Goal: Task Accomplishment & Management: Complete application form

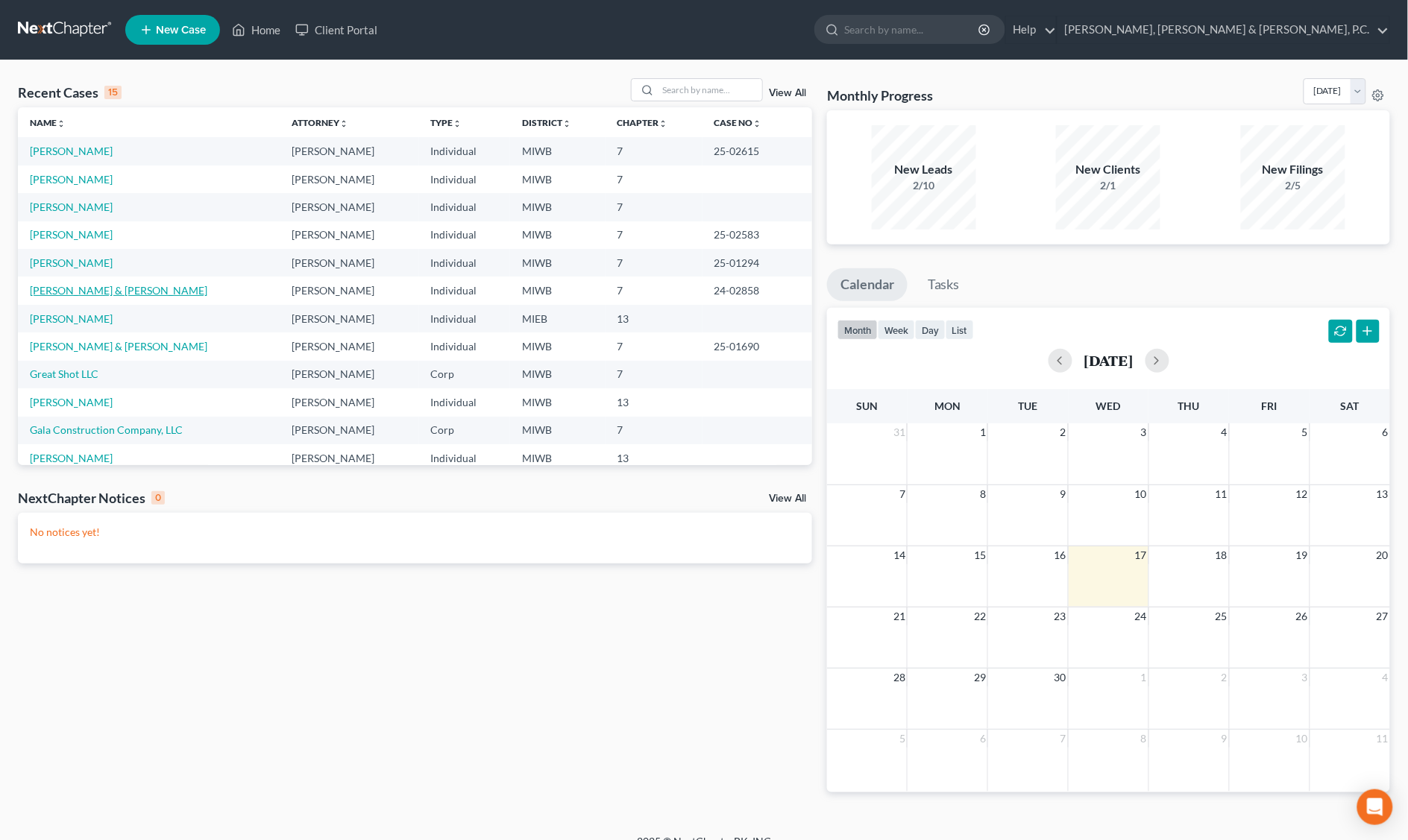
click at [69, 288] on link "[PERSON_NAME] & [PERSON_NAME]" at bounding box center [119, 290] width 178 height 13
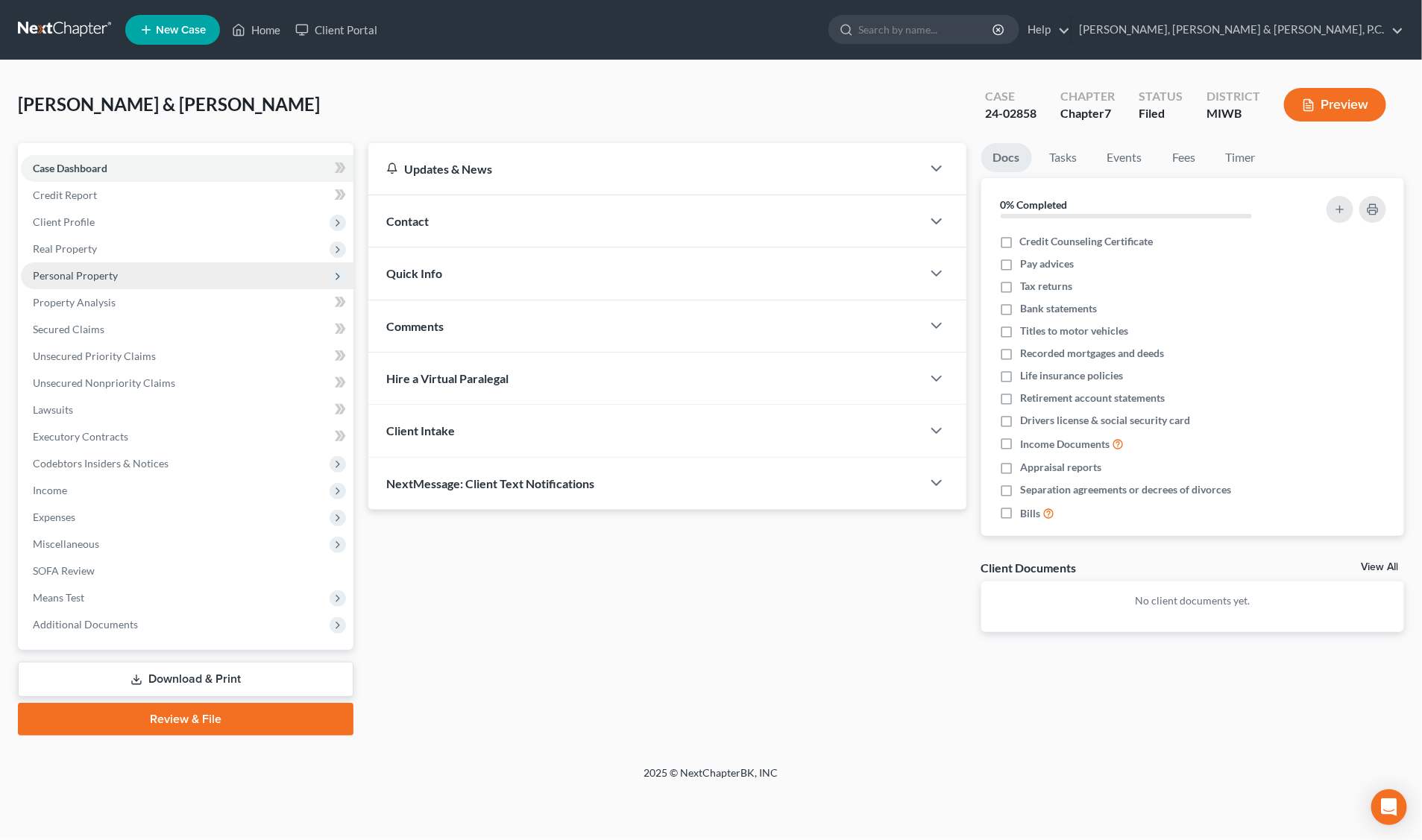
click at [94, 275] on span "Personal Property" at bounding box center [75, 275] width 85 height 13
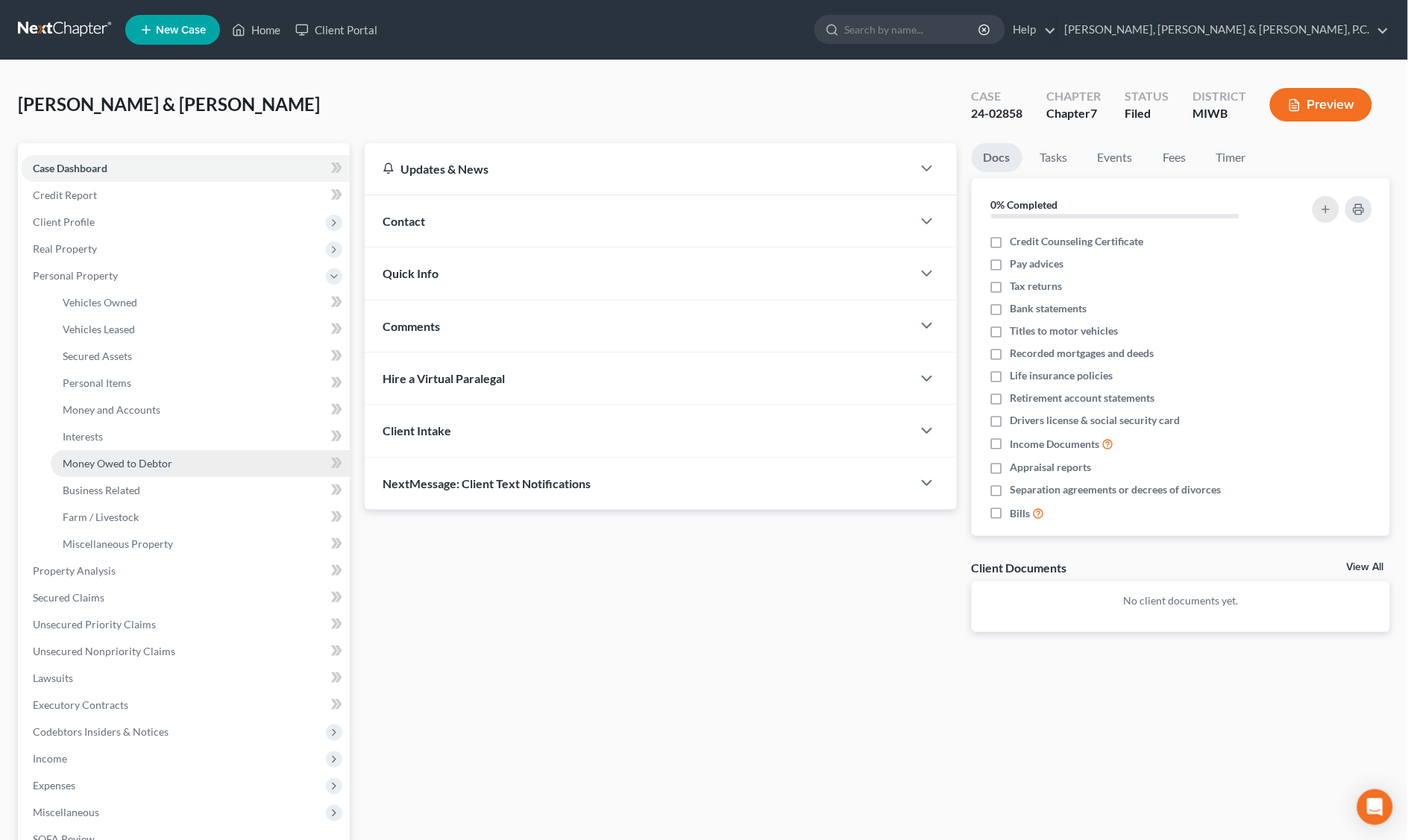
click at [125, 466] on span "Money Owed to Debtor" at bounding box center [117, 463] width 110 height 13
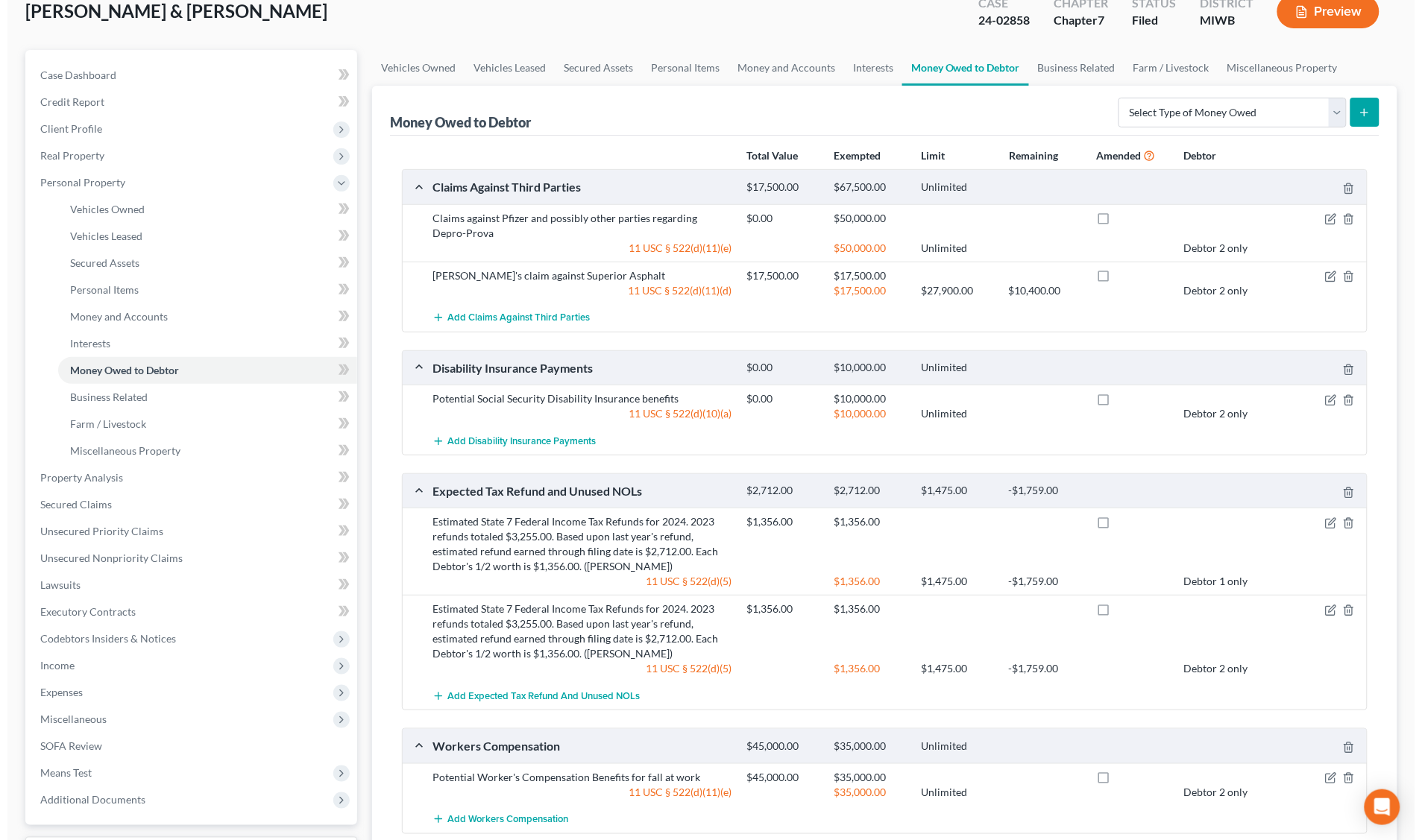
scroll to position [187, 0]
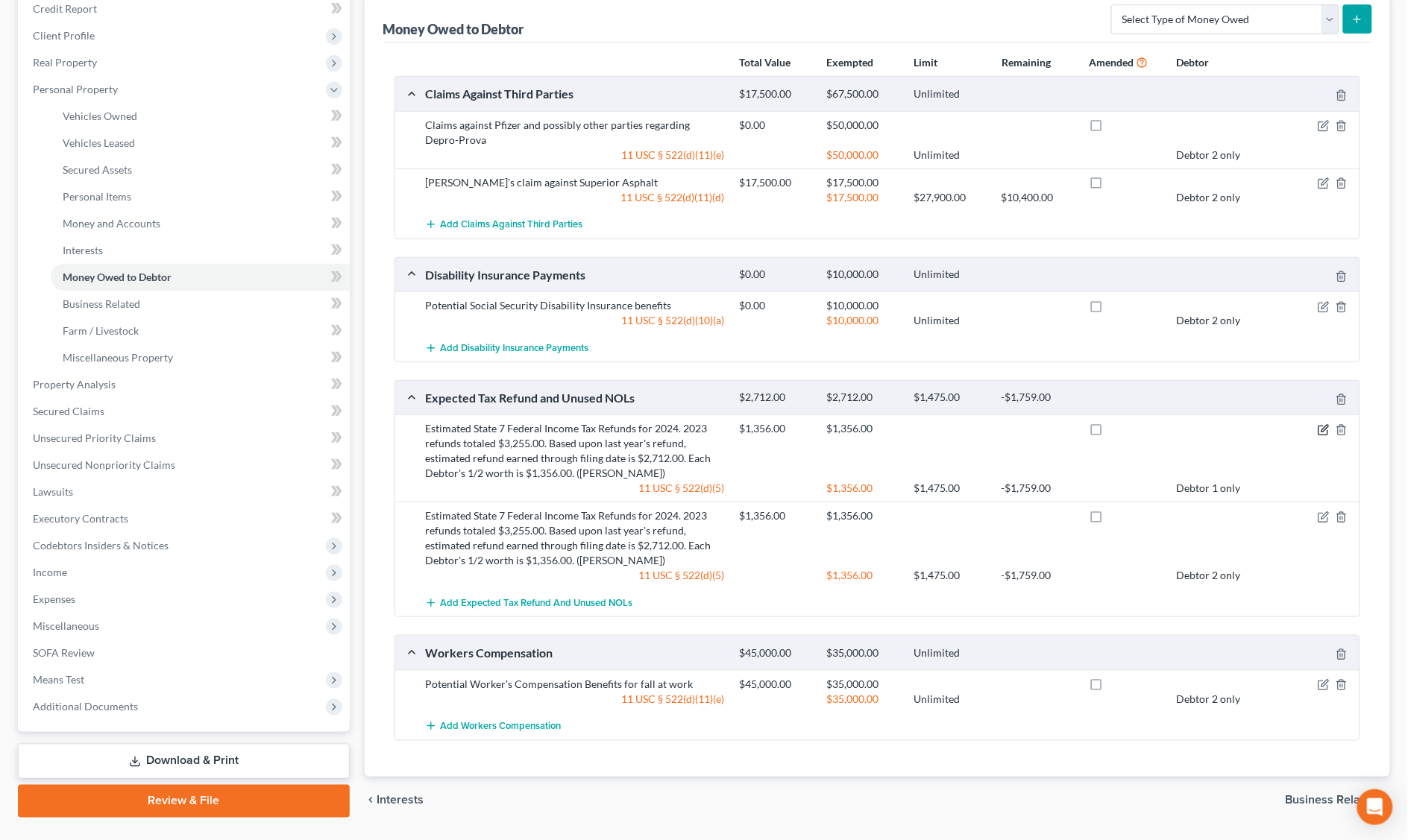
click at [1320, 430] on icon "button" at bounding box center [1324, 430] width 12 height 12
select select "0"
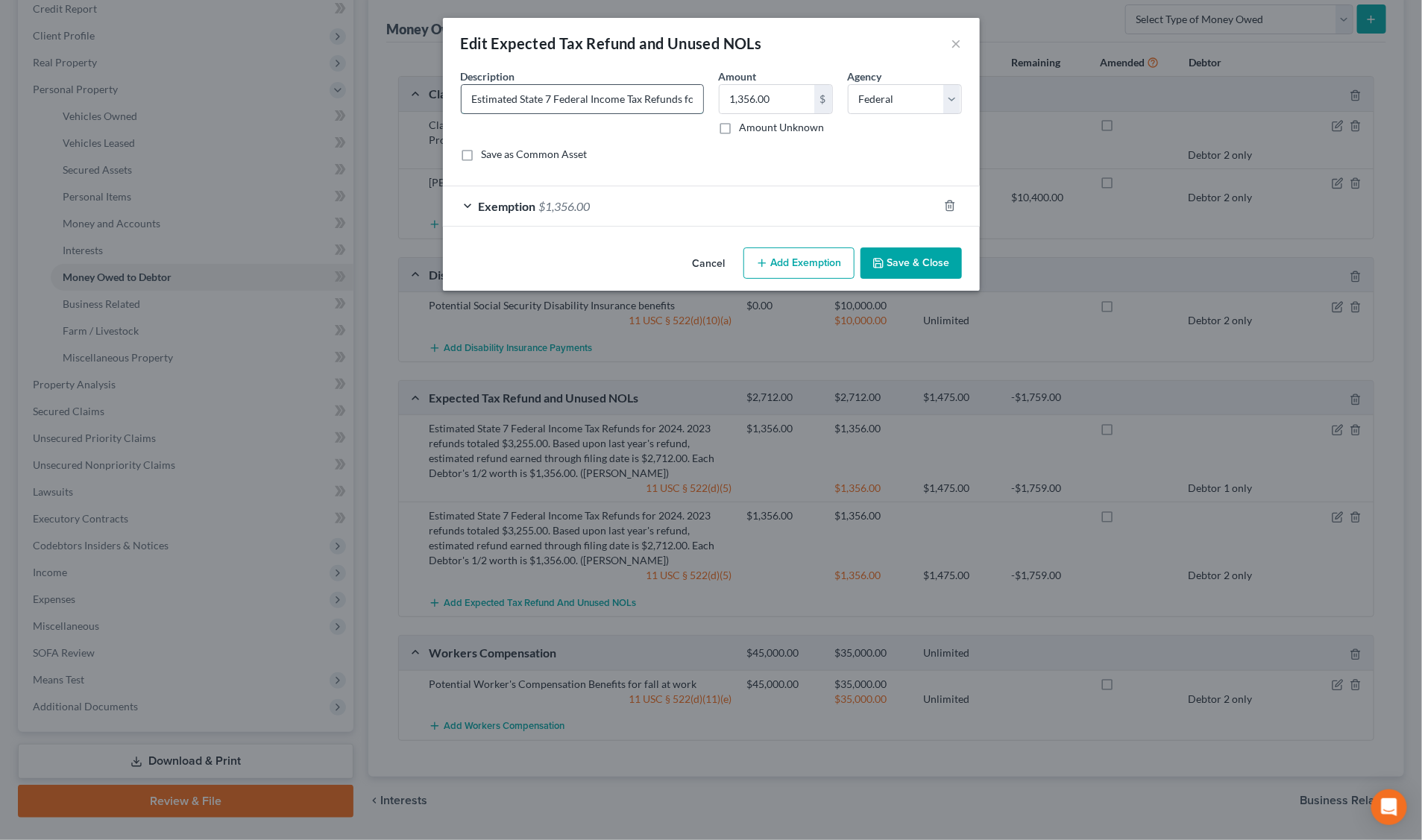
drag, startPoint x: 519, startPoint y: 94, endPoint x: 533, endPoint y: 87, distance: 15.7
click at [521, 93] on input "Estimated State 7 Federal Income Tax Refunds for 2024. 2023 refunds totaled $3,…" at bounding box center [582, 99] width 242 height 28
drag, startPoint x: 503, startPoint y: 98, endPoint x: 509, endPoint y: 92, distance: 8.5
click at [505, 95] on input "State 7 Federal Income Tax Refunds for 2024. 2023 refunds totaled $3,255.00. Ba…" at bounding box center [582, 99] width 242 height 28
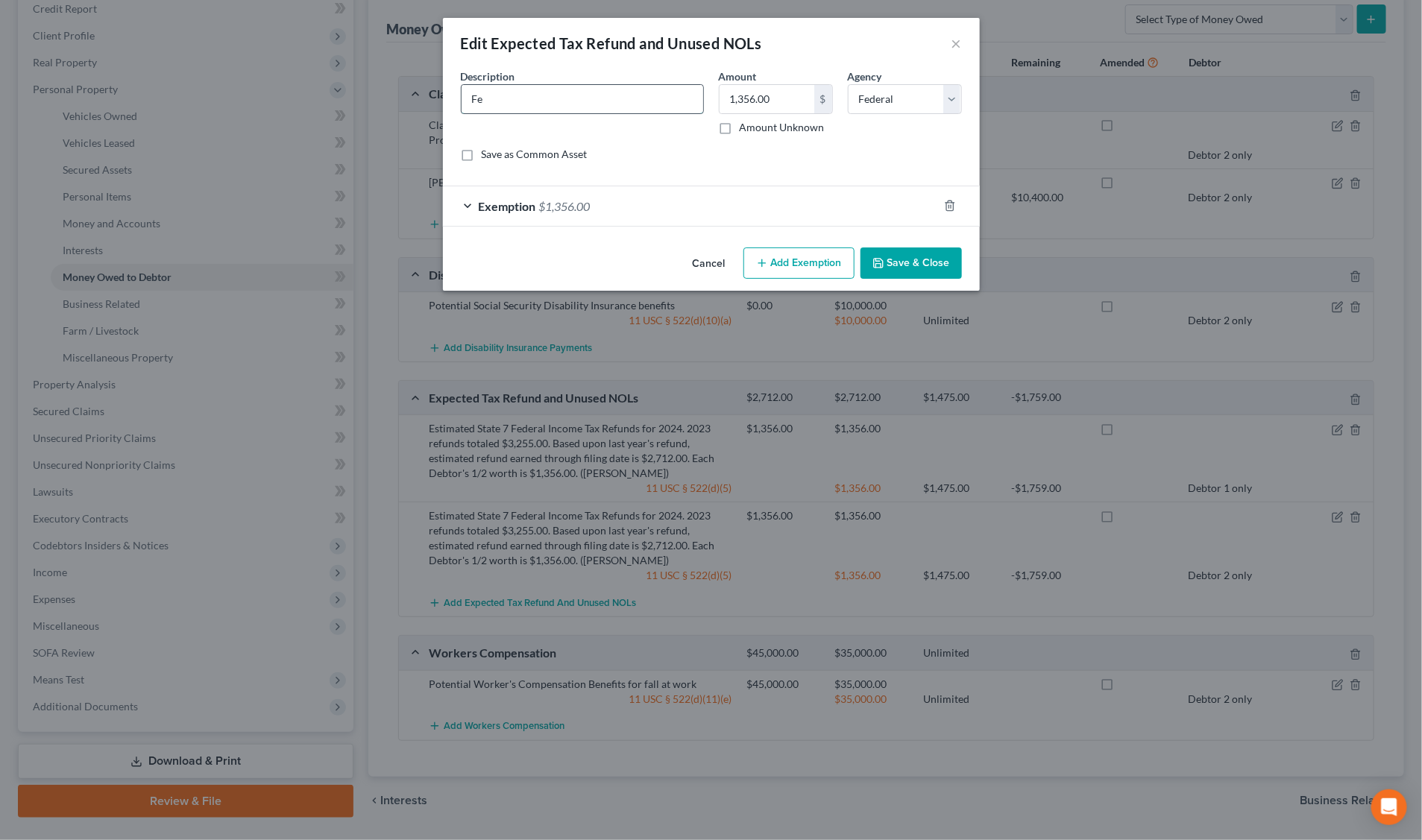
type input "F"
type input "2024 Federal income tax refund."
click at [792, 101] on input "1,356.00" at bounding box center [766, 99] width 94 height 28
type input "90.00"
click at [601, 213] on div "Exemption $1,356.00" at bounding box center [690, 206] width 495 height 39
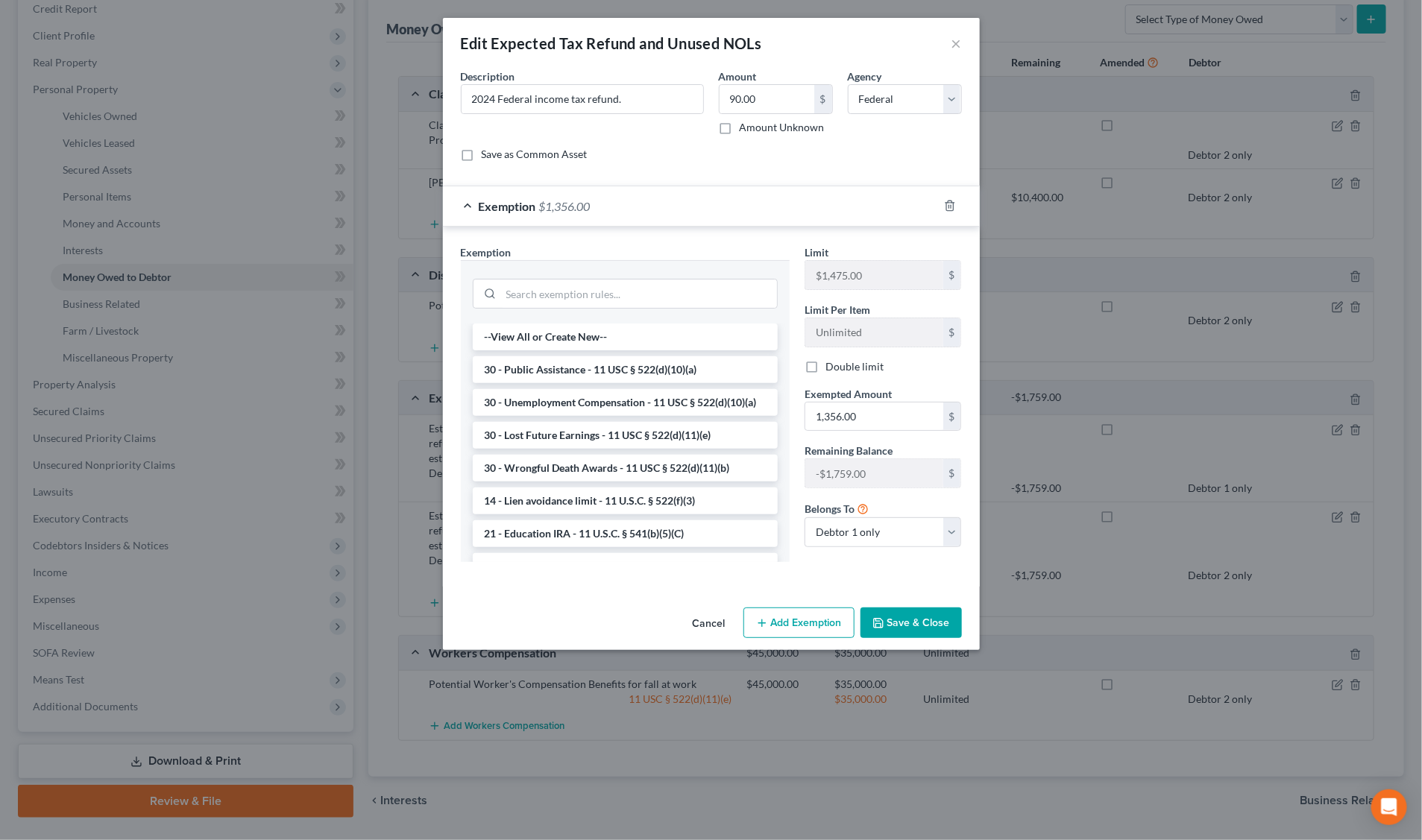
click at [606, 203] on div "Exemption $1,356.00" at bounding box center [690, 206] width 495 height 39
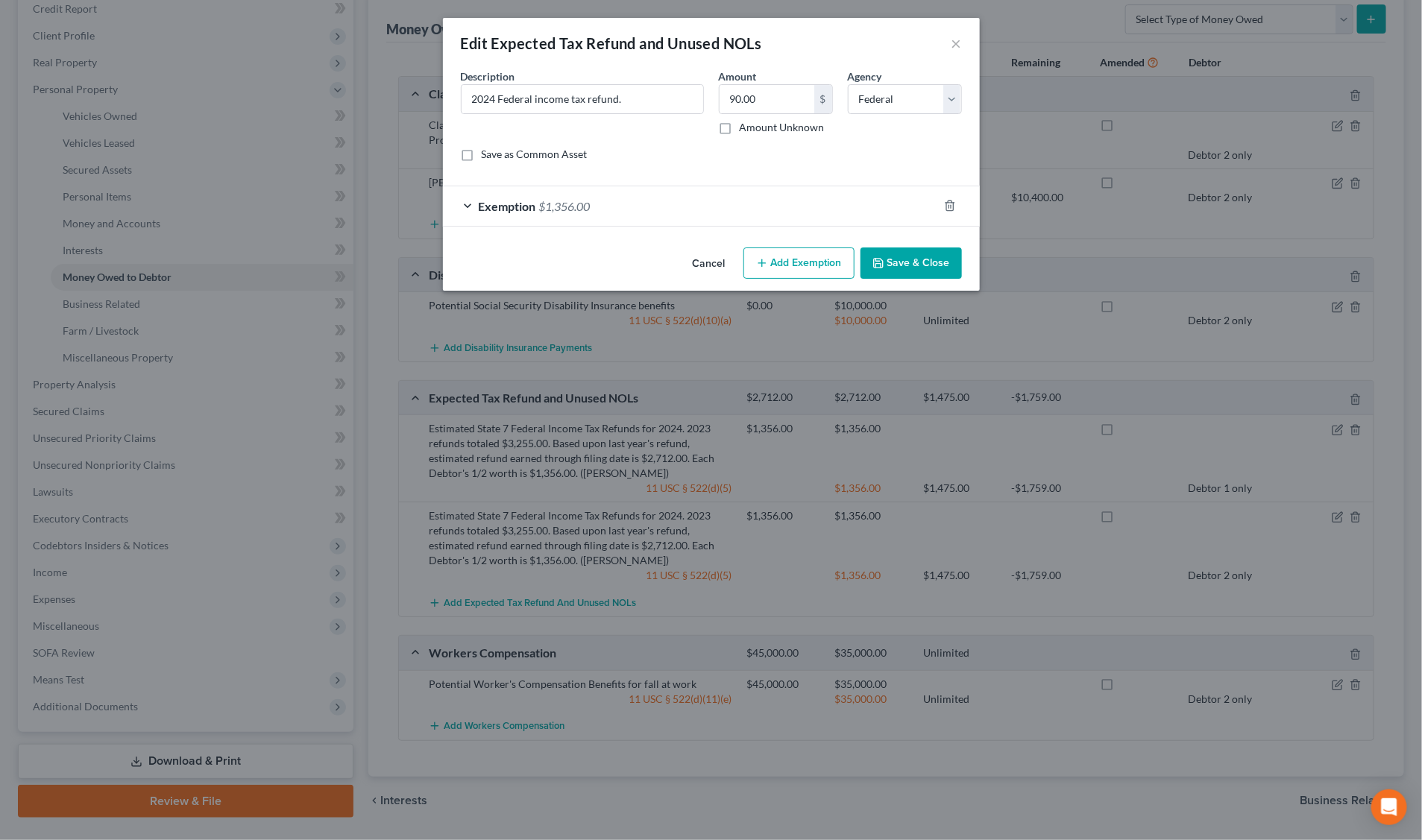
click at [606, 203] on div "Exemption $1,356.00" at bounding box center [690, 206] width 495 height 39
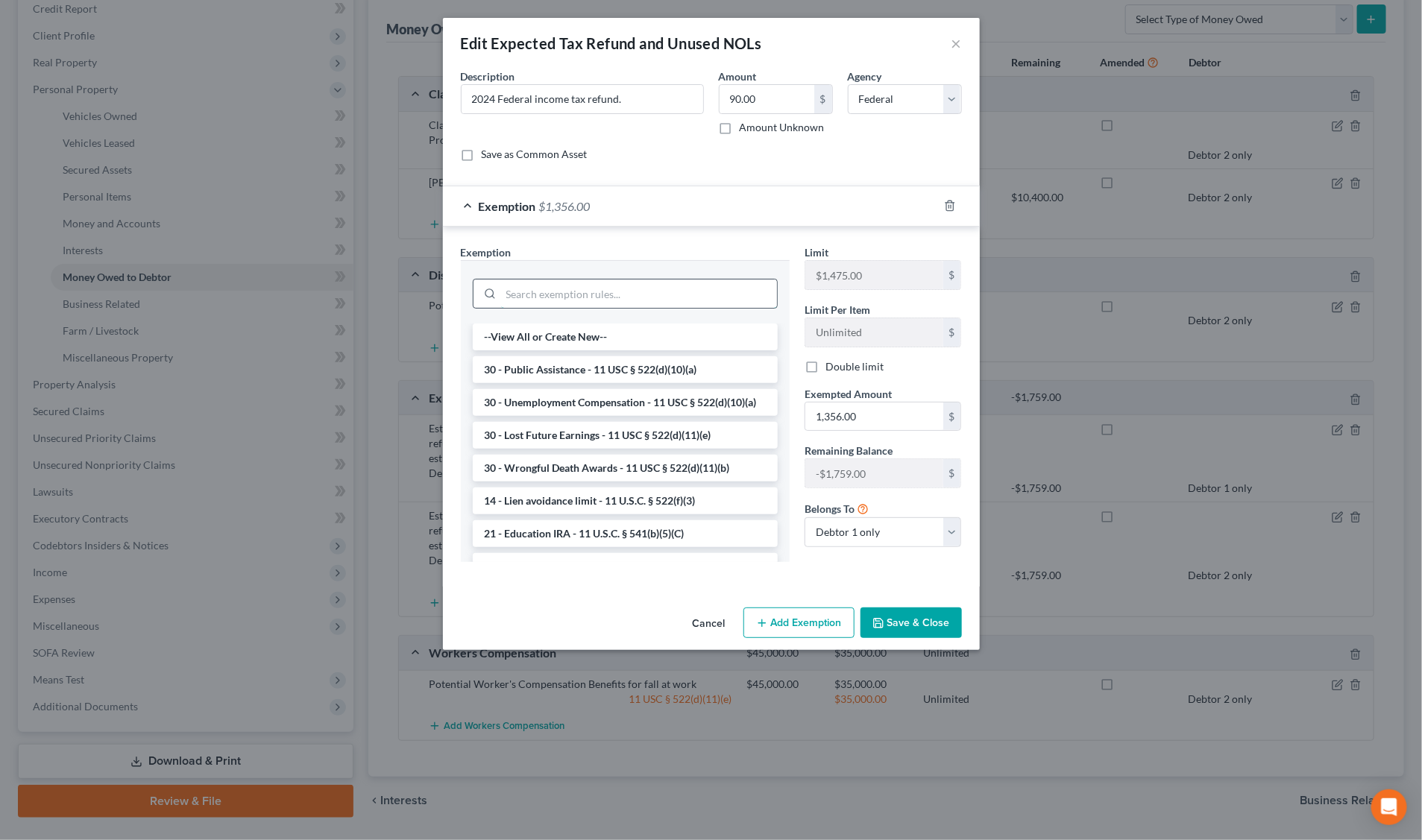
click at [622, 296] on input "search" at bounding box center [639, 294] width 275 height 28
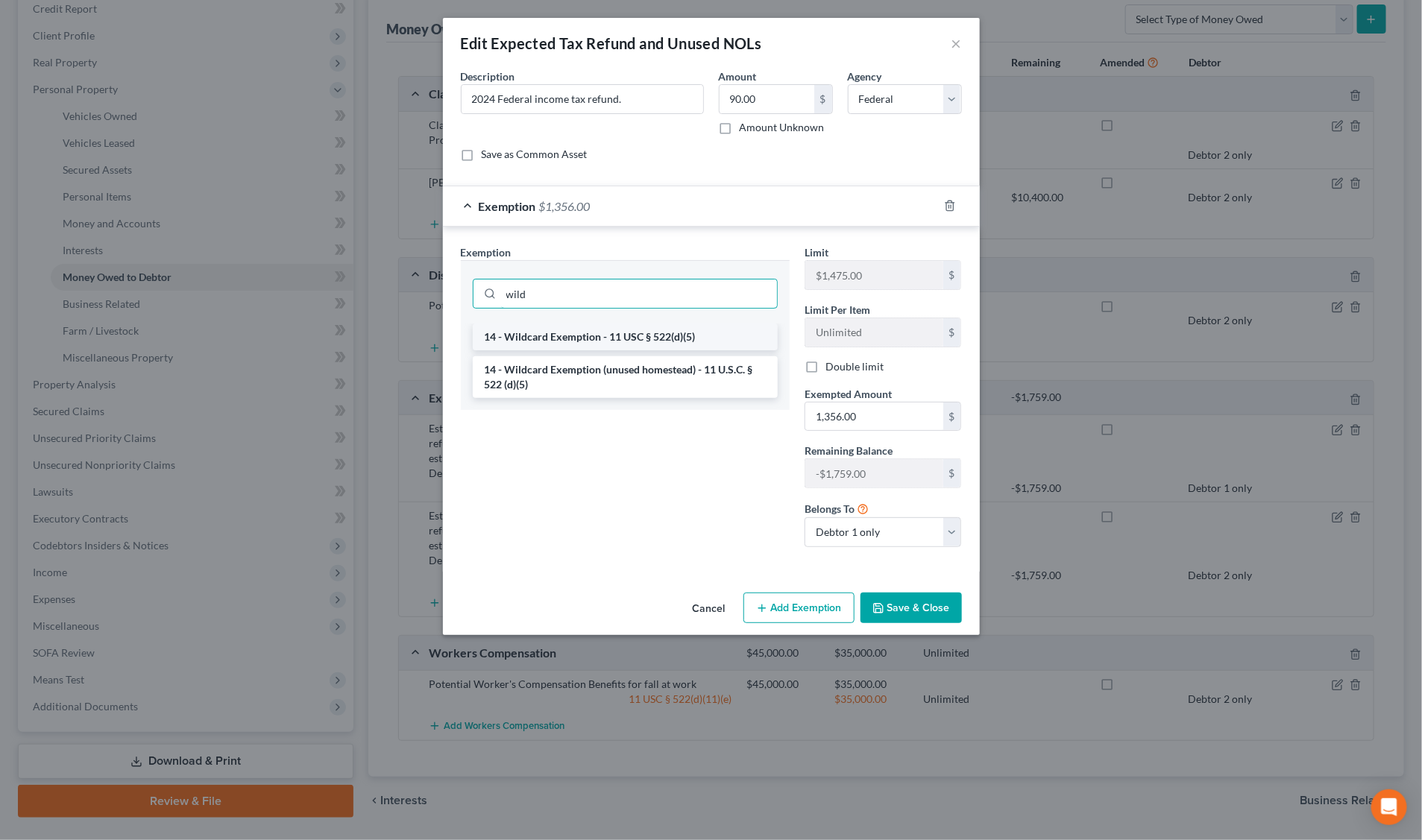
type input "wild"
click at [594, 341] on li "14 - Wildcard Exemption - 11 USC § 522(d)(5)" at bounding box center [625, 337] width 305 height 27
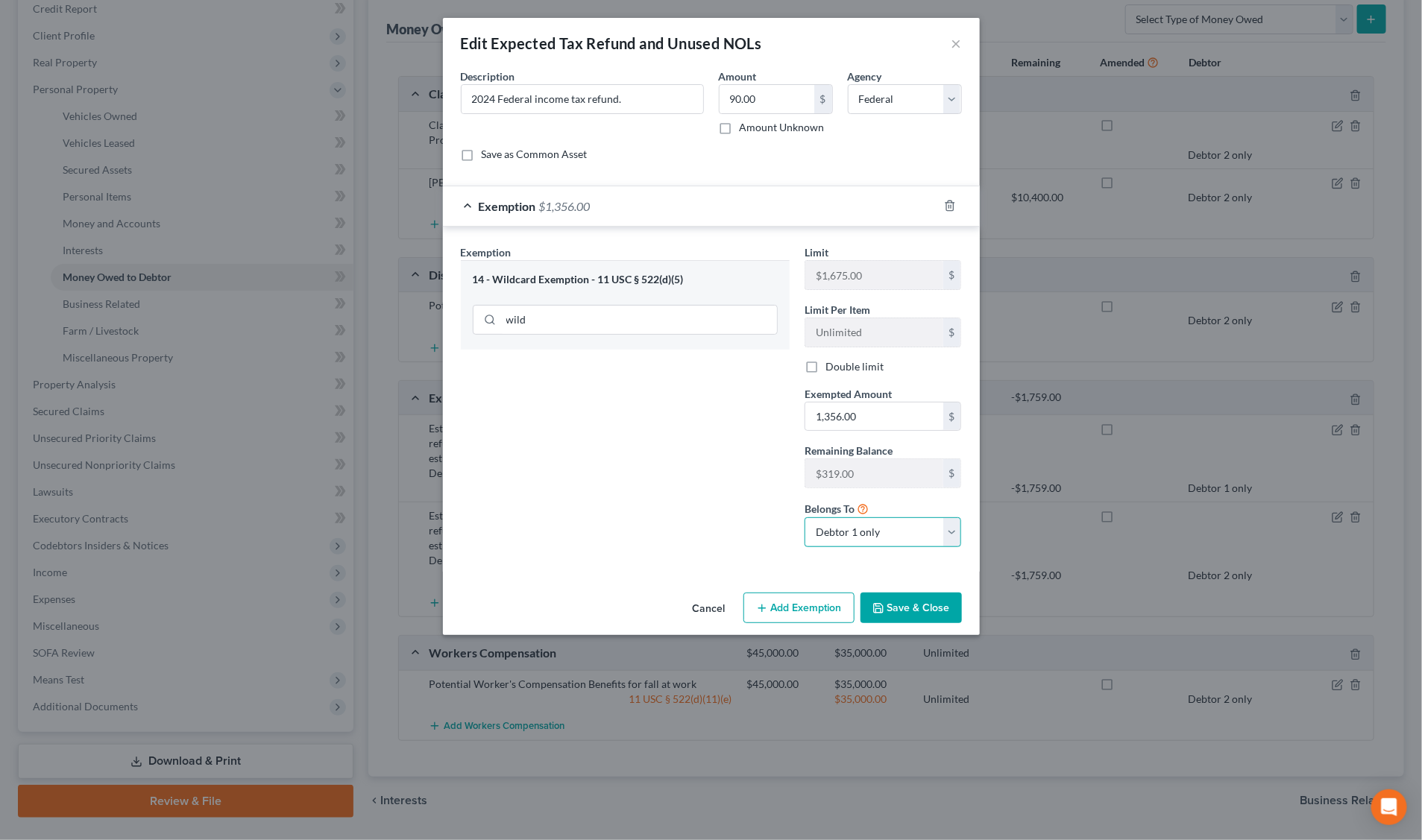
click at [910, 537] on select "Debtor 1 only Debtor 2 only Debtor 1 and Debtor 2 only" at bounding box center [883, 532] width 157 height 30
click at [804, 520] on select "Debtor 1 only Debtor 2 only Debtor 1 and Debtor 2 only" at bounding box center [883, 532] width 157 height 30
click at [598, 280] on div "14 - Wildcard Exemption - 11 USC § 522(d)(5)" at bounding box center [625, 279] width 305 height 14
click at [875, 413] on input "1,356.00" at bounding box center [874, 416] width 138 height 28
type input "45.00"
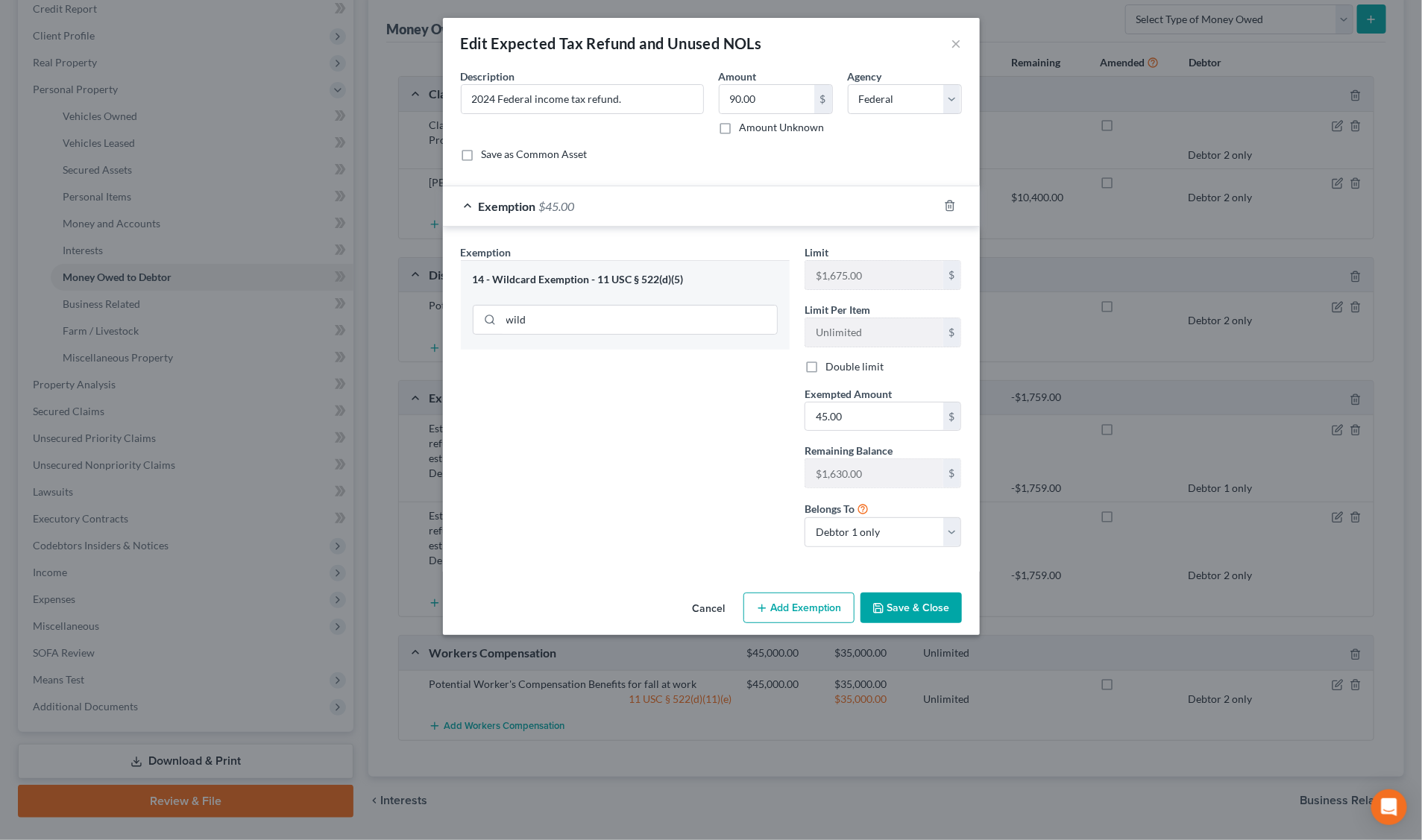
click at [807, 604] on button "Add Exemption" at bounding box center [798, 608] width 111 height 31
select select "2"
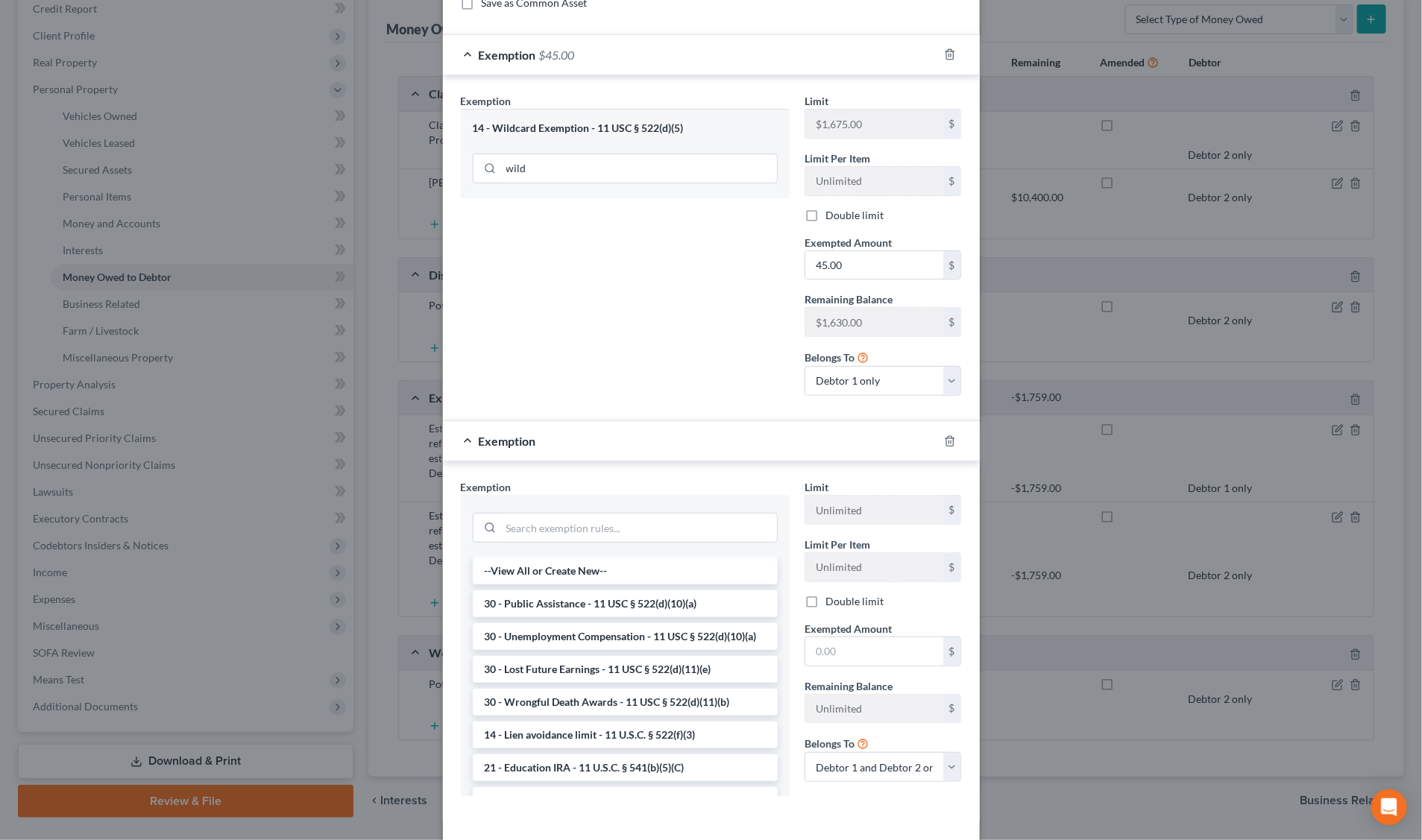
scroll to position [217, 0]
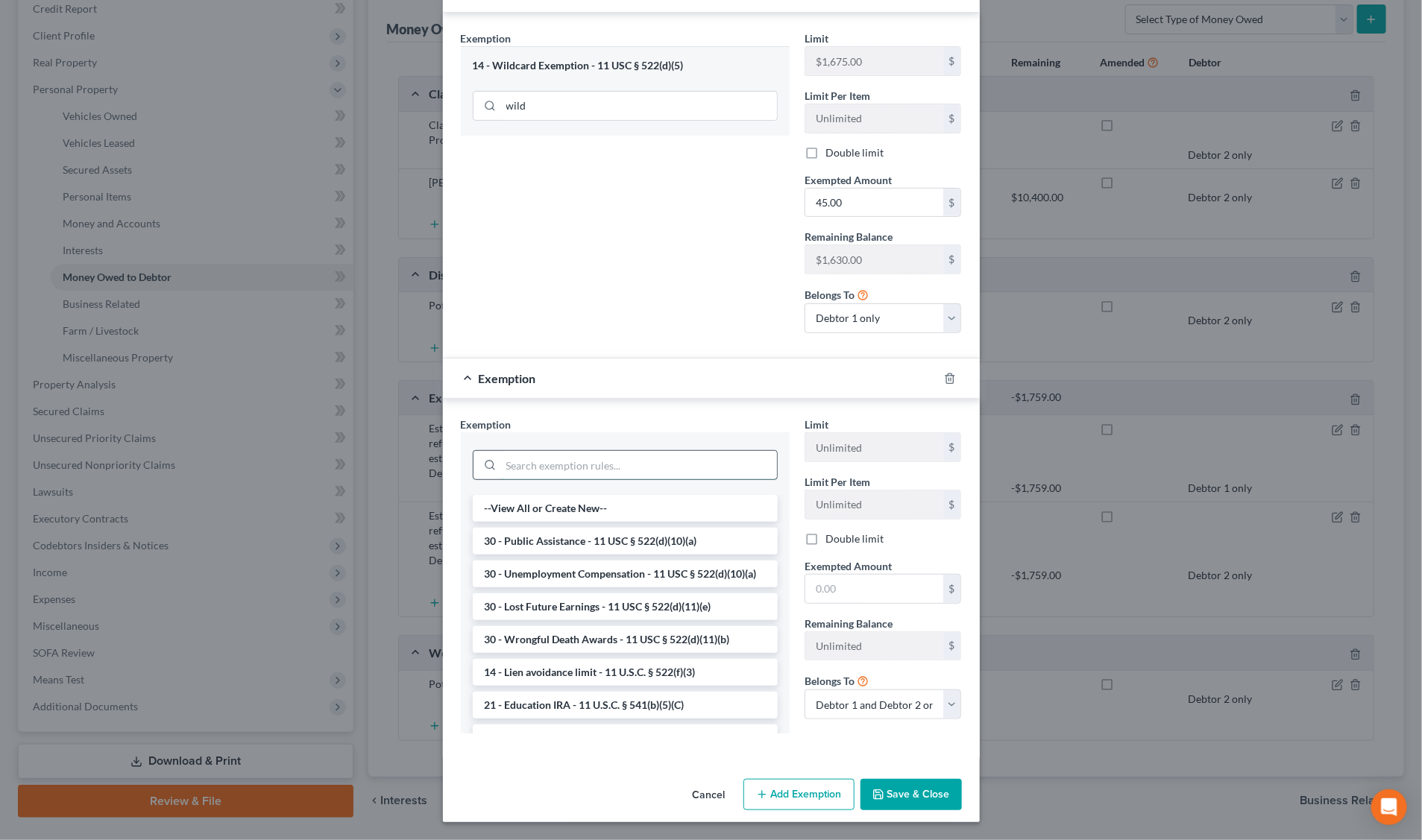
drag, startPoint x: 542, startPoint y: 469, endPoint x: 529, endPoint y: 460, distance: 15.8
click at [542, 467] on input "search" at bounding box center [639, 465] width 275 height 28
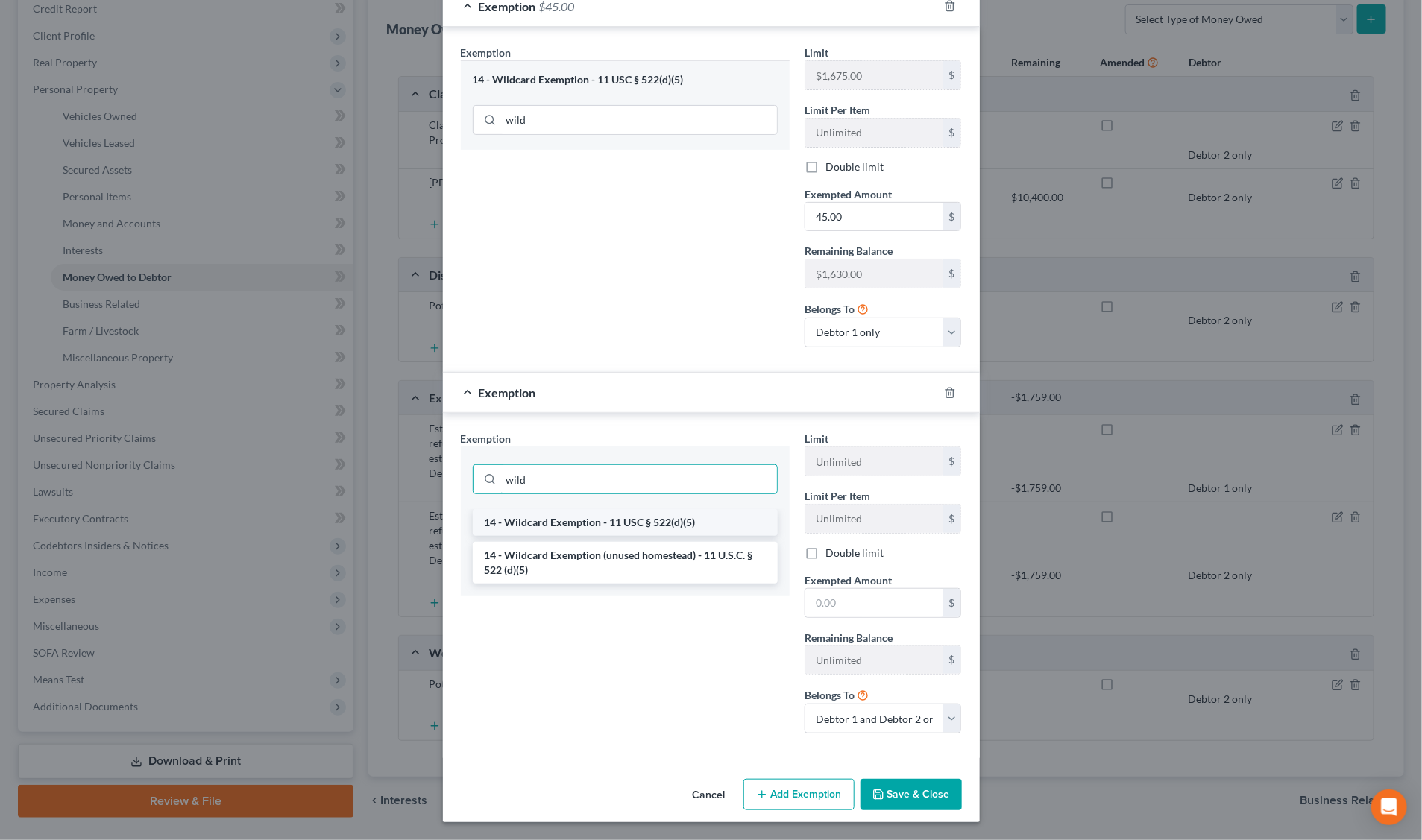
type input "wild"
click at [645, 520] on li "14 - Wildcard Exemption - 11 USC § 522(d)(5)" at bounding box center [625, 522] width 305 height 27
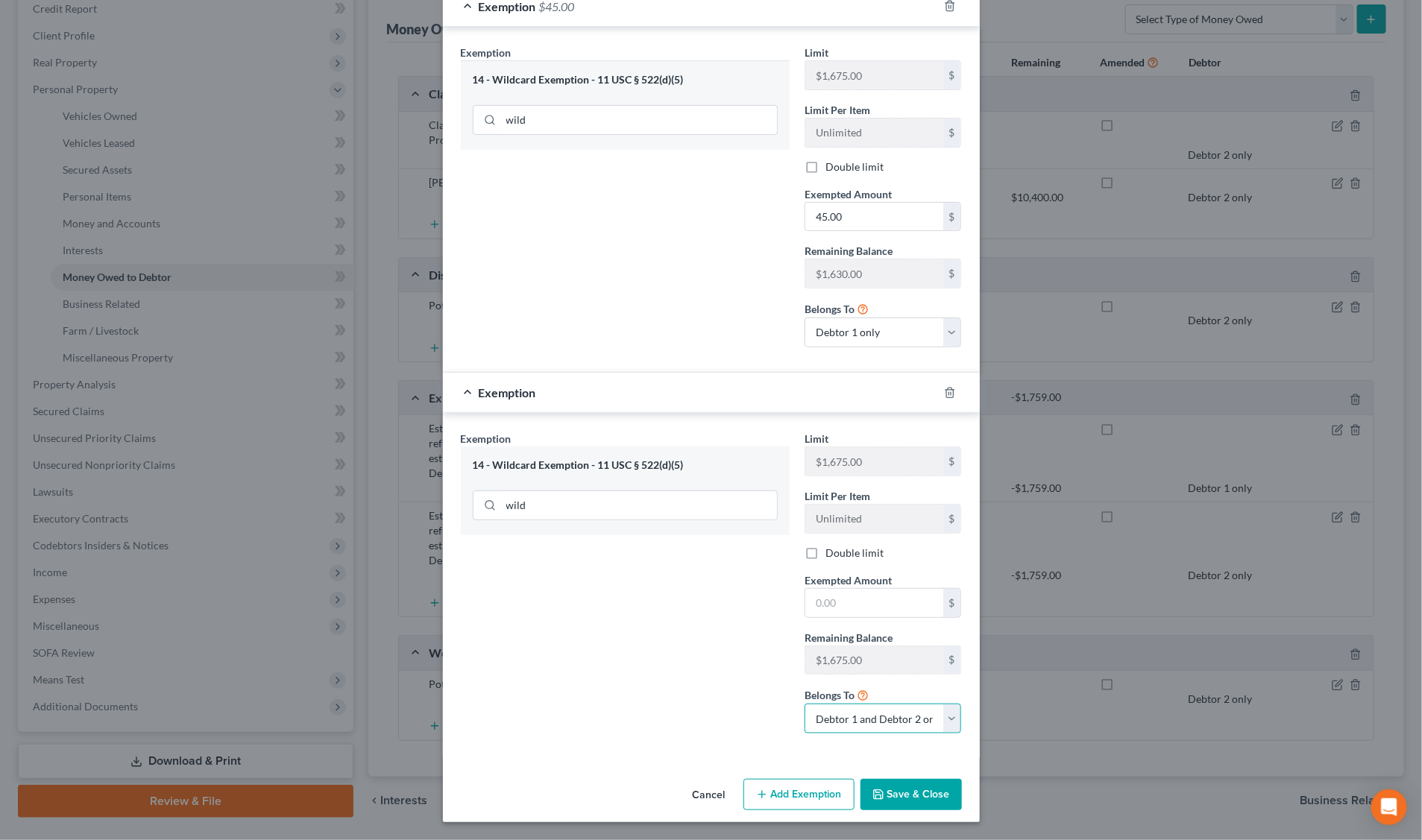
click at [945, 720] on select "Debtor 1 only Debtor 2 only Debtor 1 and Debtor 2 only" at bounding box center [883, 718] width 157 height 30
select select "1"
click at [804, 704] on select "Debtor 1 only Debtor 2 only Debtor 1 and Debtor 2 only" at bounding box center [883, 718] width 157 height 30
click at [851, 602] on input "text" at bounding box center [874, 603] width 138 height 28
type input "45.00"
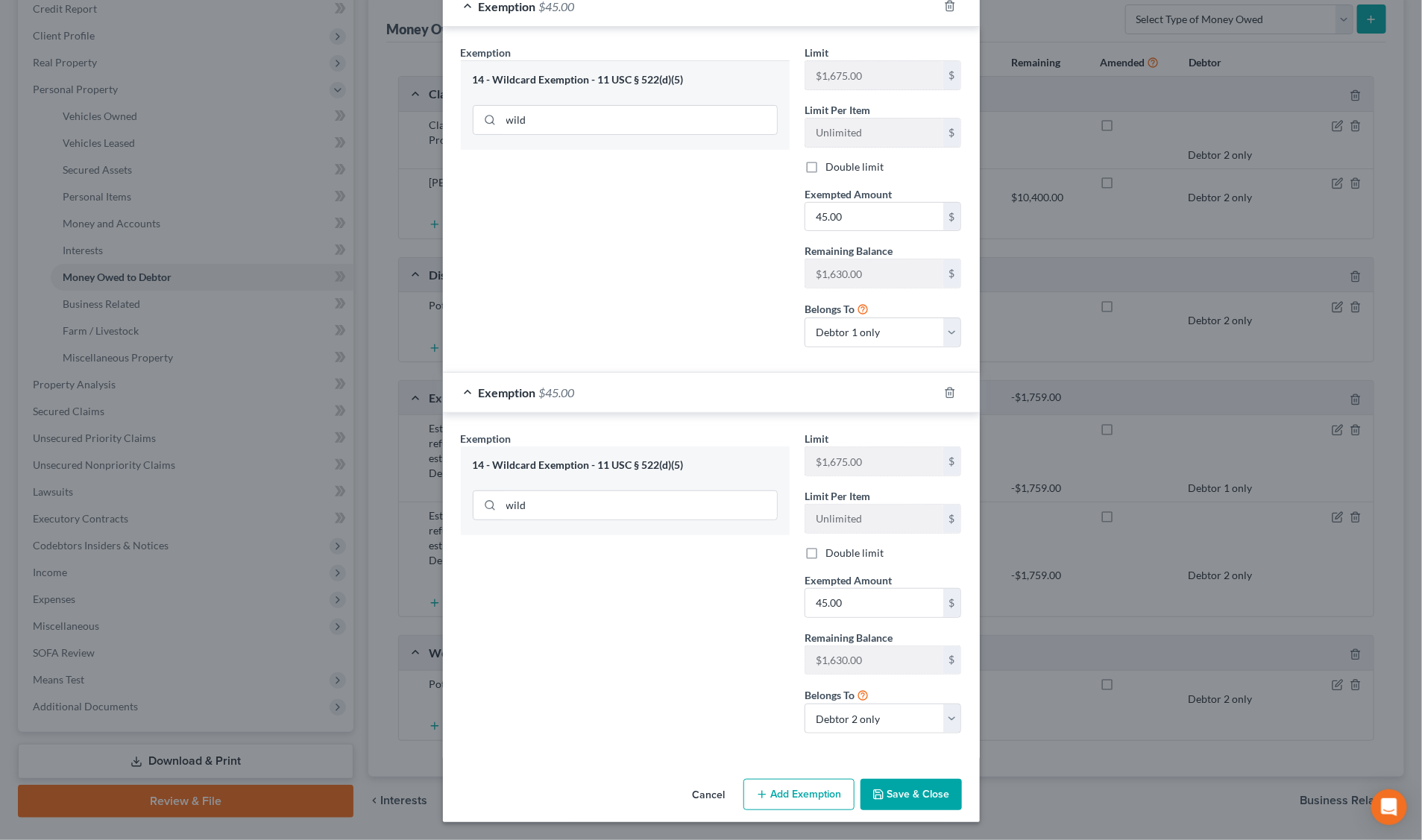
click at [917, 798] on button "Save & Close" at bounding box center [910, 794] width 102 height 31
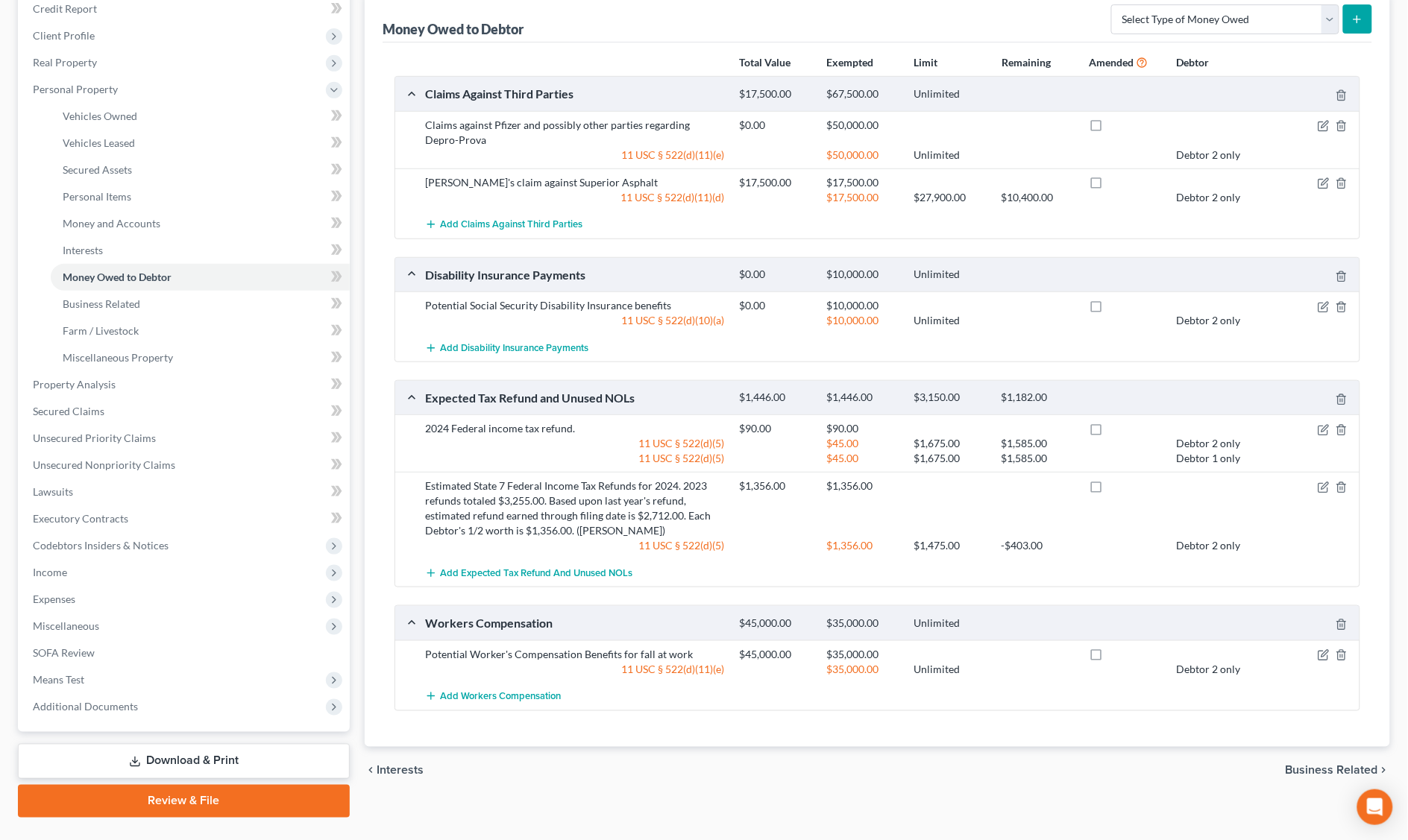
click at [643, 494] on div "Estimated State 7 Federal Income Tax Refunds for 2024. 2023 refunds totaled $3,…" at bounding box center [575, 508] width 315 height 59
click at [1322, 485] on icon "button" at bounding box center [1324, 489] width 9 height 9
select select "0"
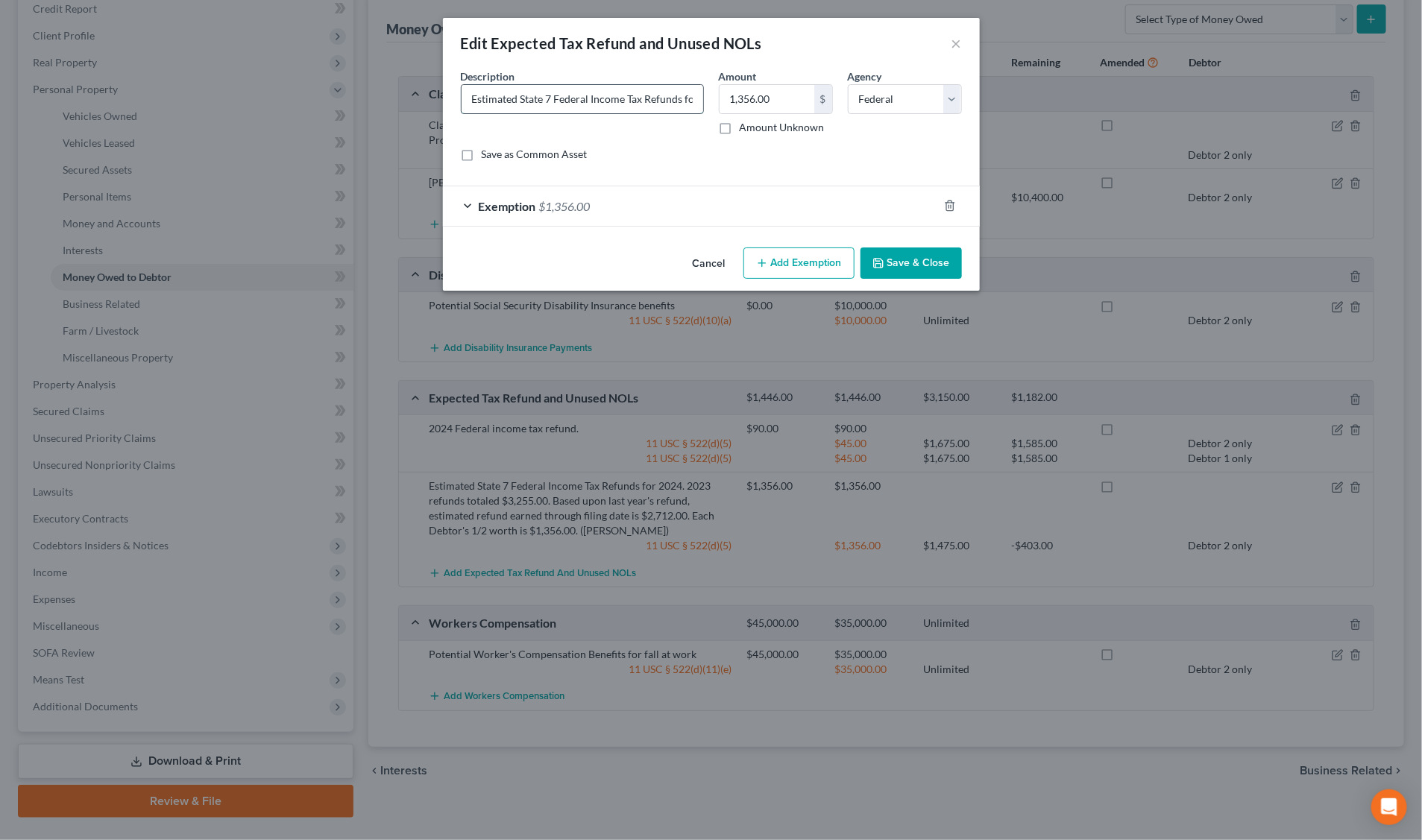
click at [673, 99] on input "Estimated State 7 Federal Income Tax Refunds for 2024. 2023 refunds totaled $3,…" at bounding box center [582, 99] width 242 height 28
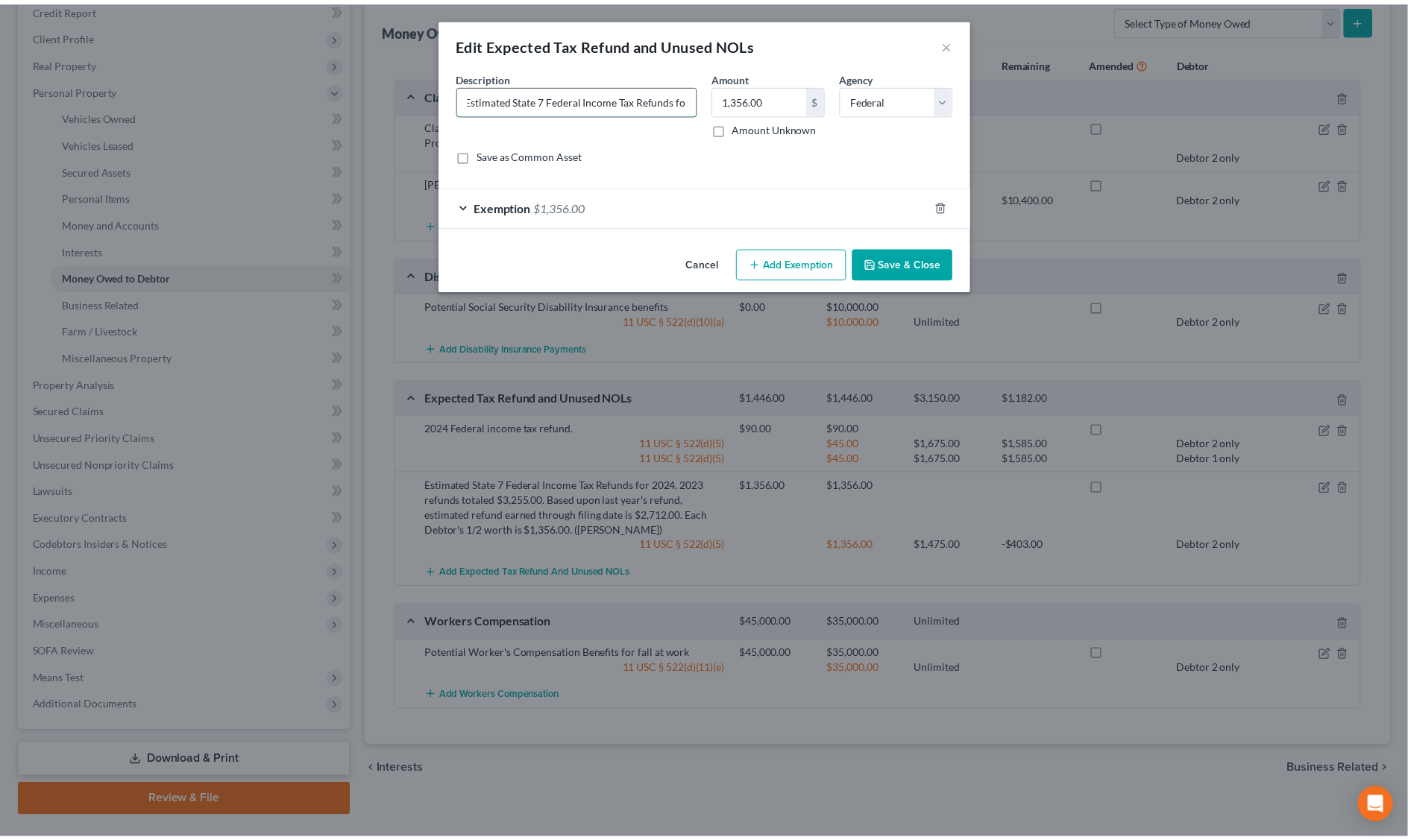
scroll to position [0, 0]
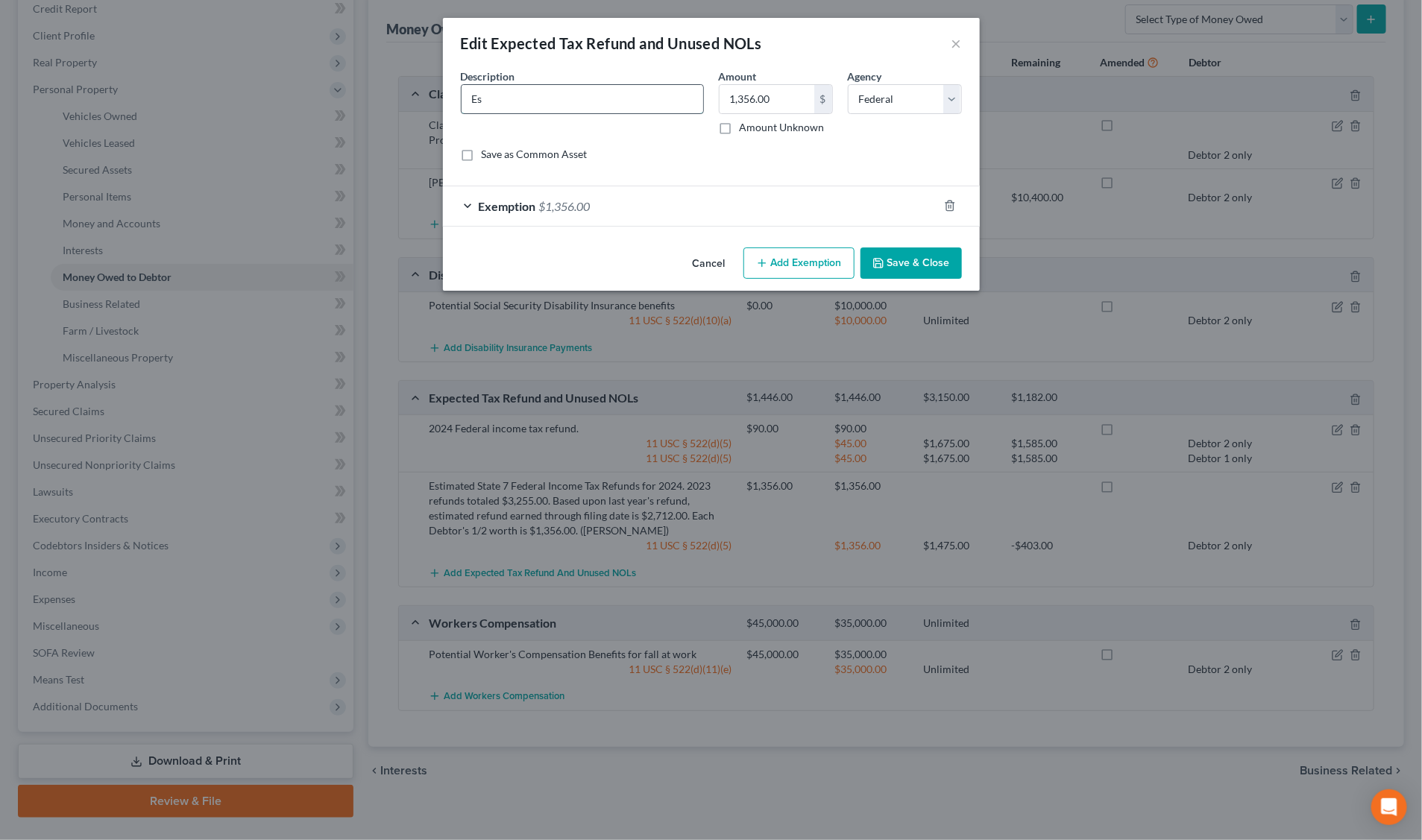
type input "E"
type input "2024 State Income tax refund"
type input "466."
click at [955, 101] on select "Select Federal State Local" at bounding box center [904, 99] width 114 height 30
select select "1"
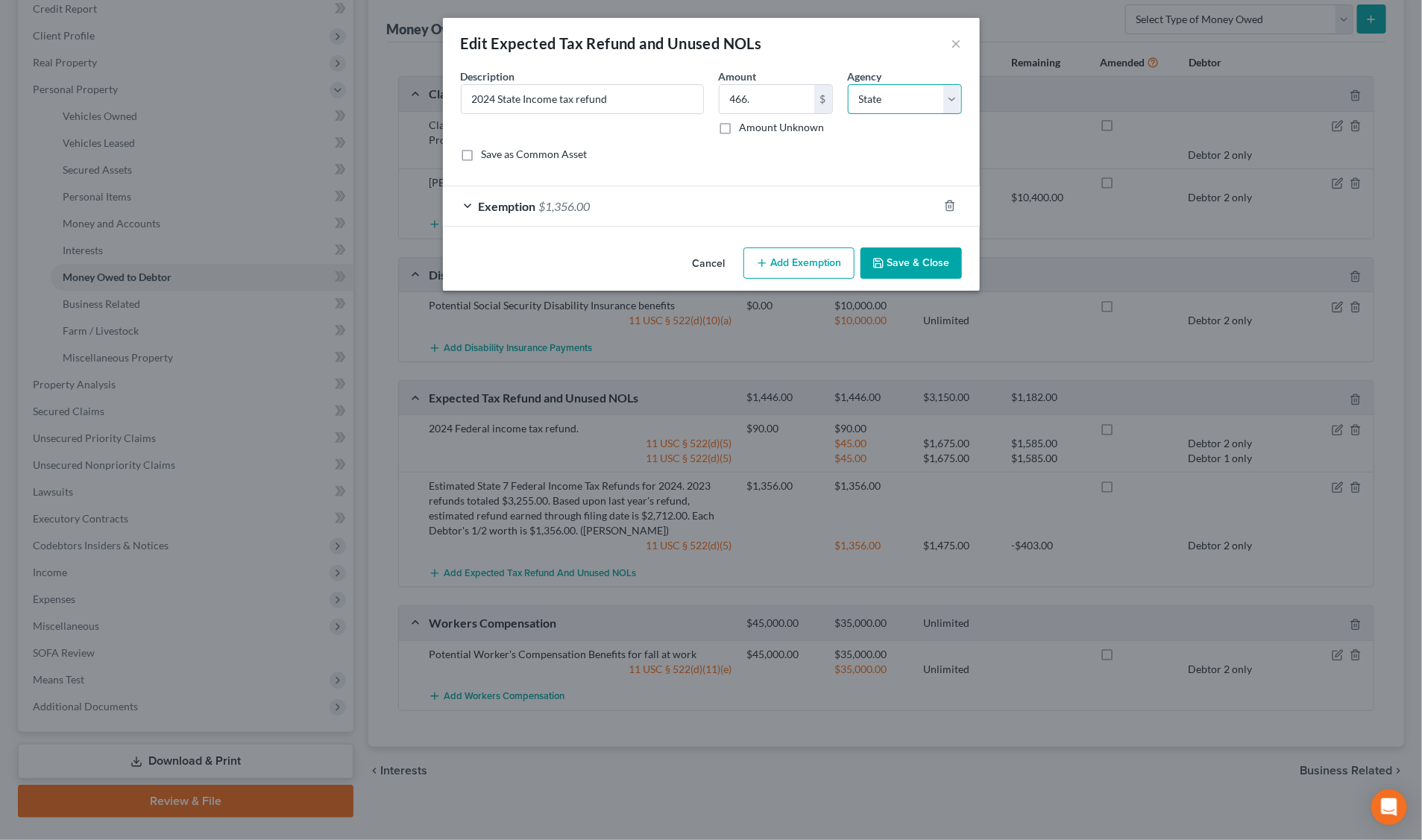
click at [847, 84] on select "Select Federal State Local" at bounding box center [904, 99] width 114 height 30
click at [559, 202] on span "$1,356.00" at bounding box center [565, 206] width 51 height 14
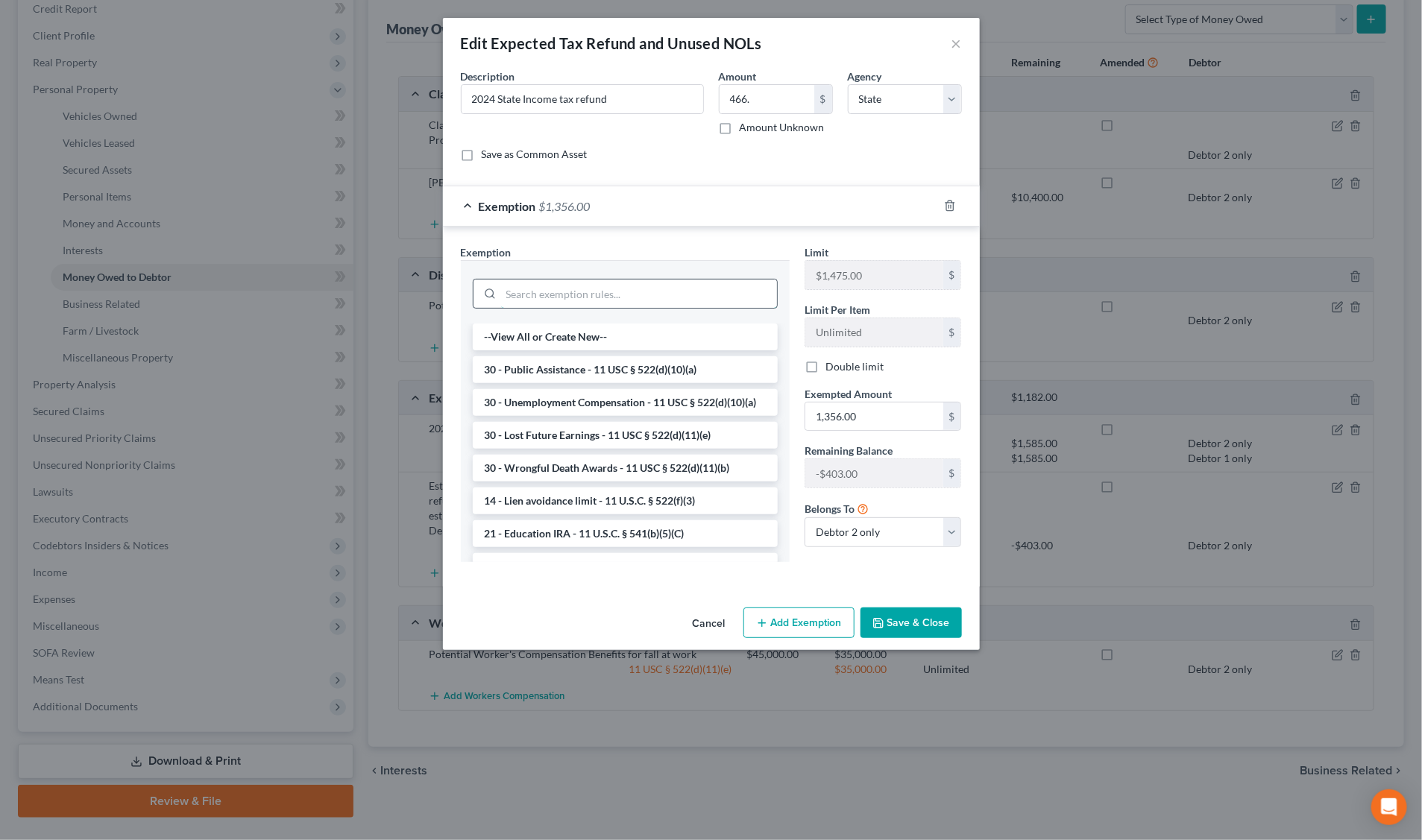
click at [538, 296] on input "search" at bounding box center [639, 294] width 275 height 28
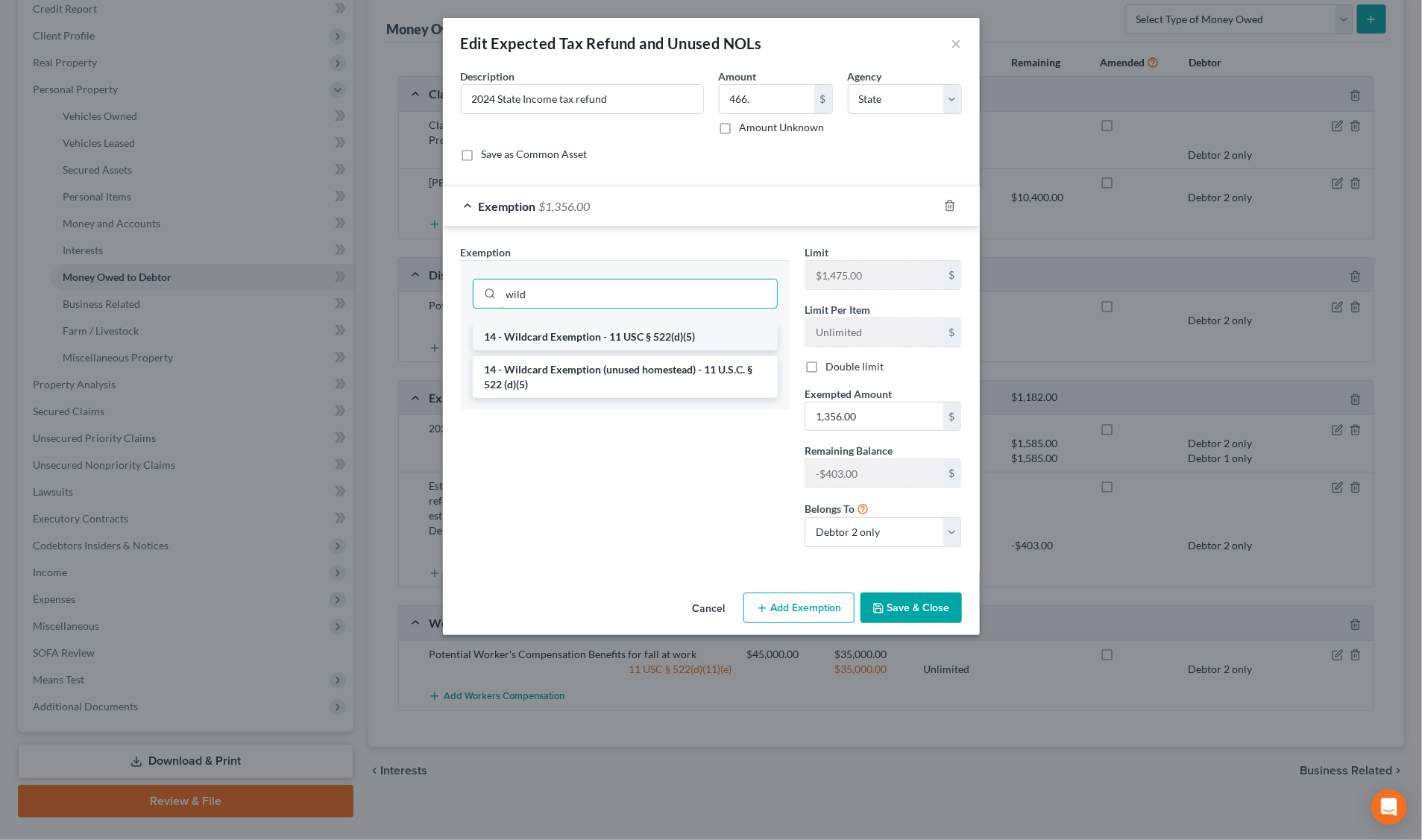
type input "wild"
click at [670, 328] on li "14 - Wildcard Exemption - 11 USC § 522(d)(5)" at bounding box center [625, 337] width 305 height 27
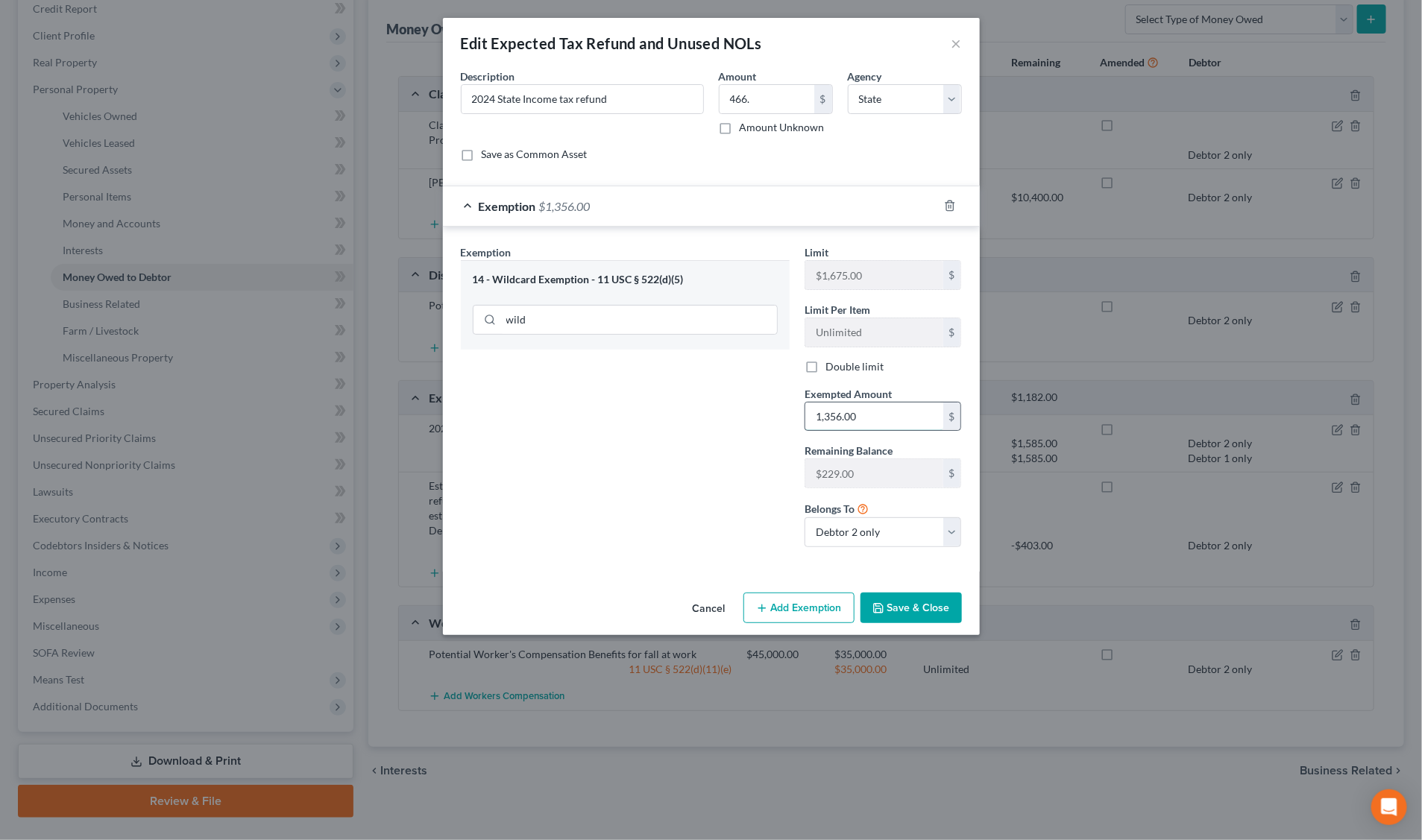
click at [878, 415] on input "1,356.00" at bounding box center [874, 416] width 138 height 28
type input "233"
click at [952, 533] on select "Debtor 1 only Debtor 2 only Debtor 1 and Debtor 2 only" at bounding box center [883, 532] width 157 height 30
select select "0"
click at [804, 520] on select "Debtor 1 only Debtor 2 only Debtor 1 and Debtor 2 only" at bounding box center [883, 532] width 157 height 30
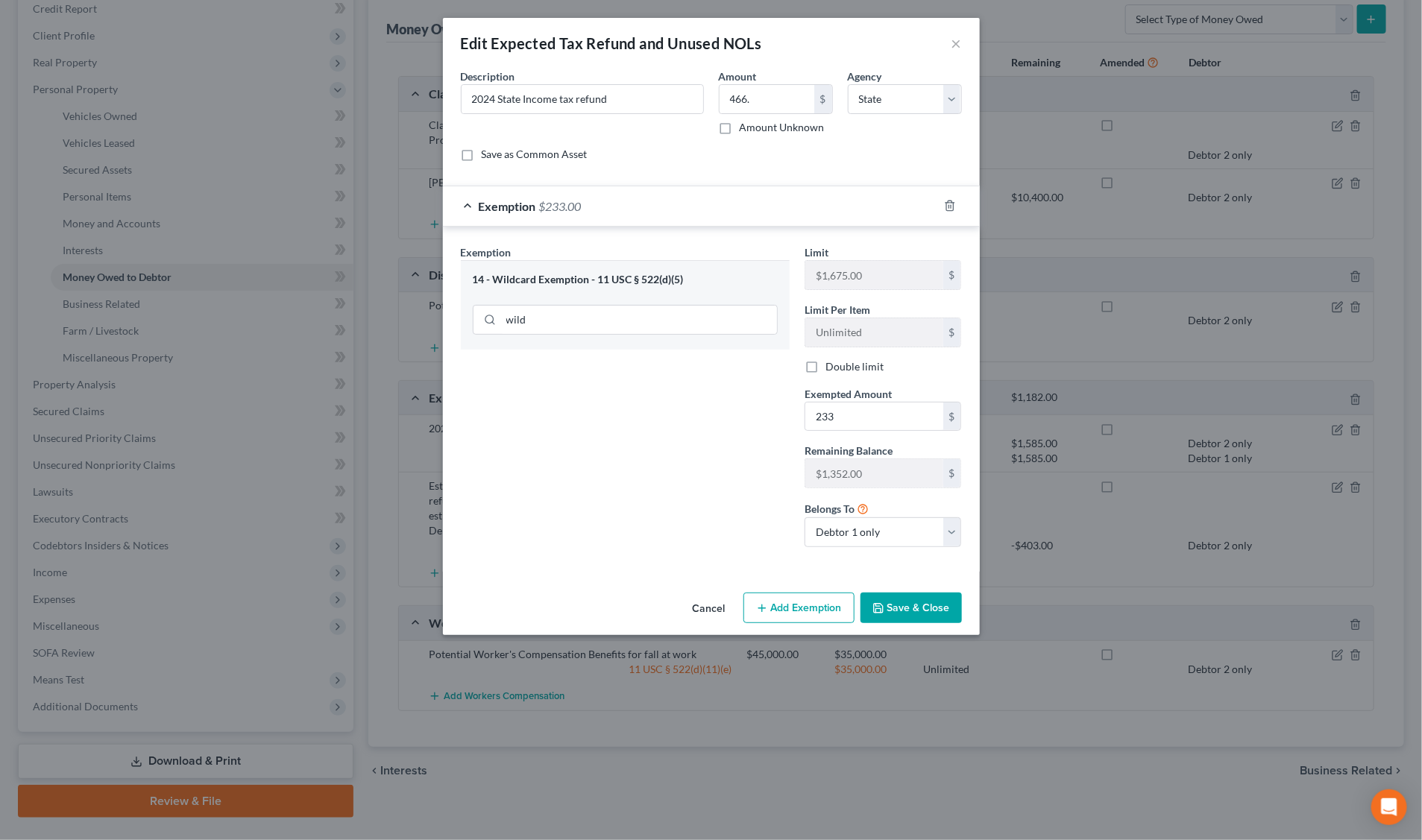
click at [911, 605] on button "Save & Close" at bounding box center [910, 608] width 102 height 31
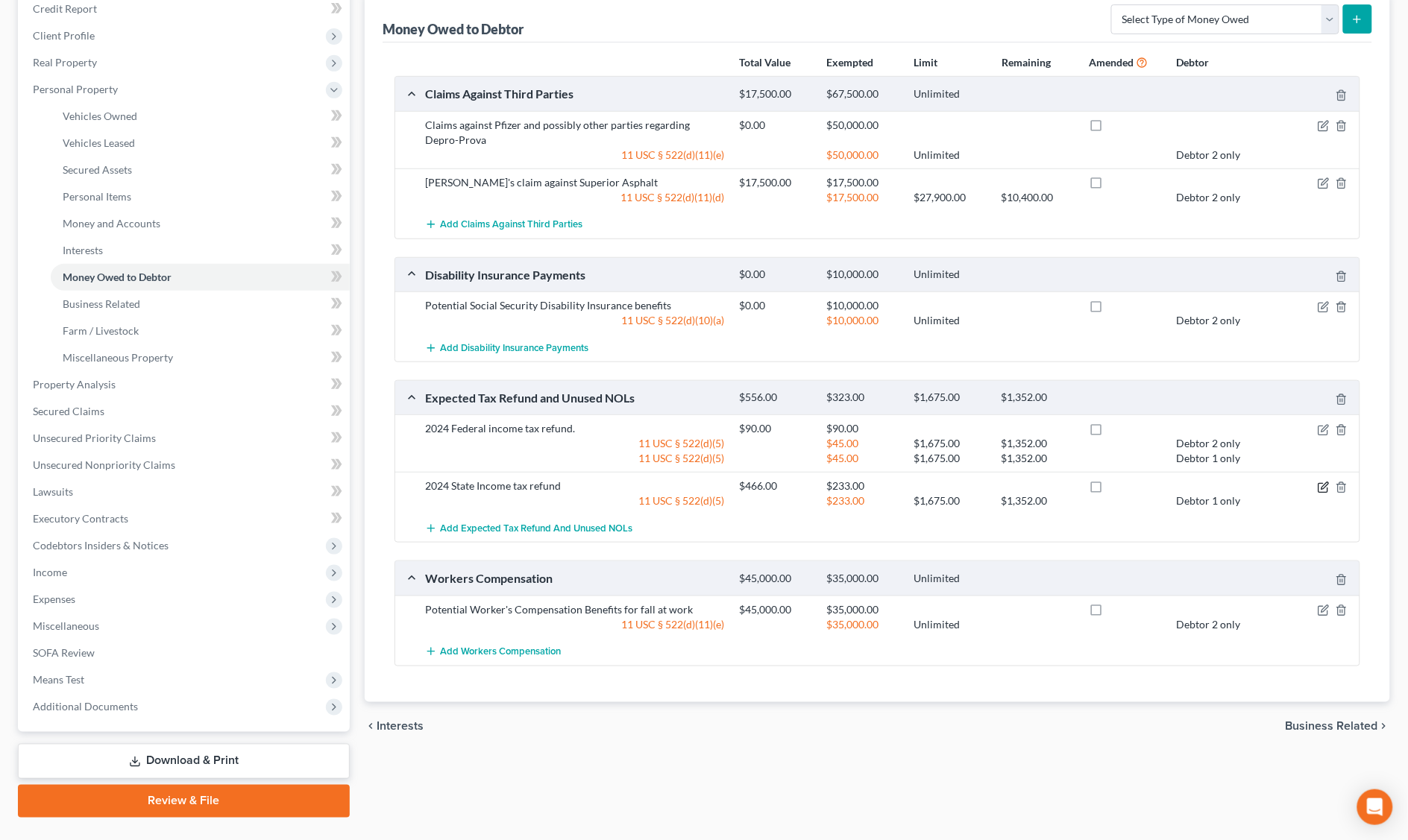
click at [1320, 487] on icon "button" at bounding box center [1324, 487] width 12 height 12
select select "1"
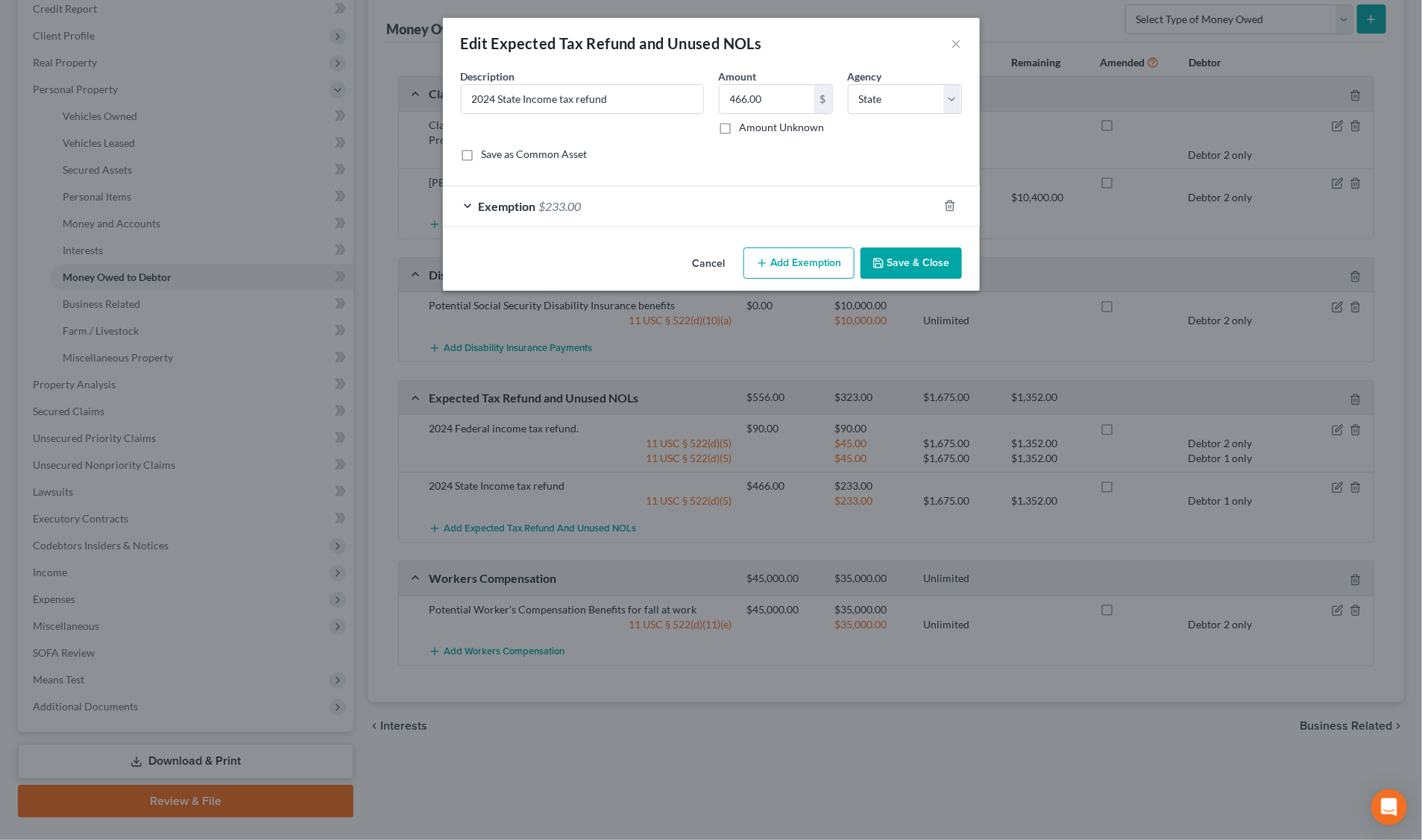
click at [792, 264] on button "Add Exemption" at bounding box center [798, 264] width 111 height 31
select select "2"
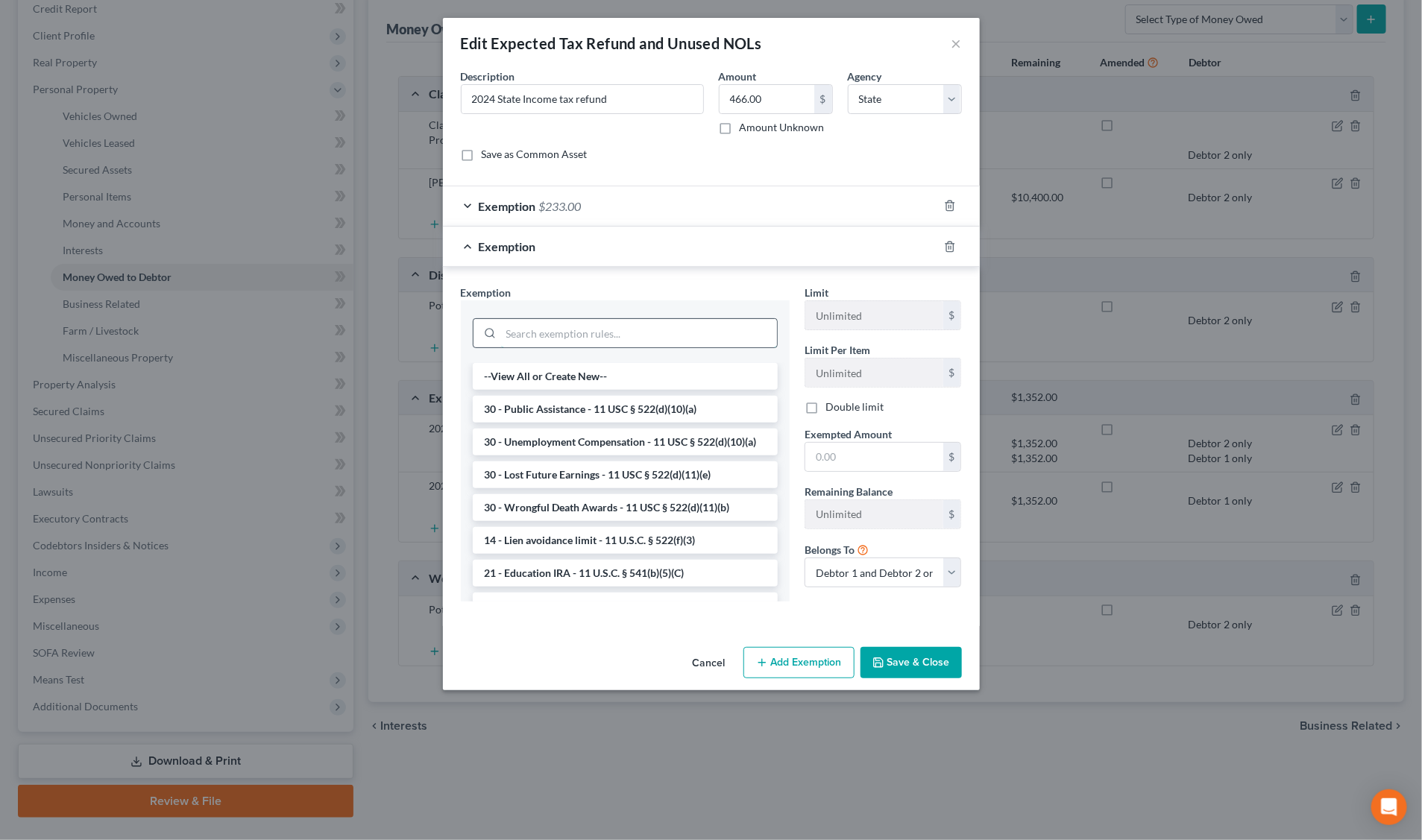
click at [563, 336] on input "search" at bounding box center [639, 333] width 275 height 28
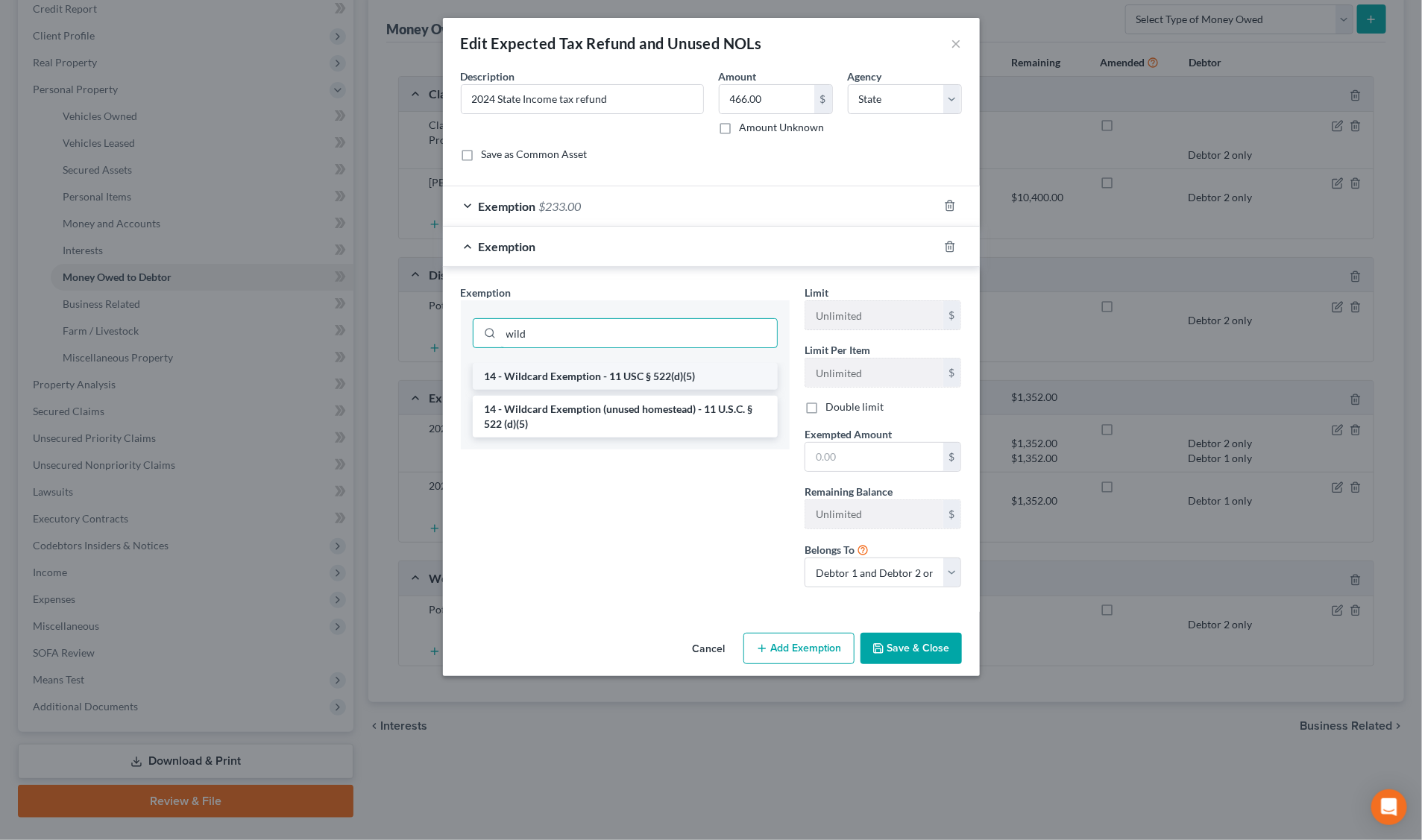
type input "wild"
click at [575, 381] on li "14 - Wildcard Exemption - 11 USC § 522(d)(5)" at bounding box center [625, 376] width 305 height 27
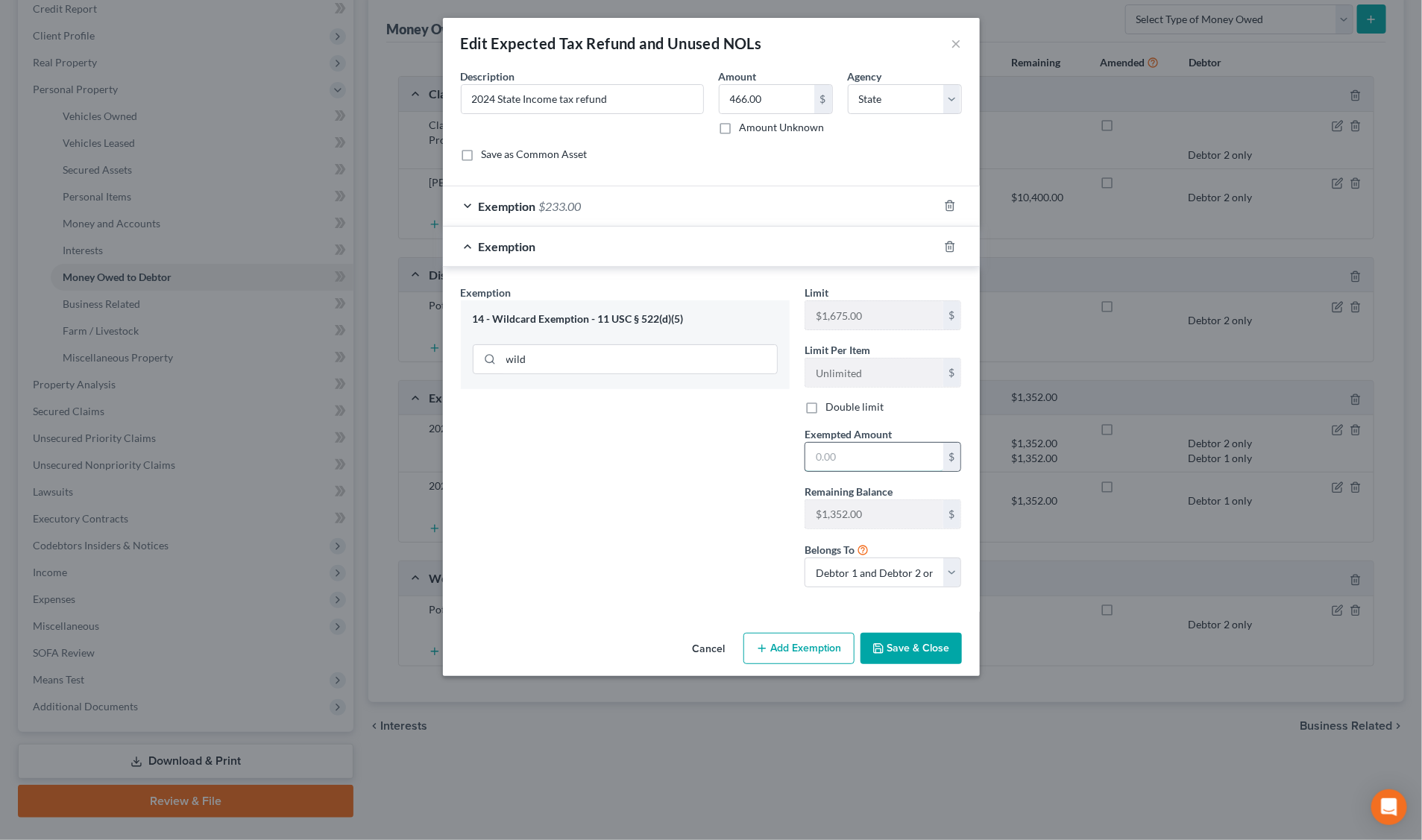
click at [852, 459] on input "text" at bounding box center [874, 457] width 138 height 28
type input "233"
click at [952, 574] on select "Debtor 1 only Debtor 2 only Debtor 1 and Debtor 2 only" at bounding box center [883, 572] width 157 height 30
select select "0"
click at [804, 561] on select "Debtor 1 only Debtor 2 only Debtor 1 and Debtor 2 only" at bounding box center [883, 572] width 157 height 30
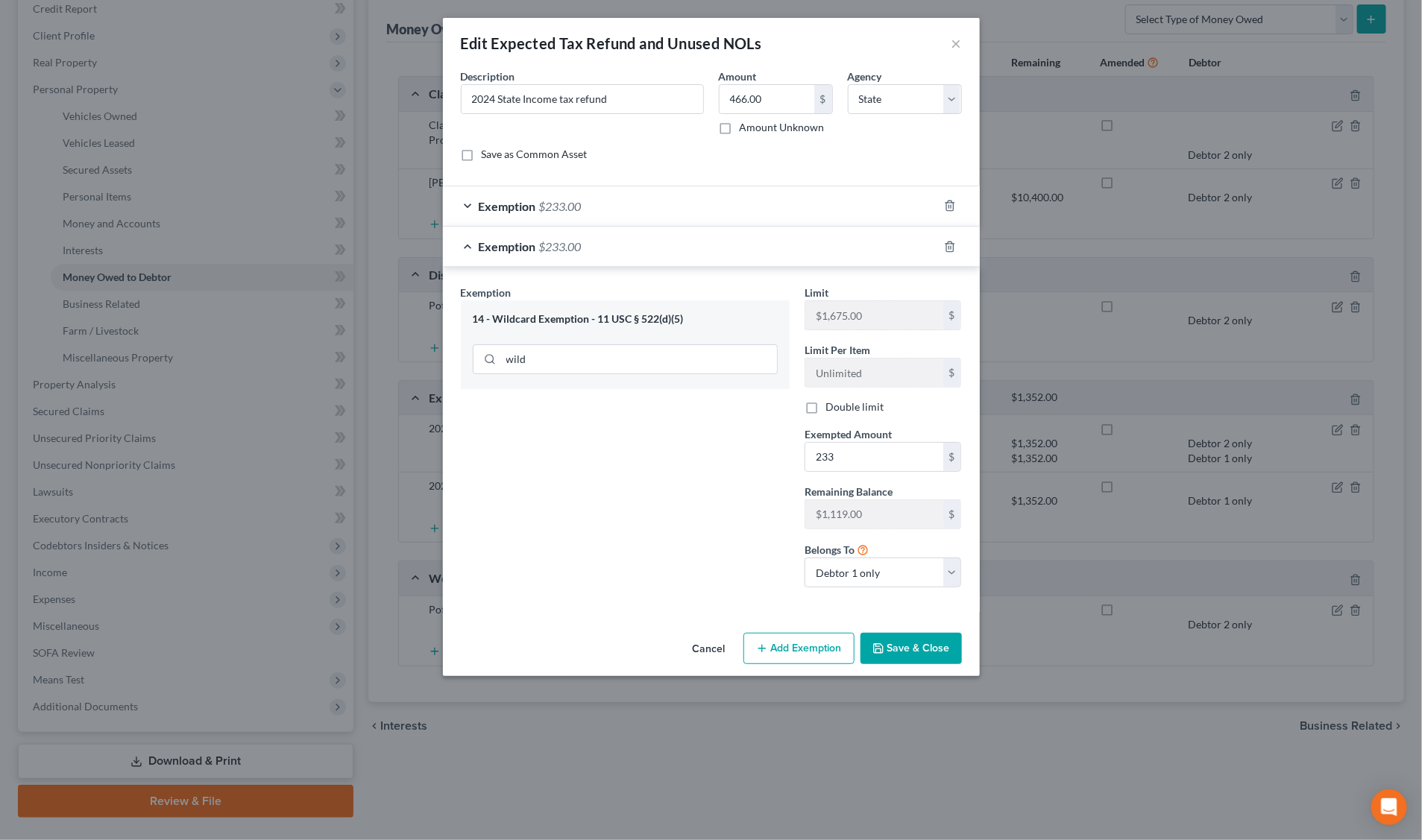
click at [910, 643] on button "Save & Close" at bounding box center [910, 649] width 102 height 31
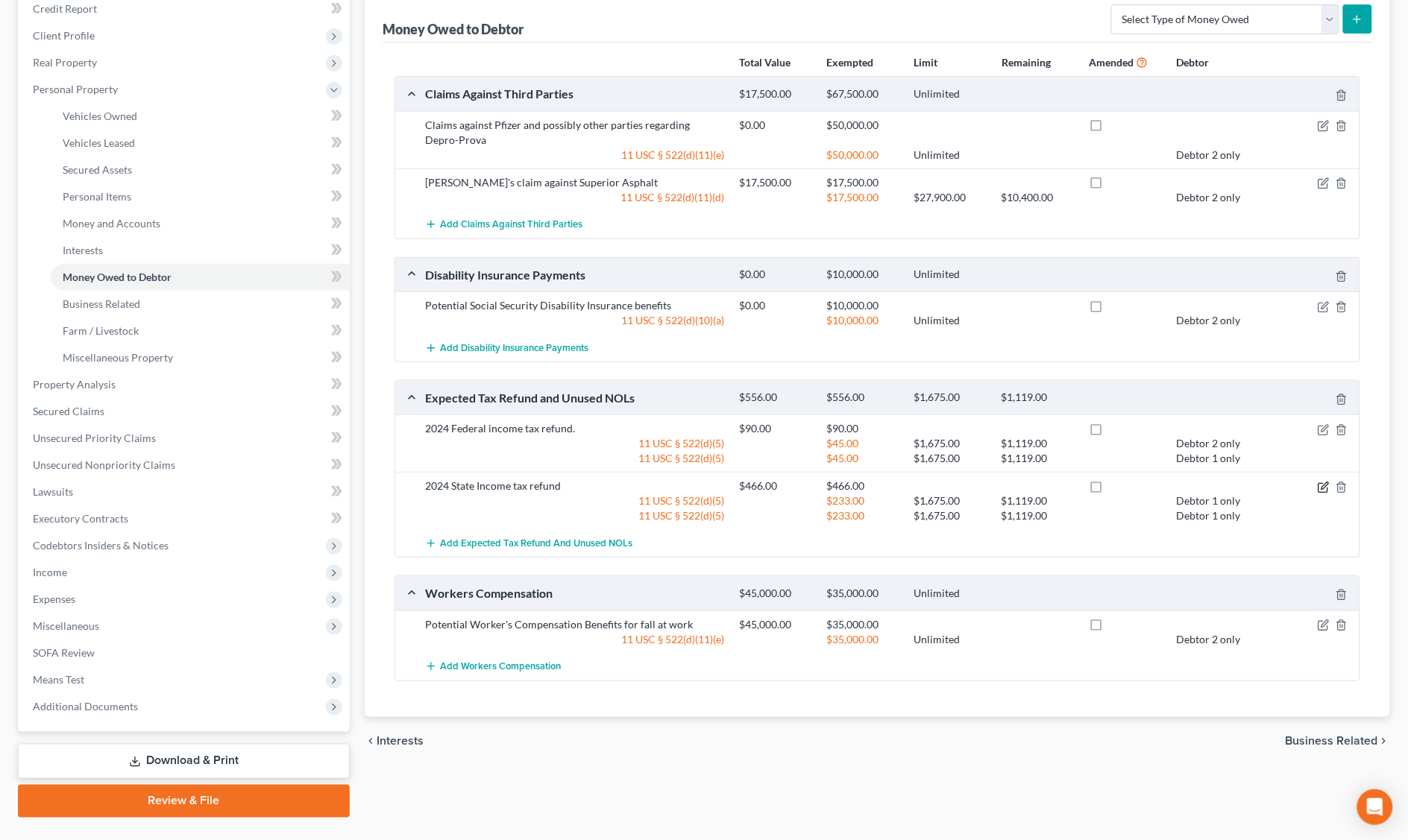
click at [1320, 489] on icon "button" at bounding box center [1324, 487] width 12 height 12
select select "1"
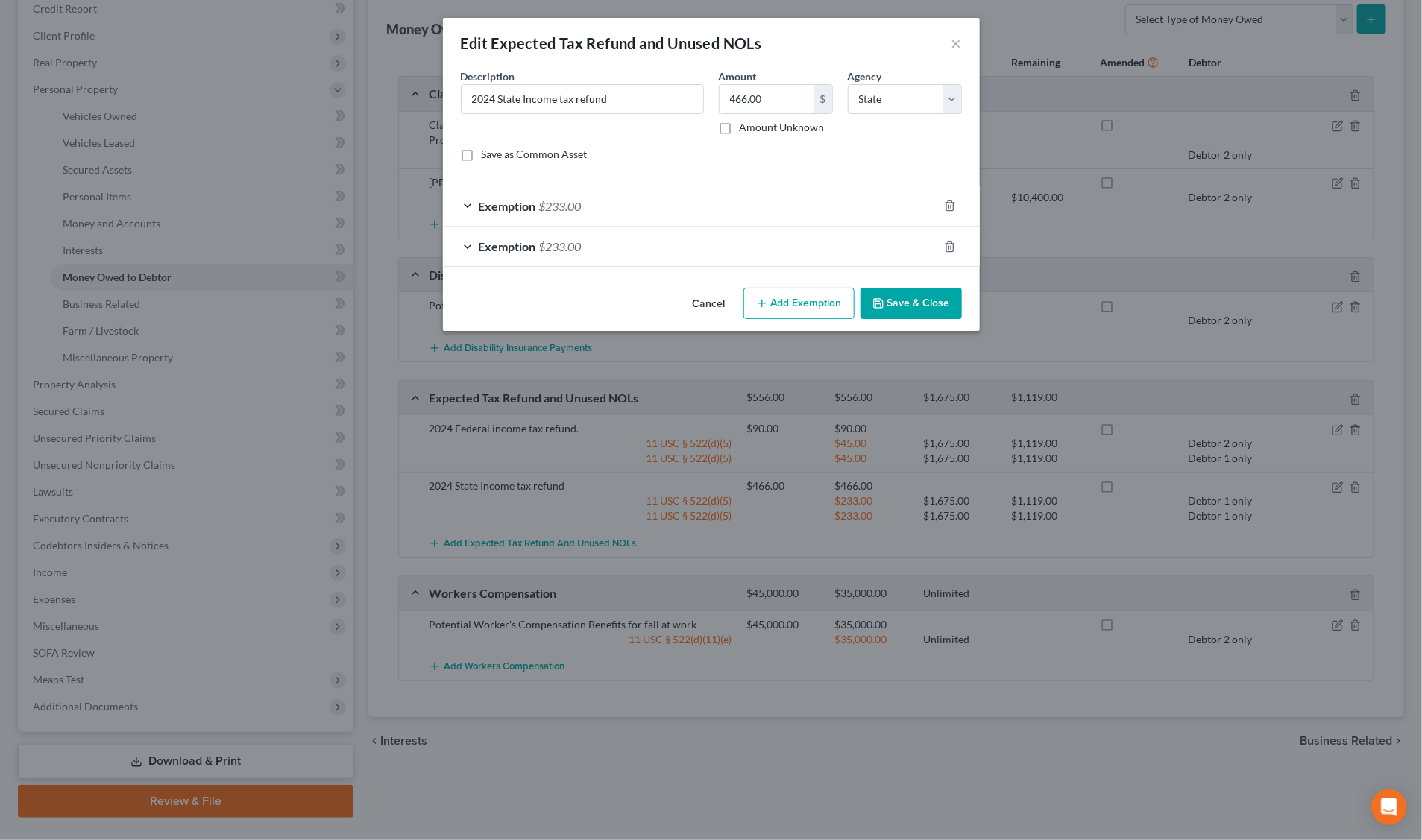
click at [638, 243] on div "Exemption $233.00" at bounding box center [690, 246] width 495 height 39
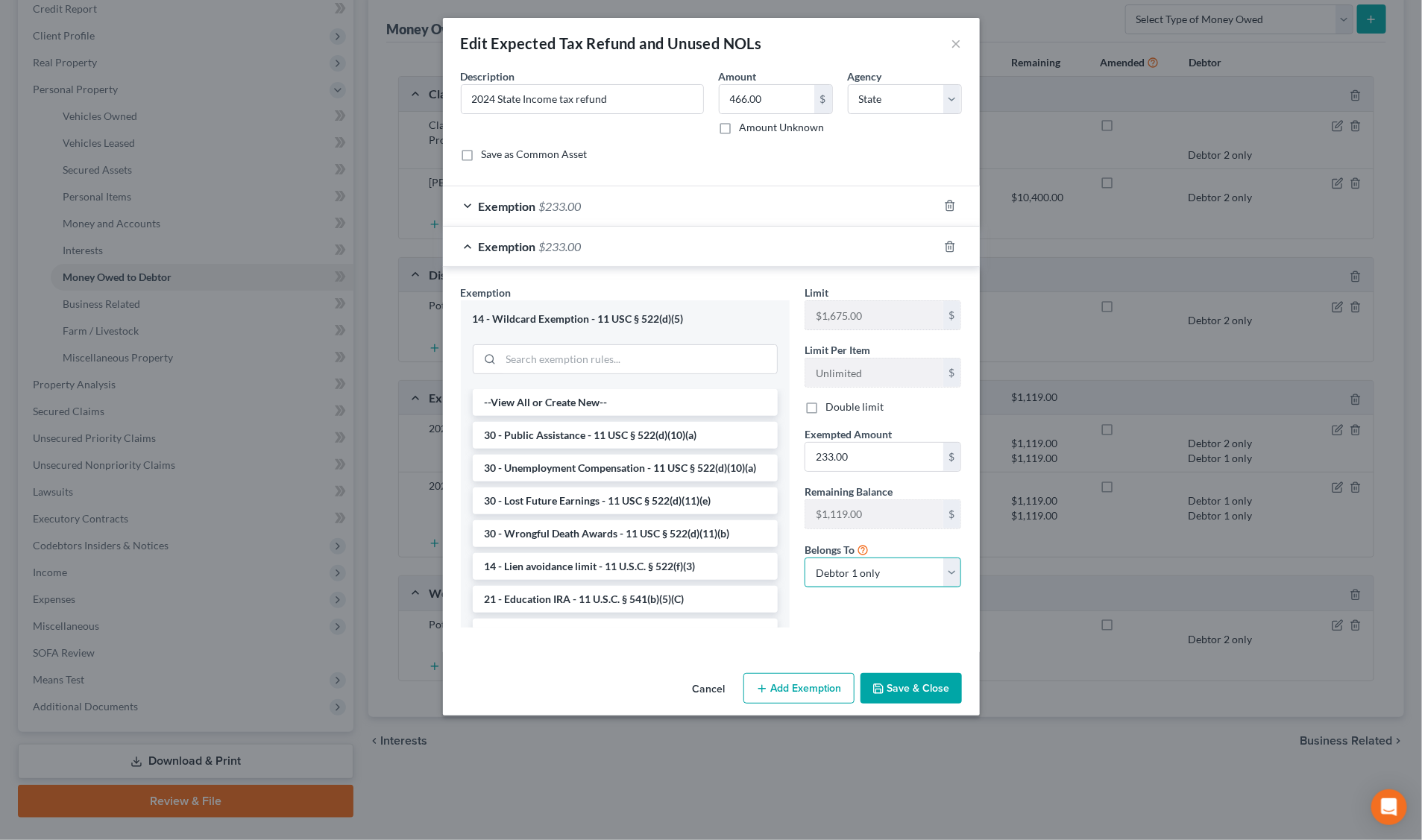
click at [952, 575] on select "Debtor 1 only Debtor 2 only Debtor 1 and Debtor 2 only" at bounding box center [883, 572] width 157 height 30
select select "1"
click at [804, 561] on select "Debtor 1 only Debtor 2 only Debtor 1 and Debtor 2 only" at bounding box center [883, 572] width 157 height 30
click at [921, 688] on button "Save & Close" at bounding box center [910, 689] width 102 height 31
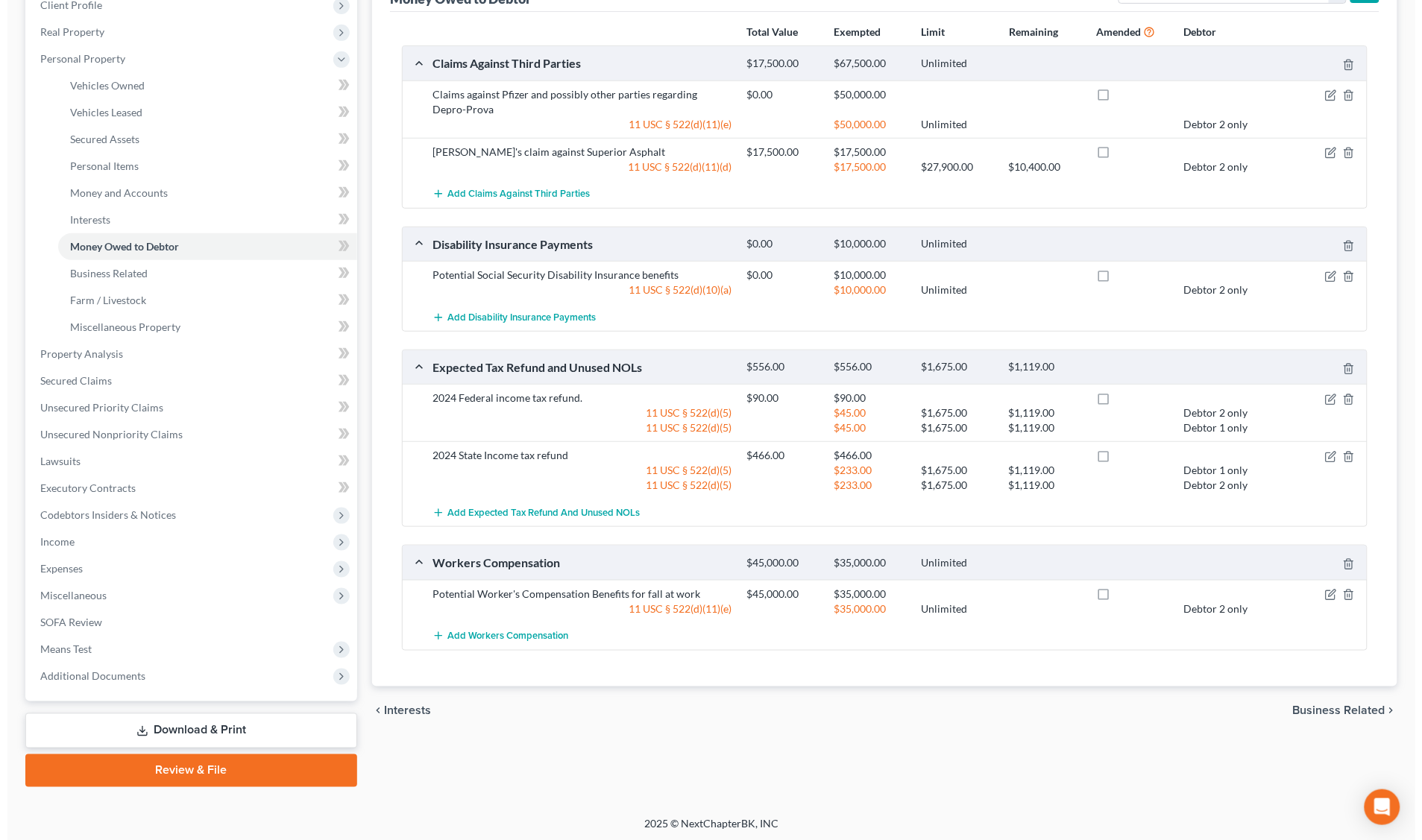
scroll to position [219, 0]
click at [1320, 594] on icon "button" at bounding box center [1323, 593] width 12 height 12
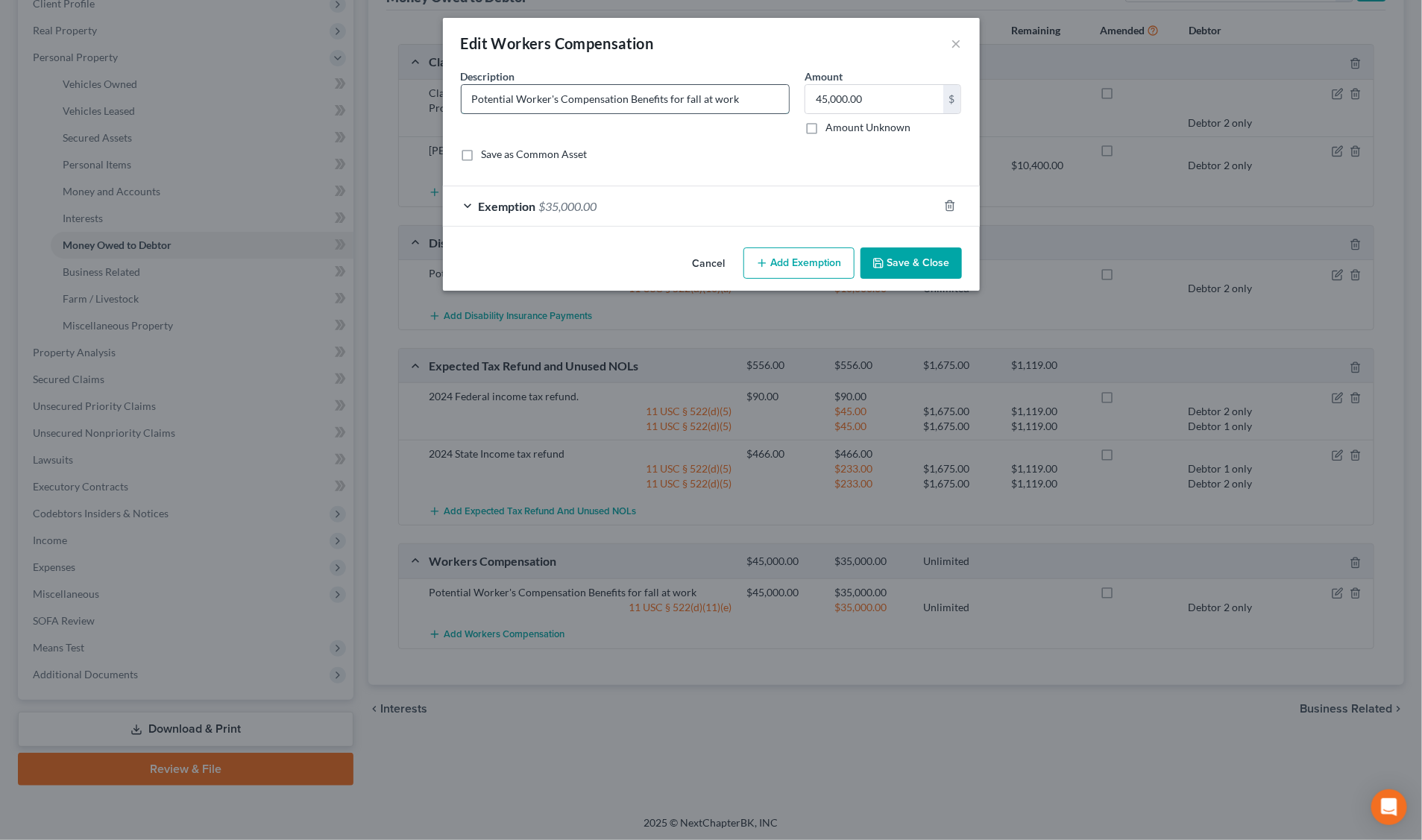
click at [521, 93] on input "Potential Worker's Compensation Benefits for fall at work" at bounding box center [625, 99] width 328 height 28
type input "Worker's Compensation Benefits for fall at work"
click at [562, 208] on span "$35,000.00" at bounding box center [568, 206] width 59 height 14
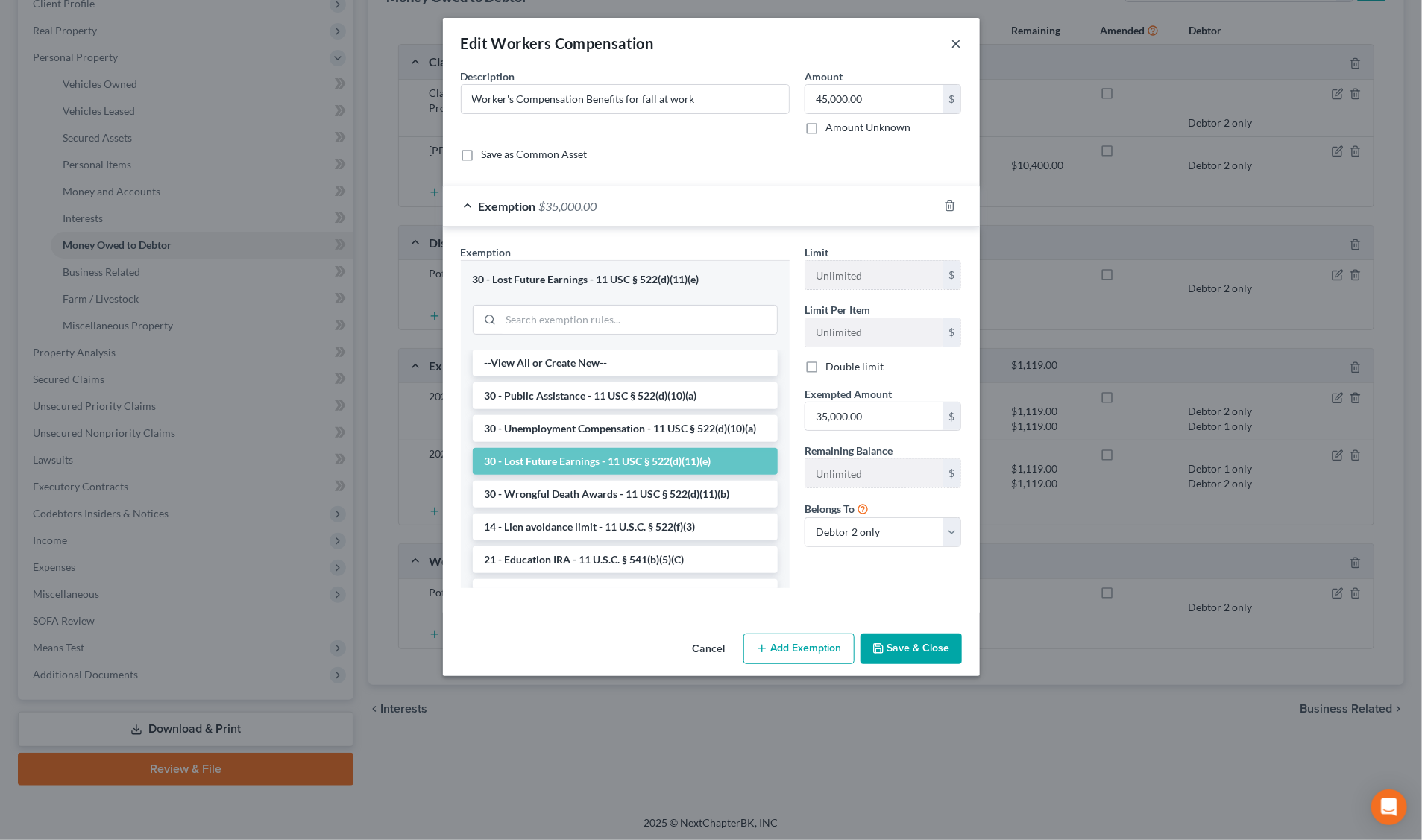
click at [958, 39] on button "×" at bounding box center [956, 43] width 10 height 18
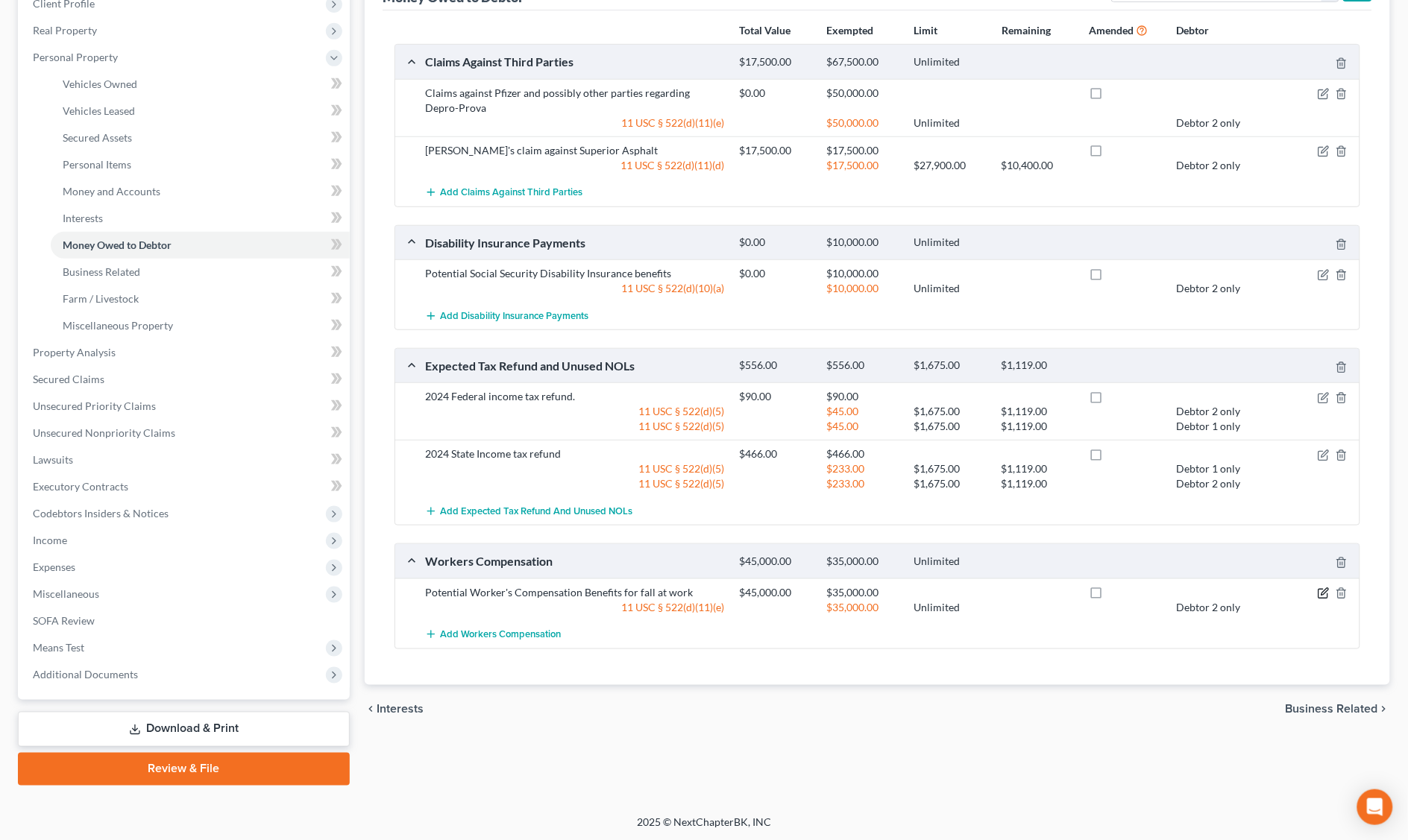
click at [1323, 594] on icon "button" at bounding box center [1325, 591] width 6 height 6
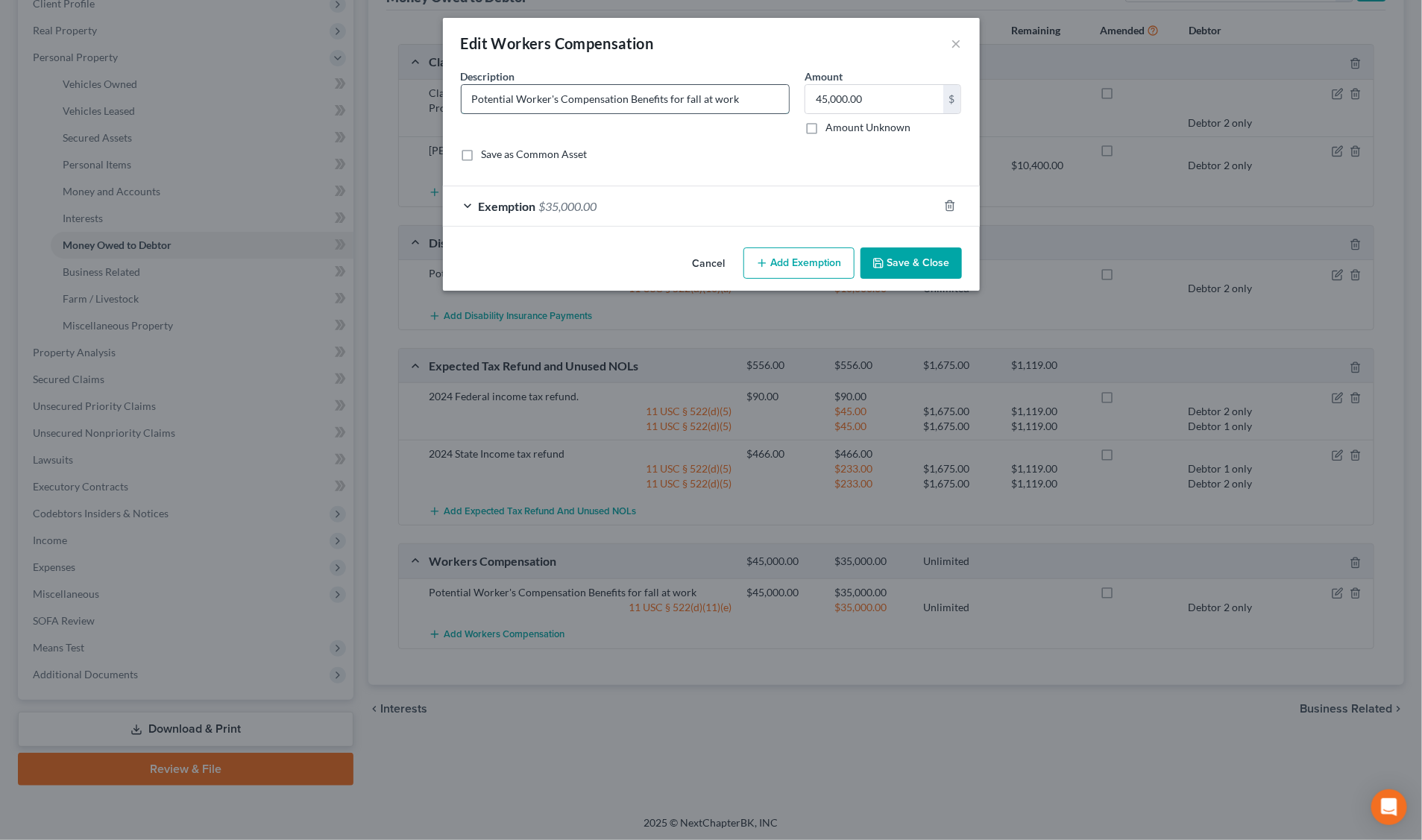
click at [514, 102] on input "Potential Worker's Compensation Benefits for fall at work" at bounding box center [625, 99] width 328 height 28
type input "Worker's Compensation Benefits for fall at work"
click at [924, 264] on button "Save & Close" at bounding box center [910, 264] width 102 height 31
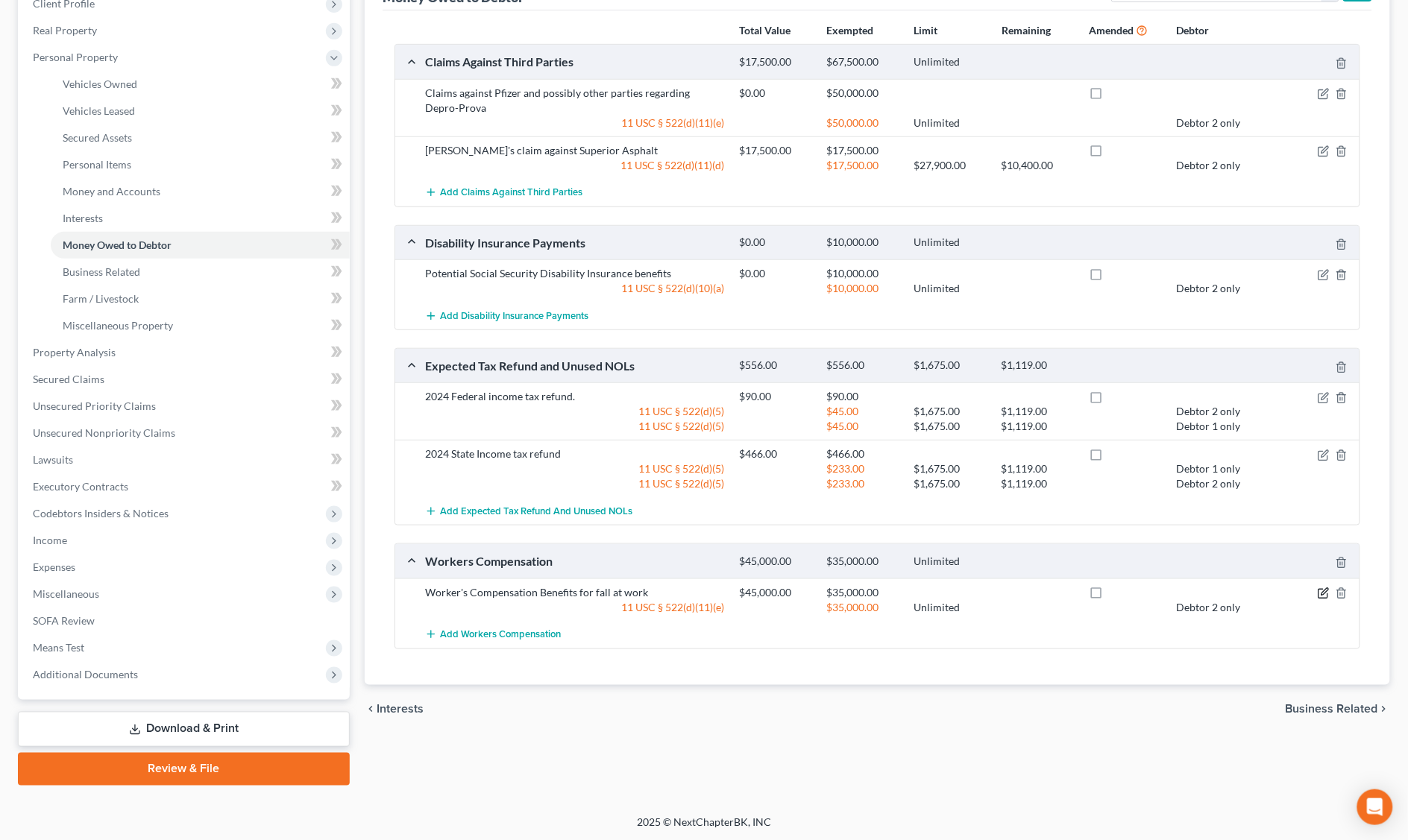
click at [1320, 595] on icon "button" at bounding box center [1324, 593] width 12 height 12
select select "1"
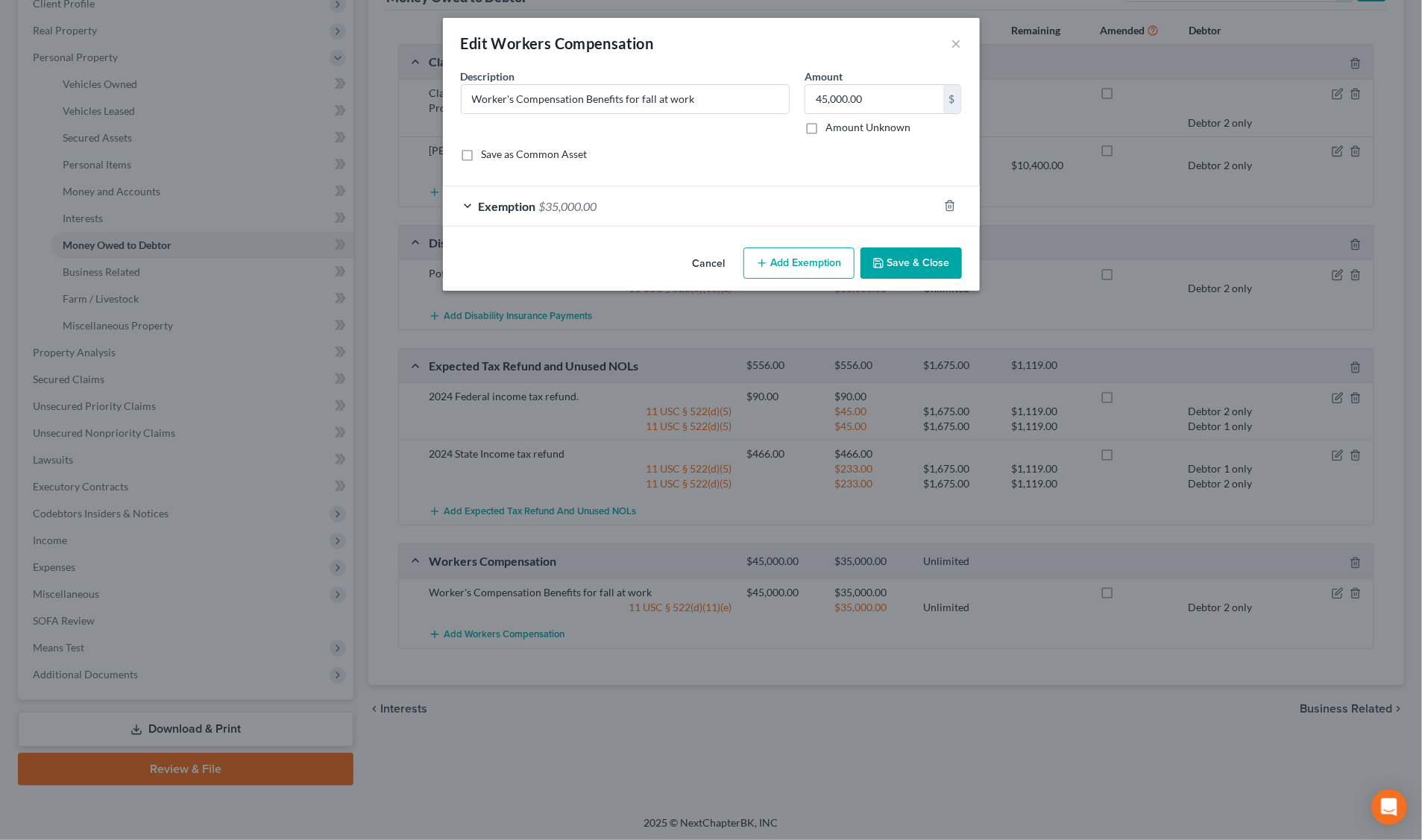
click at [683, 205] on div "Exemption $35,000.00" at bounding box center [690, 206] width 495 height 39
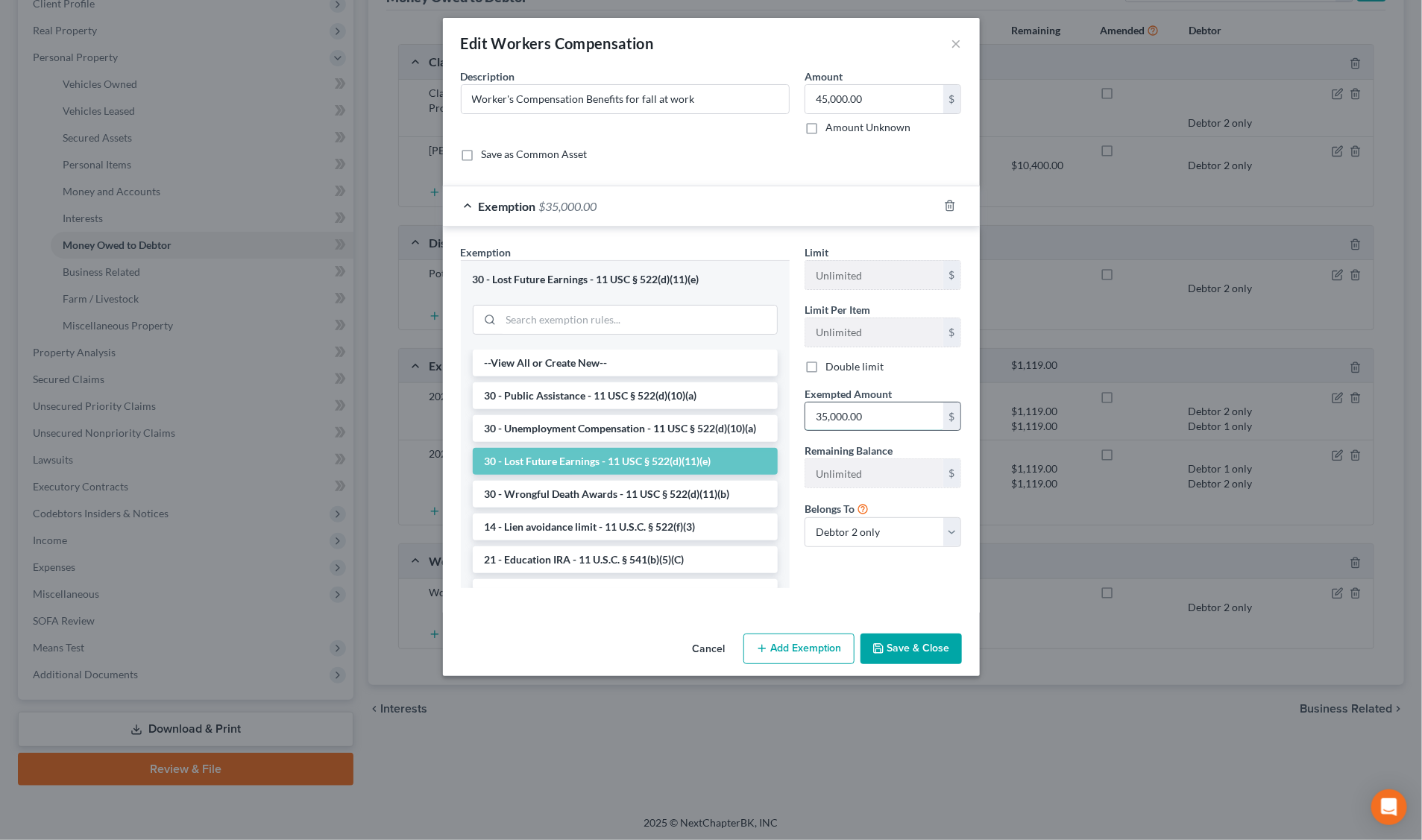
click at [822, 409] on input "35,000.00" at bounding box center [874, 416] width 138 height 28
type input "45,000.00"
click at [897, 643] on button "Save & Close" at bounding box center [910, 650] width 102 height 31
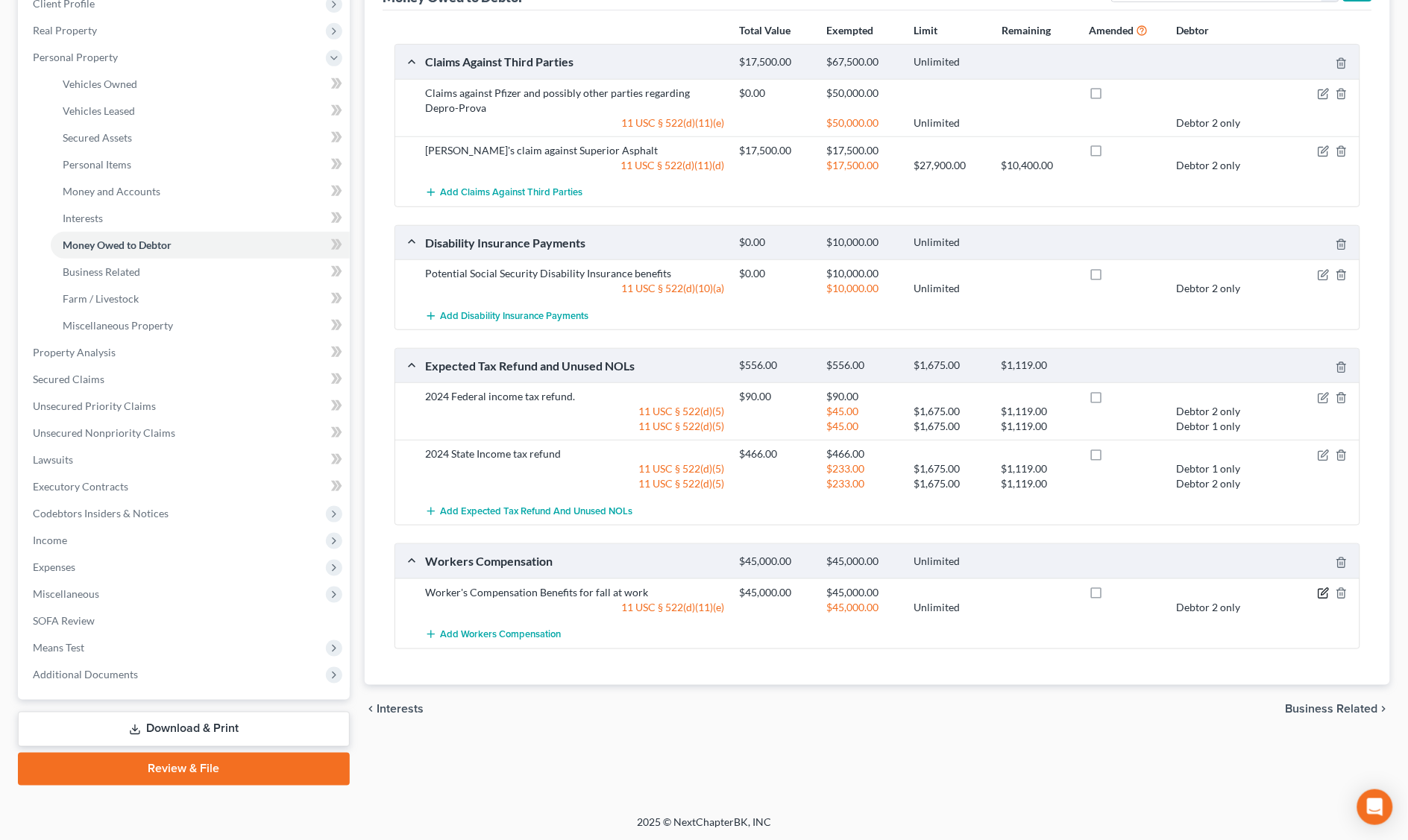
click at [1328, 594] on icon "button" at bounding box center [1324, 593] width 12 height 12
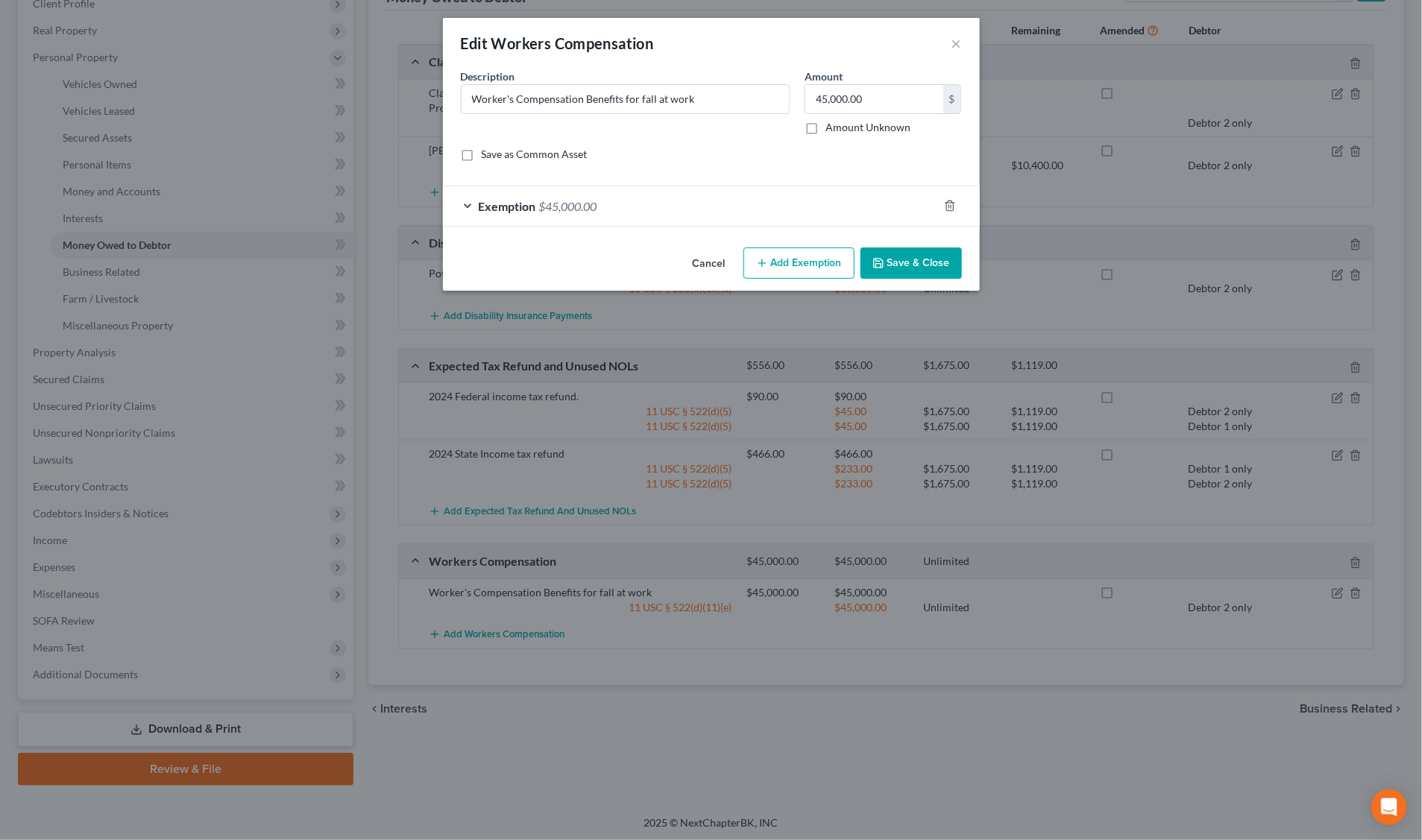
click at [785, 258] on button "Add Exemption" at bounding box center [798, 264] width 111 height 31
select select "2"
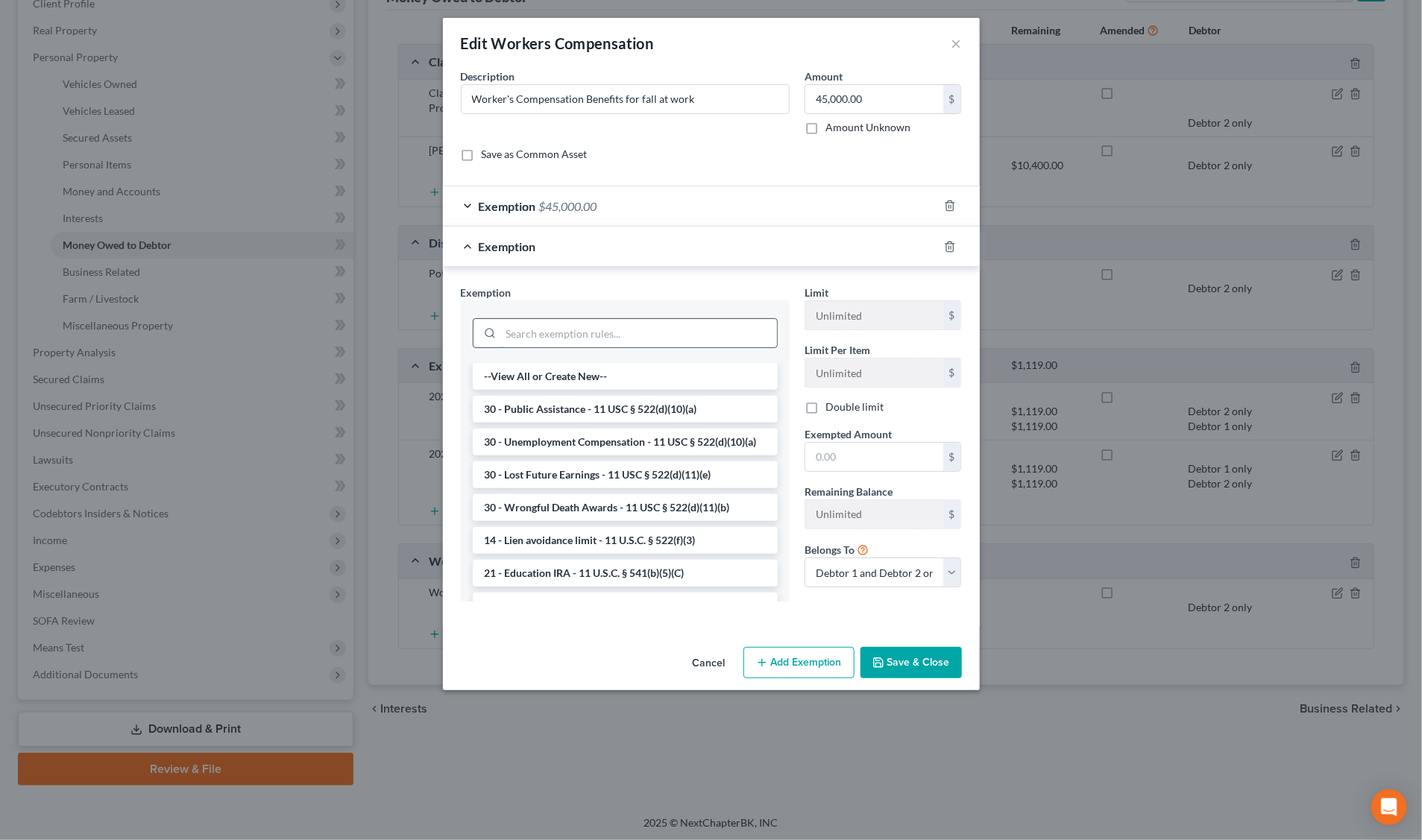
click at [568, 329] on input "search" at bounding box center [639, 333] width 275 height 28
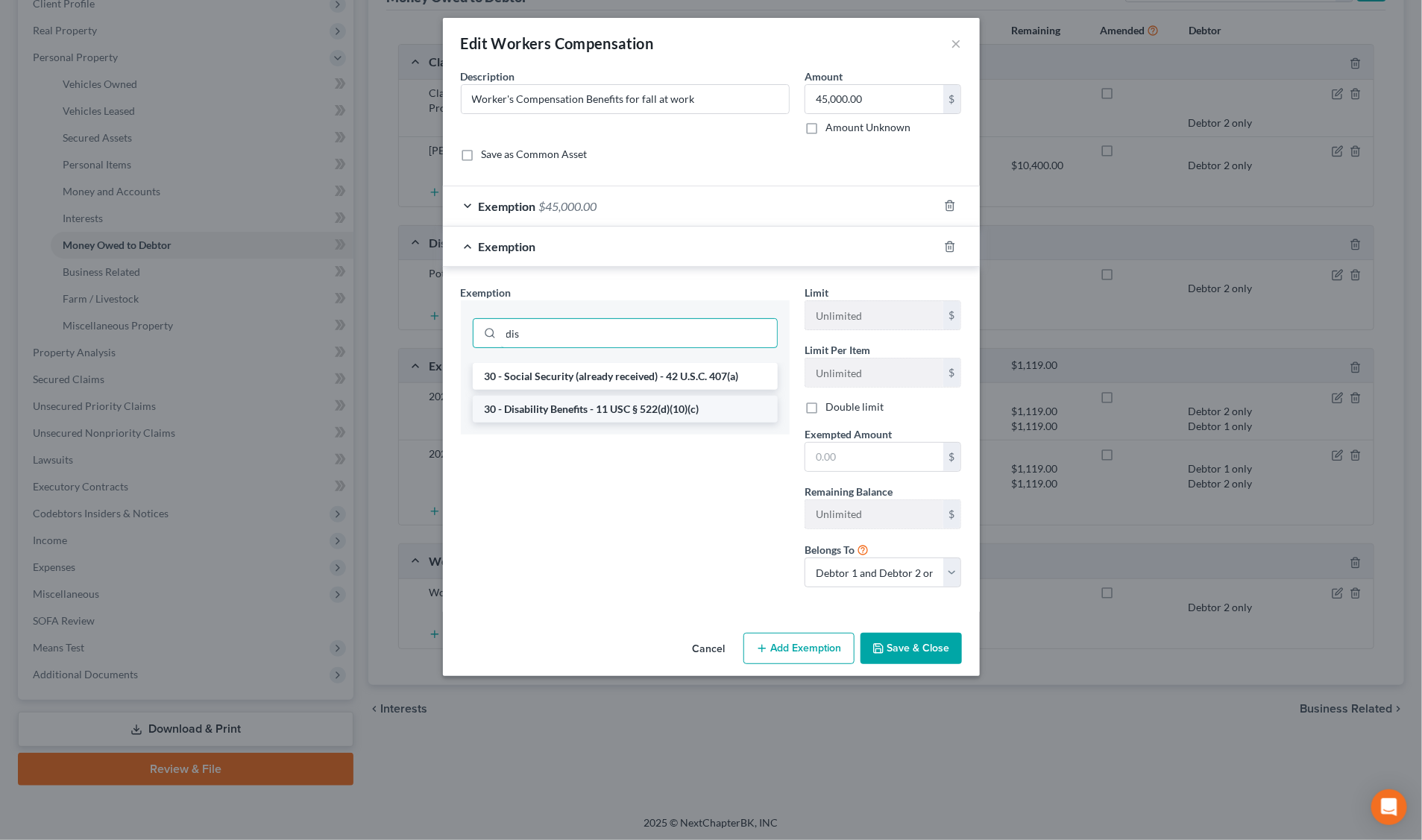
type input "dis"
click at [572, 408] on li "30 - Disability Benefits - 11 USC § 522(d)(10)(c)" at bounding box center [625, 409] width 305 height 27
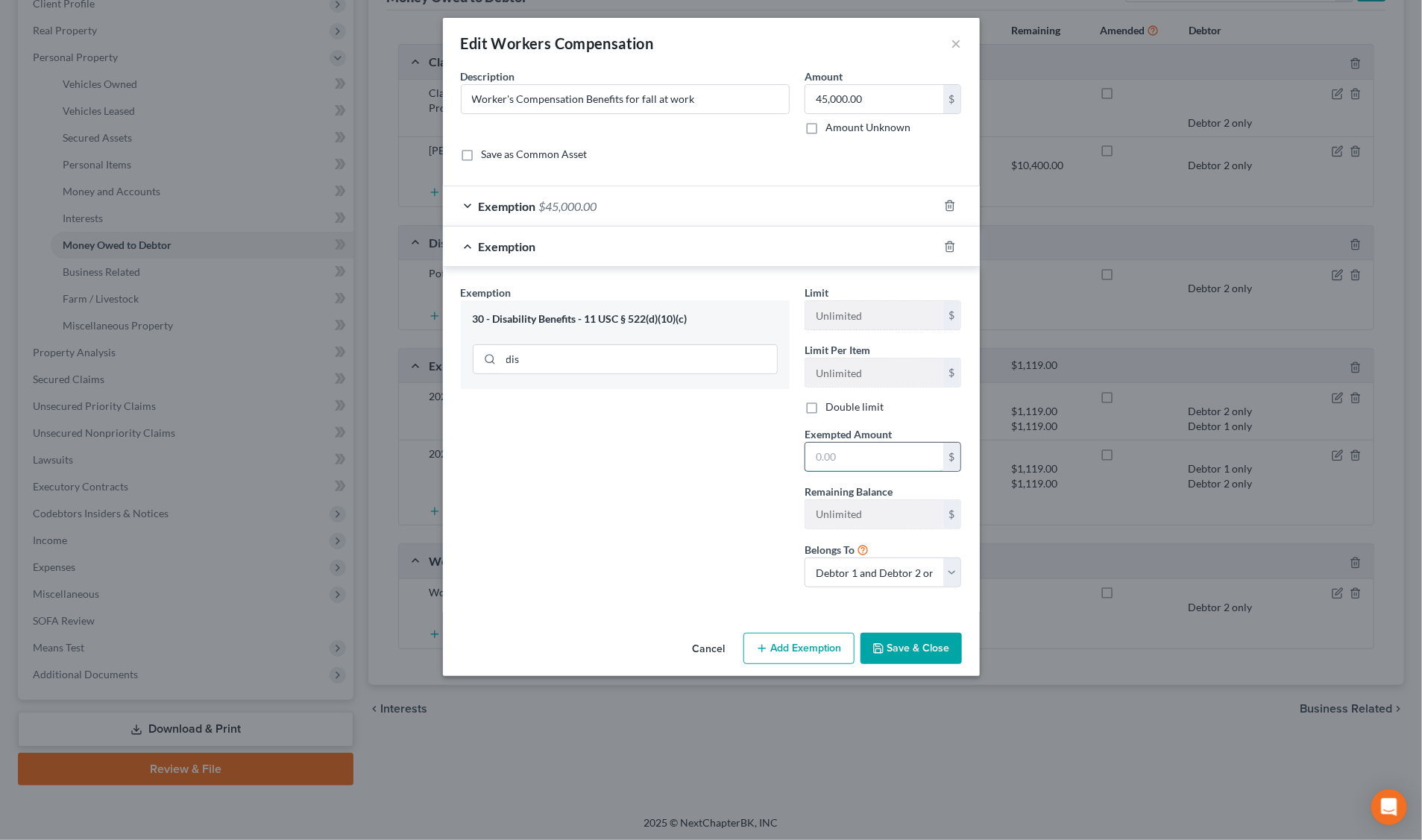
click at [843, 458] on input "text" at bounding box center [874, 457] width 138 height 28
type input "45,000.0"
click at [936, 647] on button "Save & Close" at bounding box center [910, 649] width 102 height 31
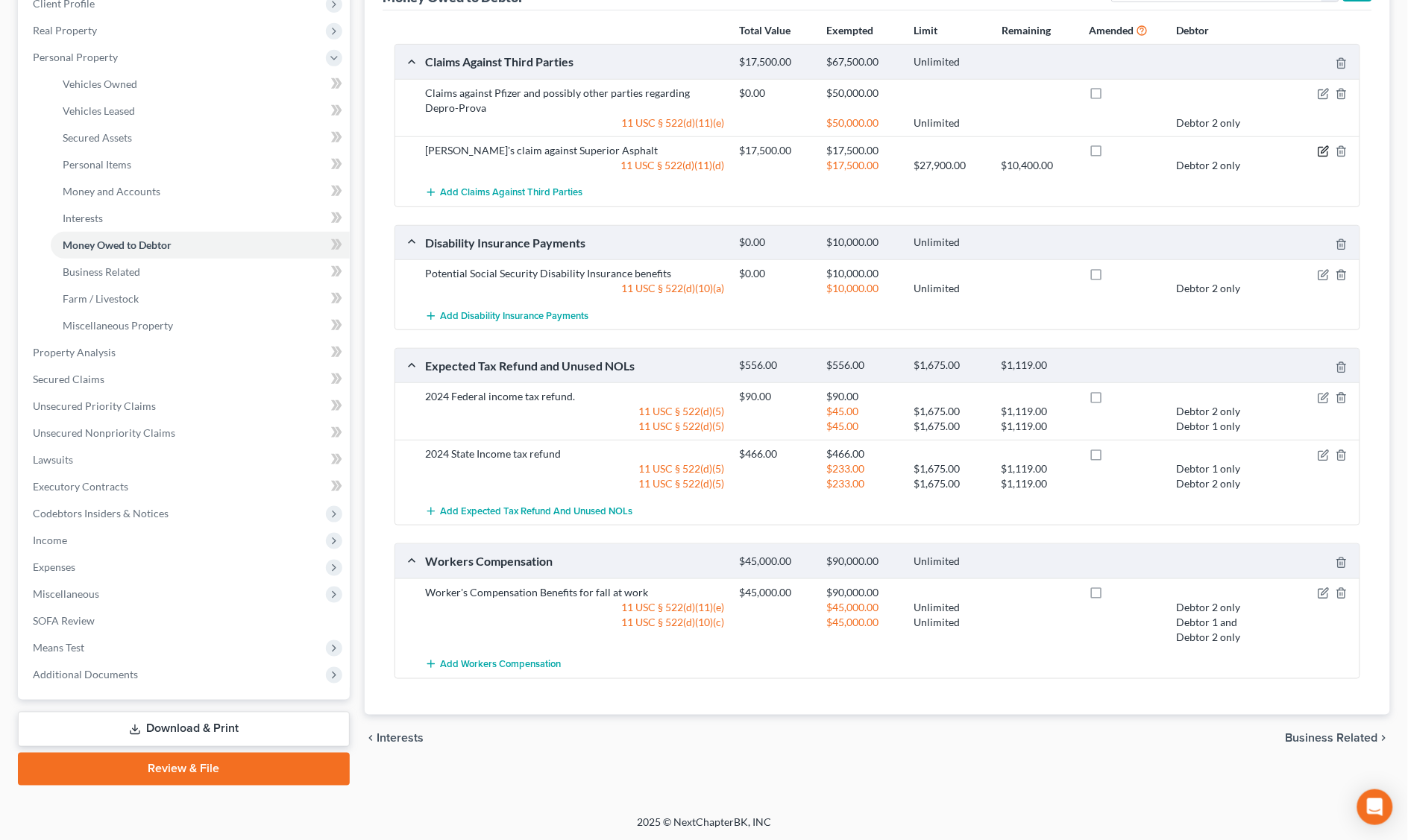
click at [1320, 149] on icon "button" at bounding box center [1324, 151] width 12 height 12
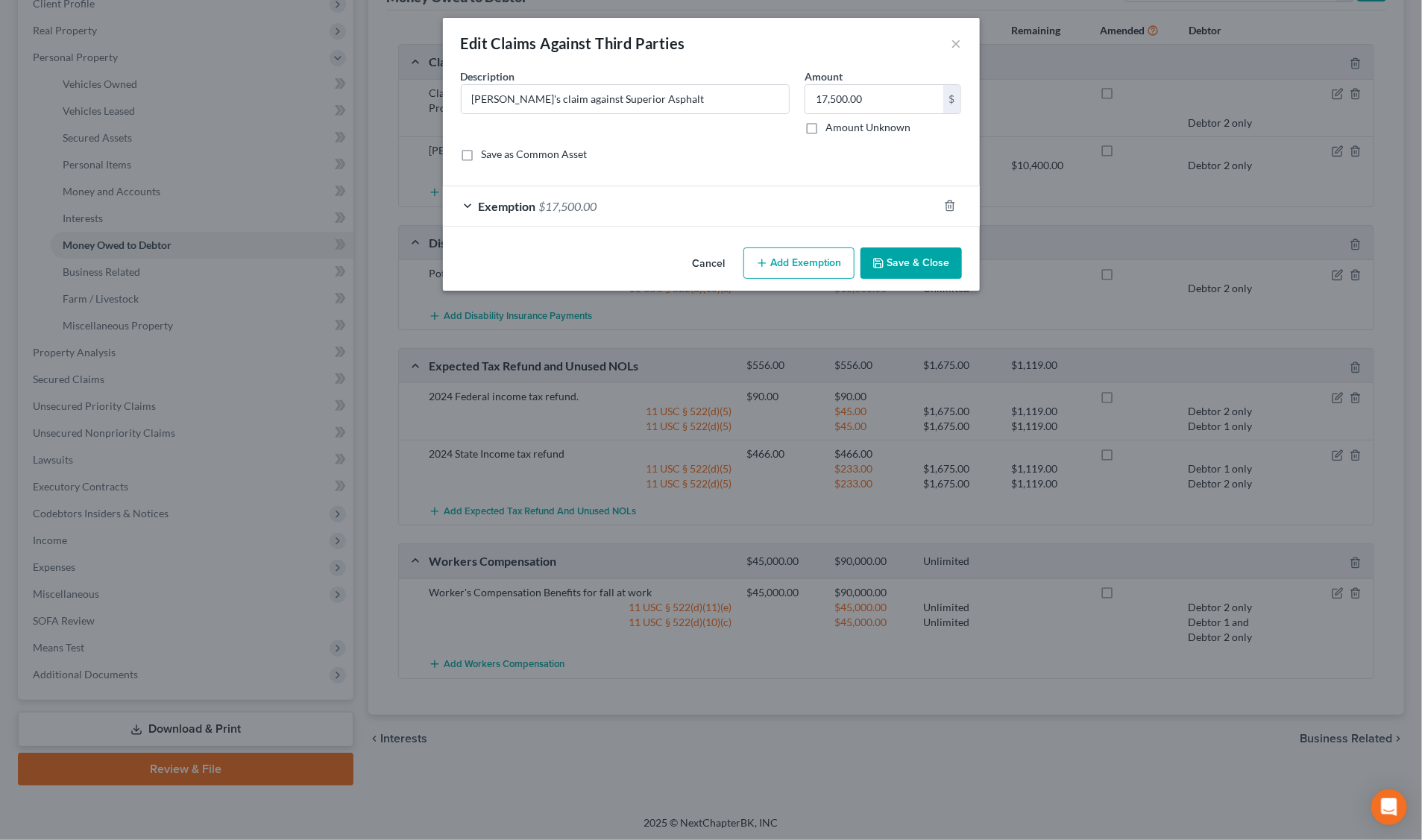
click at [775, 264] on button "Add Exemption" at bounding box center [798, 264] width 111 height 31
select select "2"
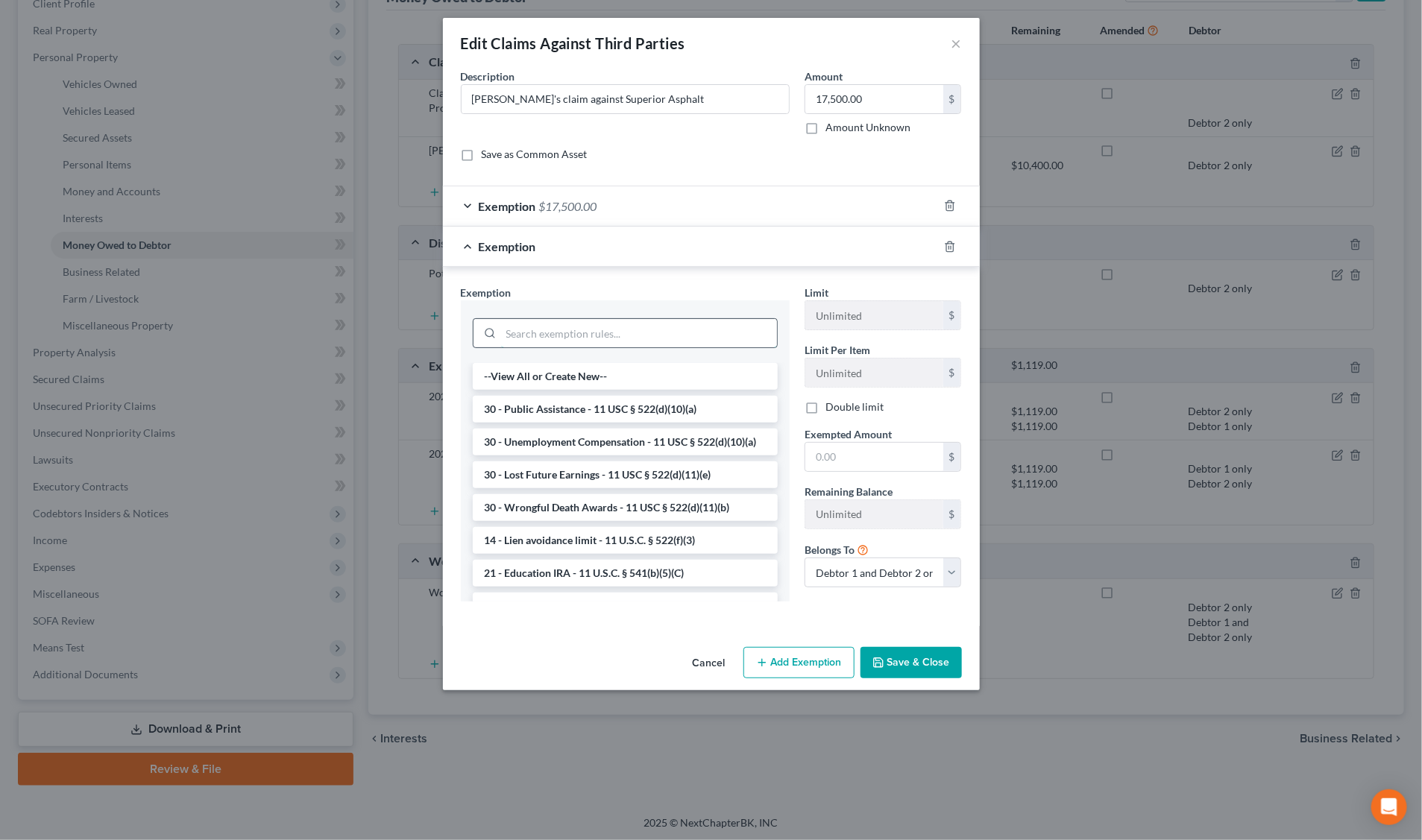
drag, startPoint x: 605, startPoint y: 332, endPoint x: 612, endPoint y: 328, distance: 8.1
click at [609, 330] on input "search" at bounding box center [639, 333] width 275 height 28
click at [600, 489] on li "30 - Lost Future Earnings - 11 USC § 522(d)(11)(e)" at bounding box center [625, 474] width 305 height 27
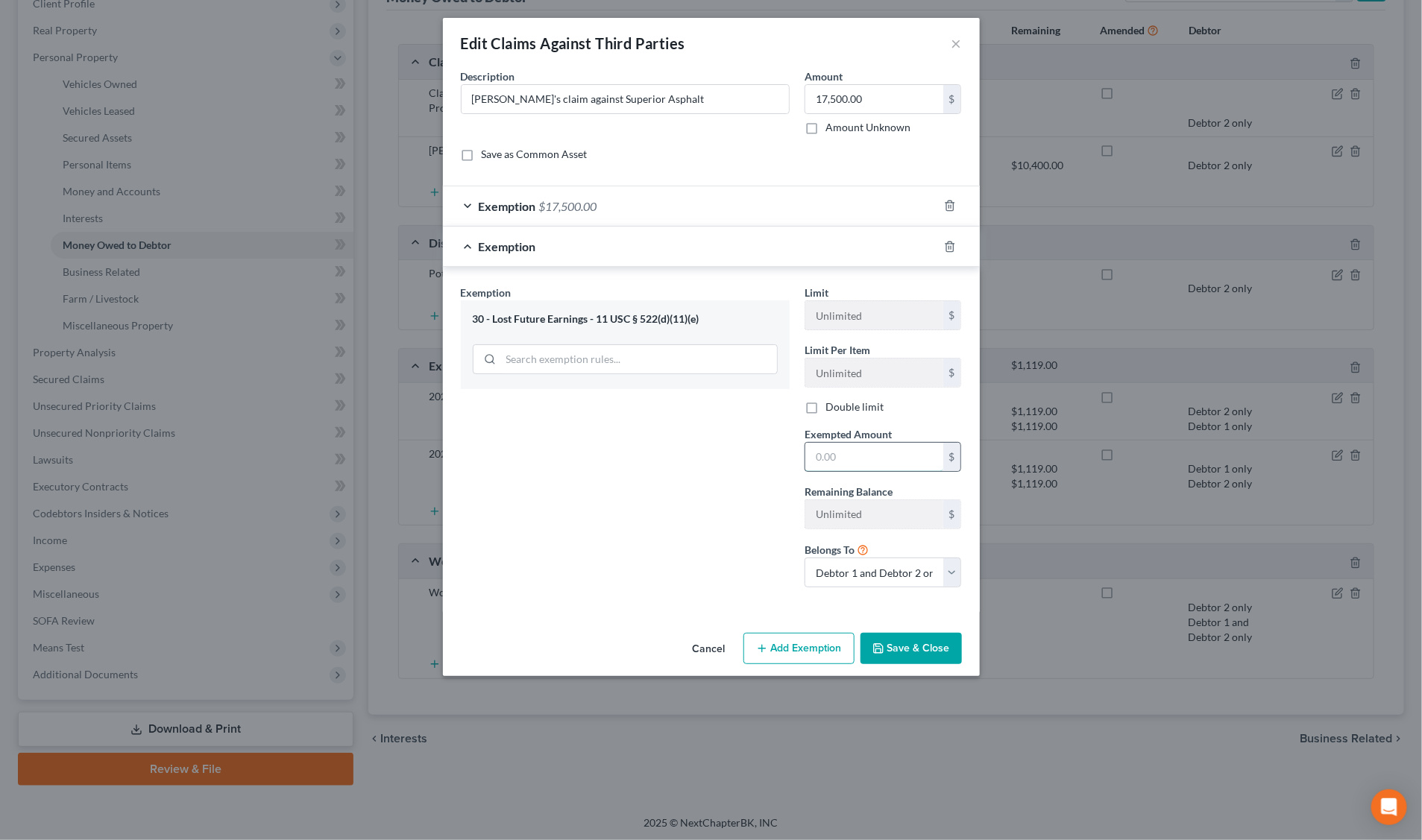
click at [862, 456] on input "text" at bounding box center [874, 457] width 138 height 28
type input "17,500.0"
click at [930, 651] on button "Save & Close" at bounding box center [910, 649] width 102 height 31
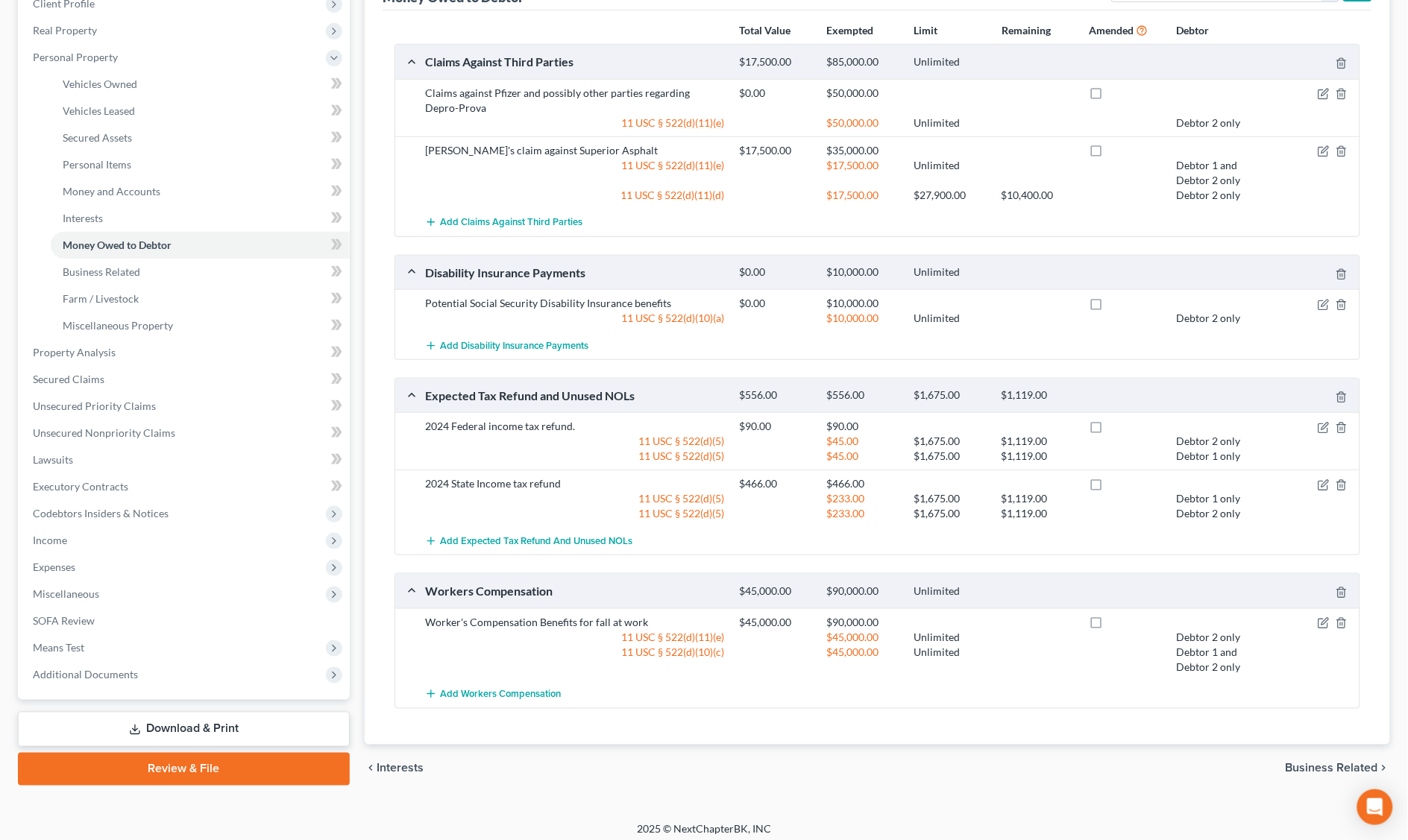
click at [767, 339] on div "Add Disability Insurance Payments" at bounding box center [889, 346] width 944 height 27
click at [1325, 306] on icon "button" at bounding box center [1325, 303] width 6 height 6
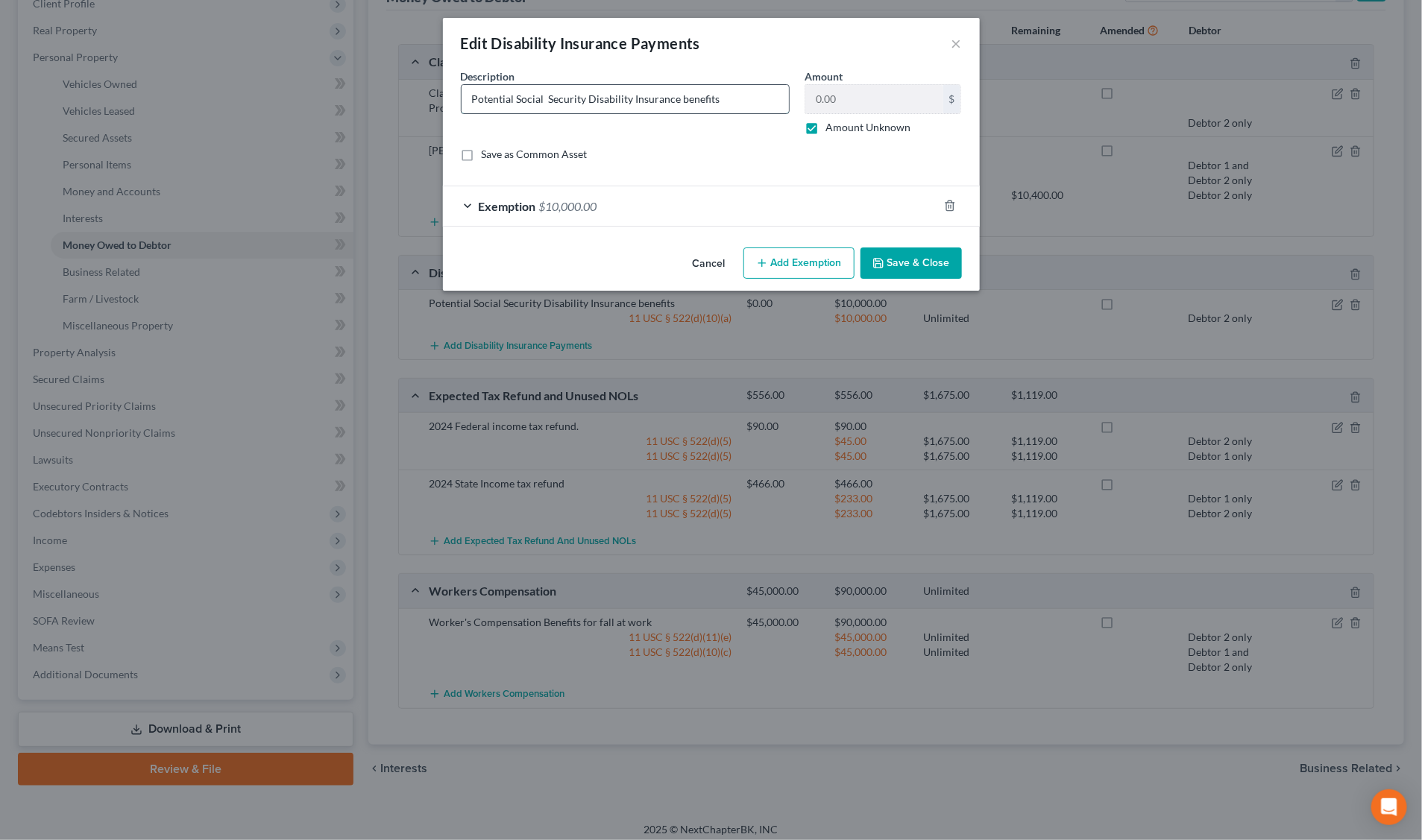
click at [513, 95] on input "Potential Social Security Disability Insurance benefits" at bounding box center [625, 99] width 328 height 28
type input "Social Security Disability Insurance benefits"
click at [684, 161] on div "Save as Common Asset" at bounding box center [712, 155] width 501 height 15
click at [899, 264] on button "Save & Close" at bounding box center [910, 264] width 102 height 31
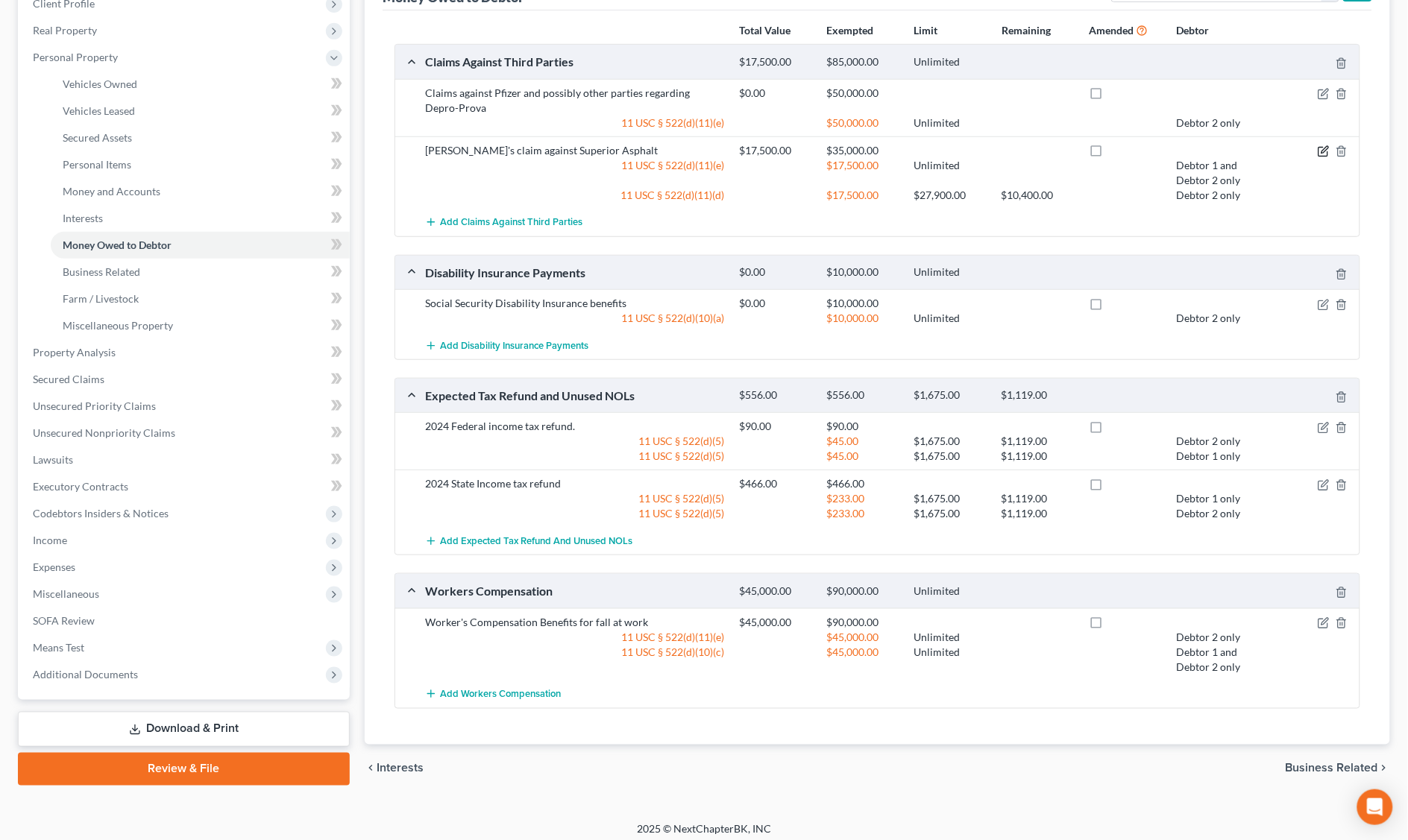
click at [1318, 151] on icon "button" at bounding box center [1324, 151] width 12 height 12
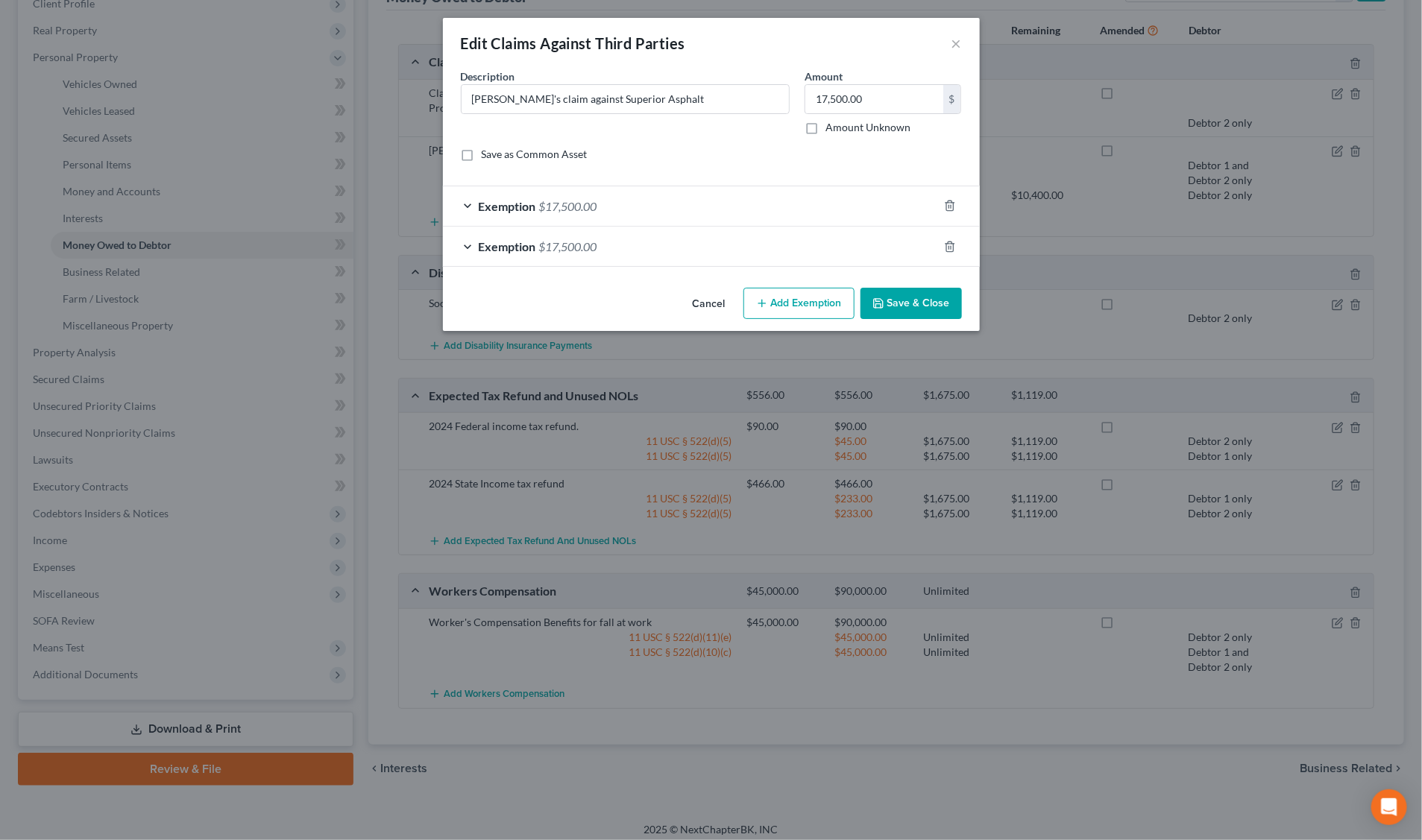
click at [626, 201] on div "Exemption $17,500.00" at bounding box center [690, 206] width 495 height 39
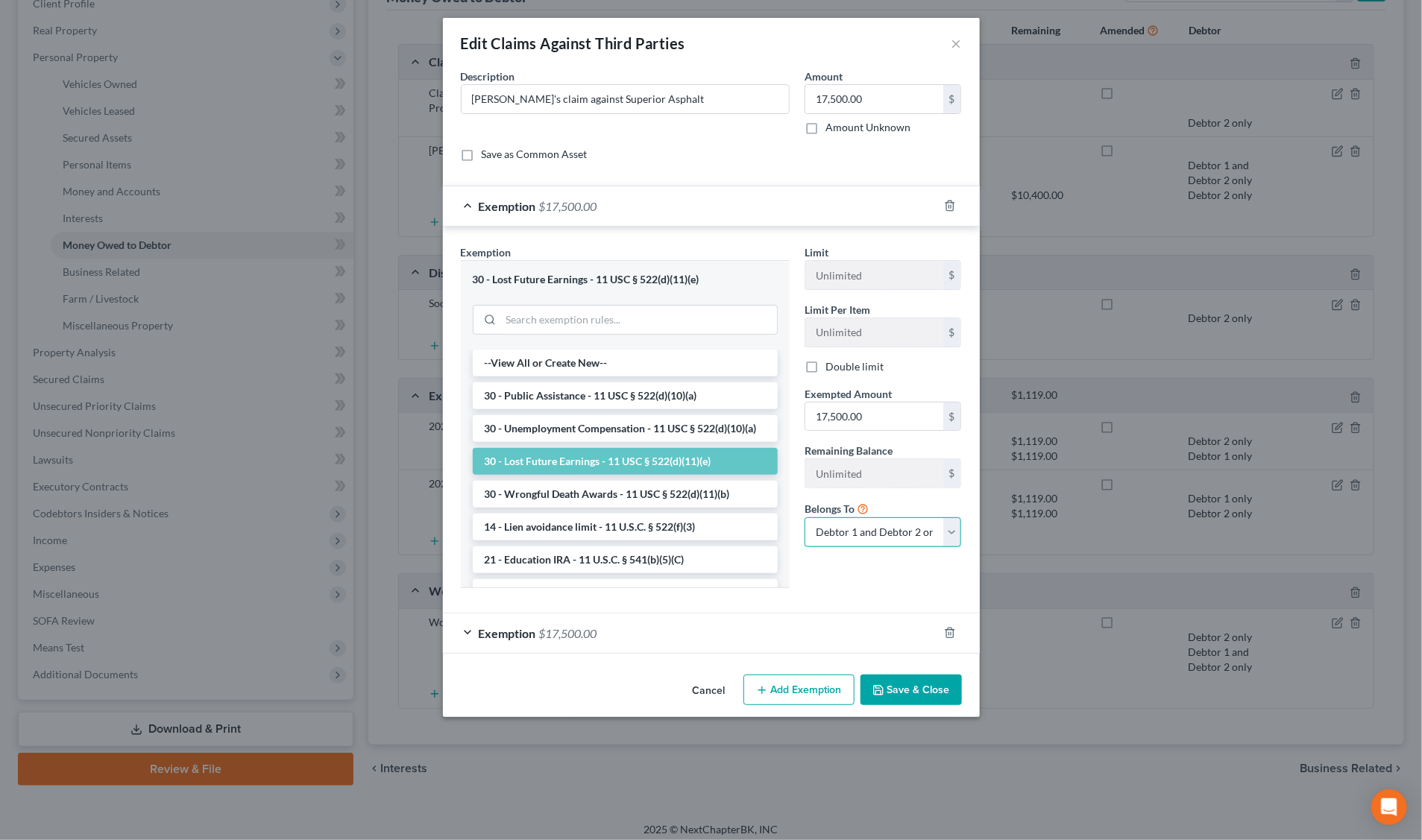
click at [955, 533] on select "Debtor 1 only Debtor 2 only Debtor 1 and Debtor 2 only" at bounding box center [883, 532] width 157 height 30
select select "1"
click at [804, 520] on select "Debtor 1 only Debtor 2 only Debtor 1 and Debtor 2 only" at bounding box center [883, 532] width 157 height 30
click at [919, 691] on button "Save & Close" at bounding box center [910, 690] width 102 height 31
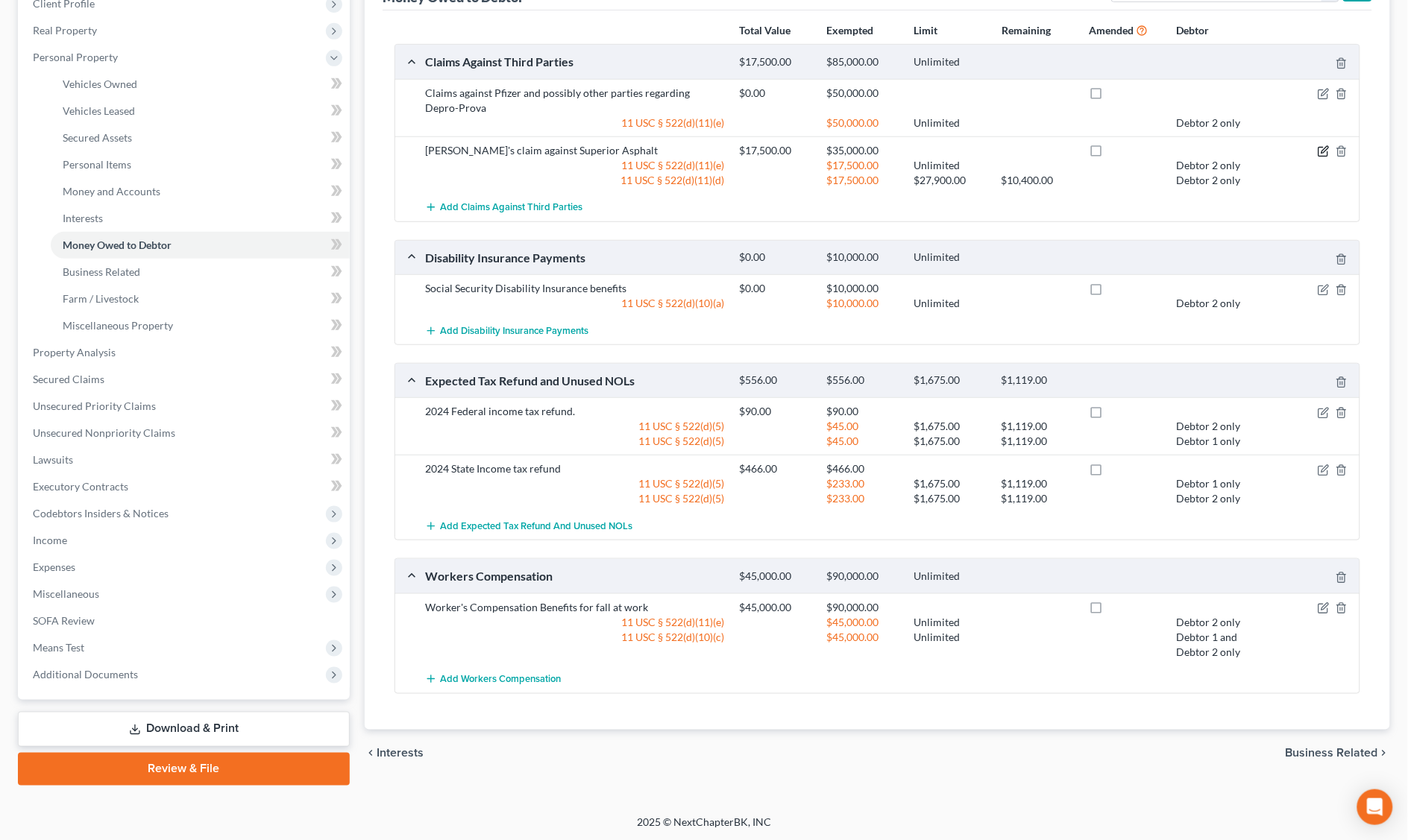
click at [1320, 151] on icon "button" at bounding box center [1324, 151] width 12 height 12
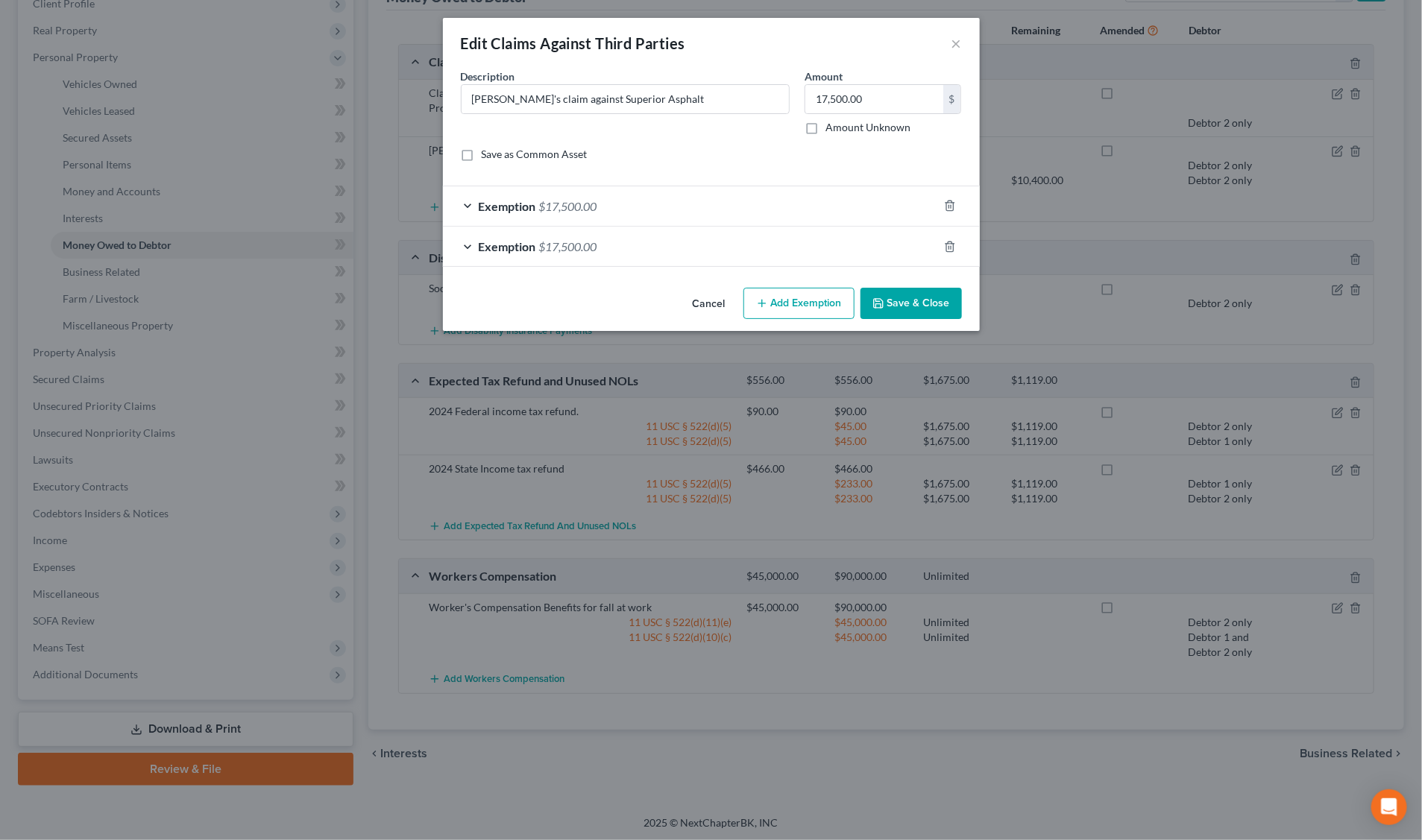
click at [805, 309] on button "Add Exemption" at bounding box center [798, 304] width 111 height 31
select select "2"
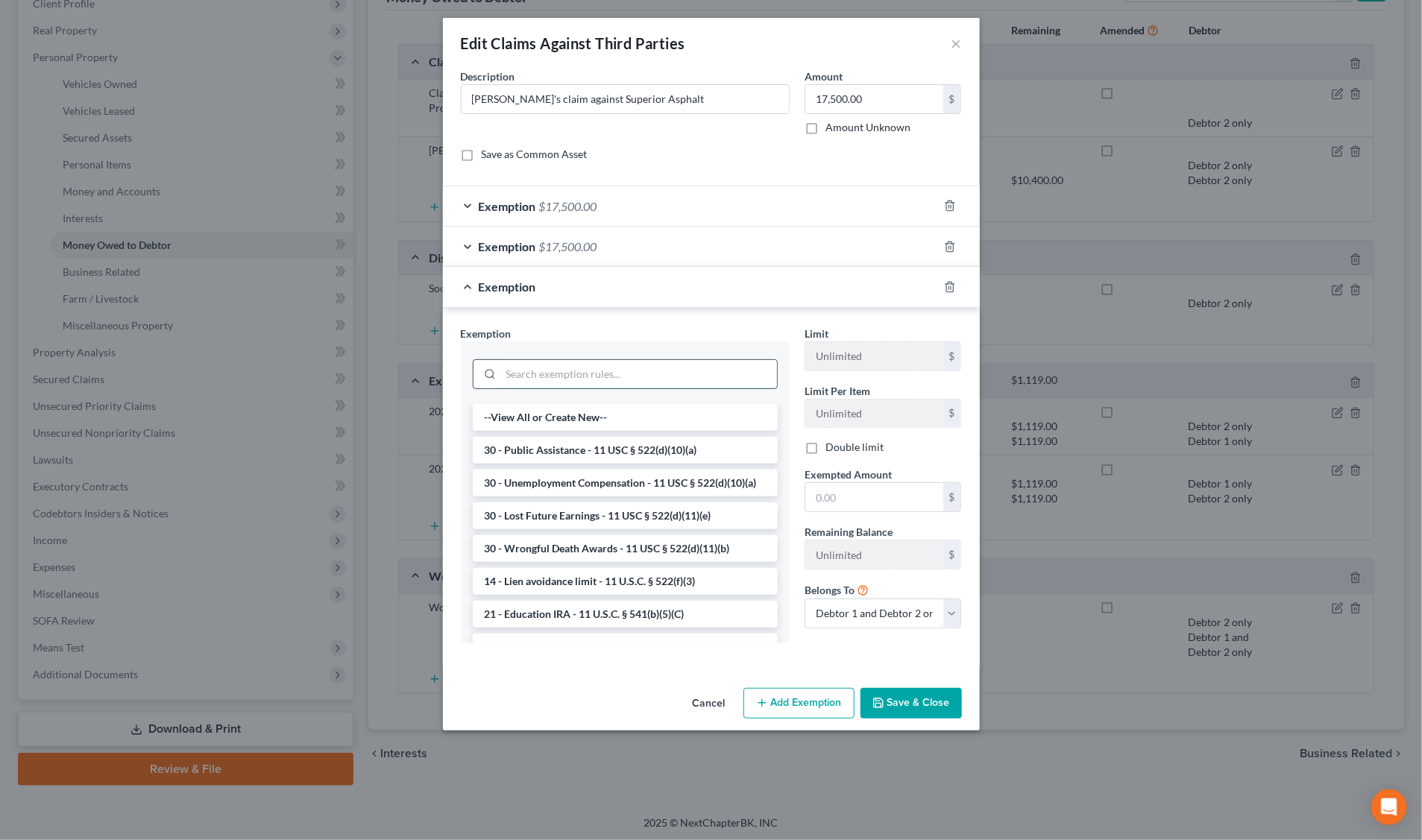
click at [539, 382] on input "search" at bounding box center [639, 374] width 275 height 28
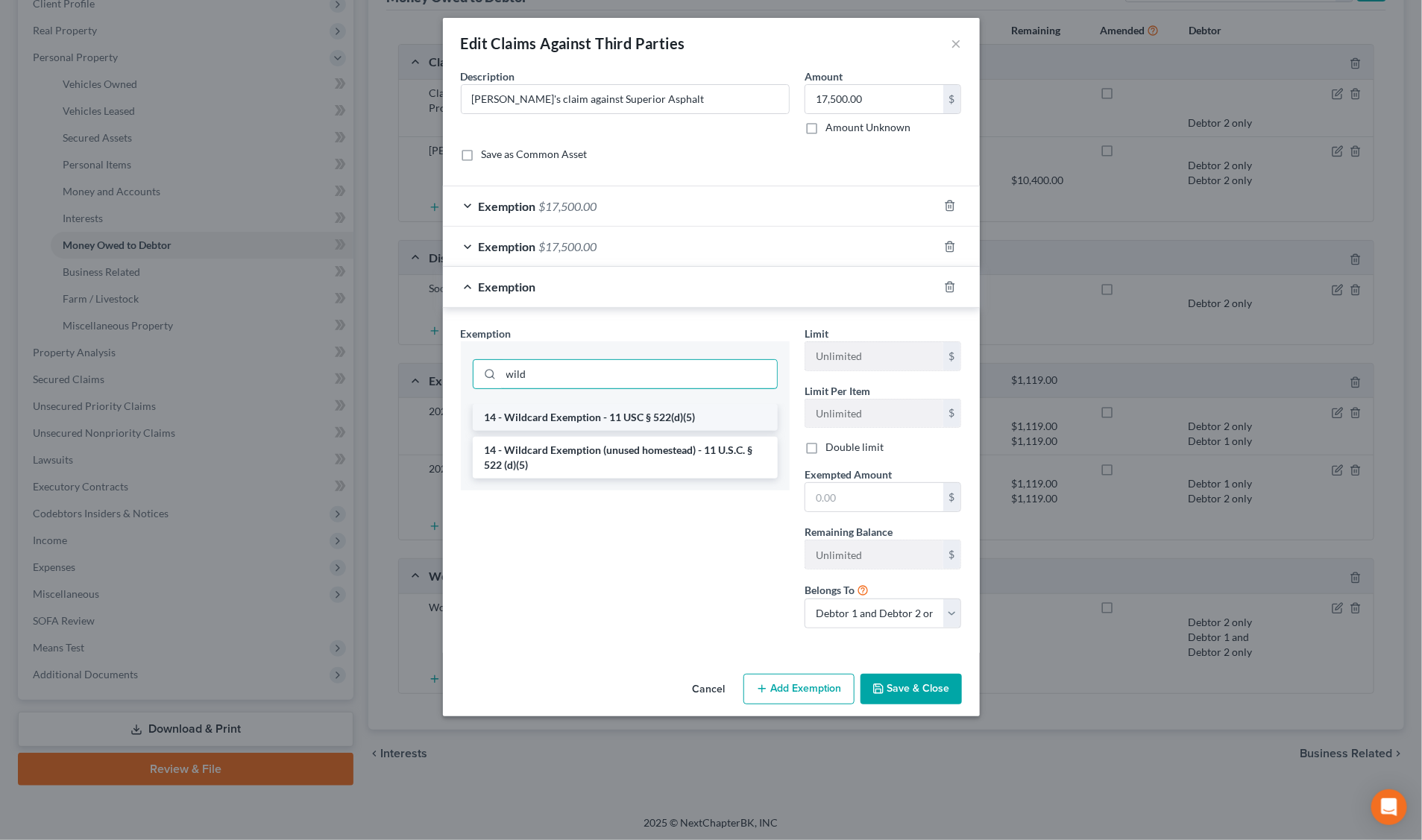
type input "wild"
click at [591, 420] on li "14 - Wildcard Exemption - 11 USC § 522(d)(5)" at bounding box center [625, 417] width 305 height 27
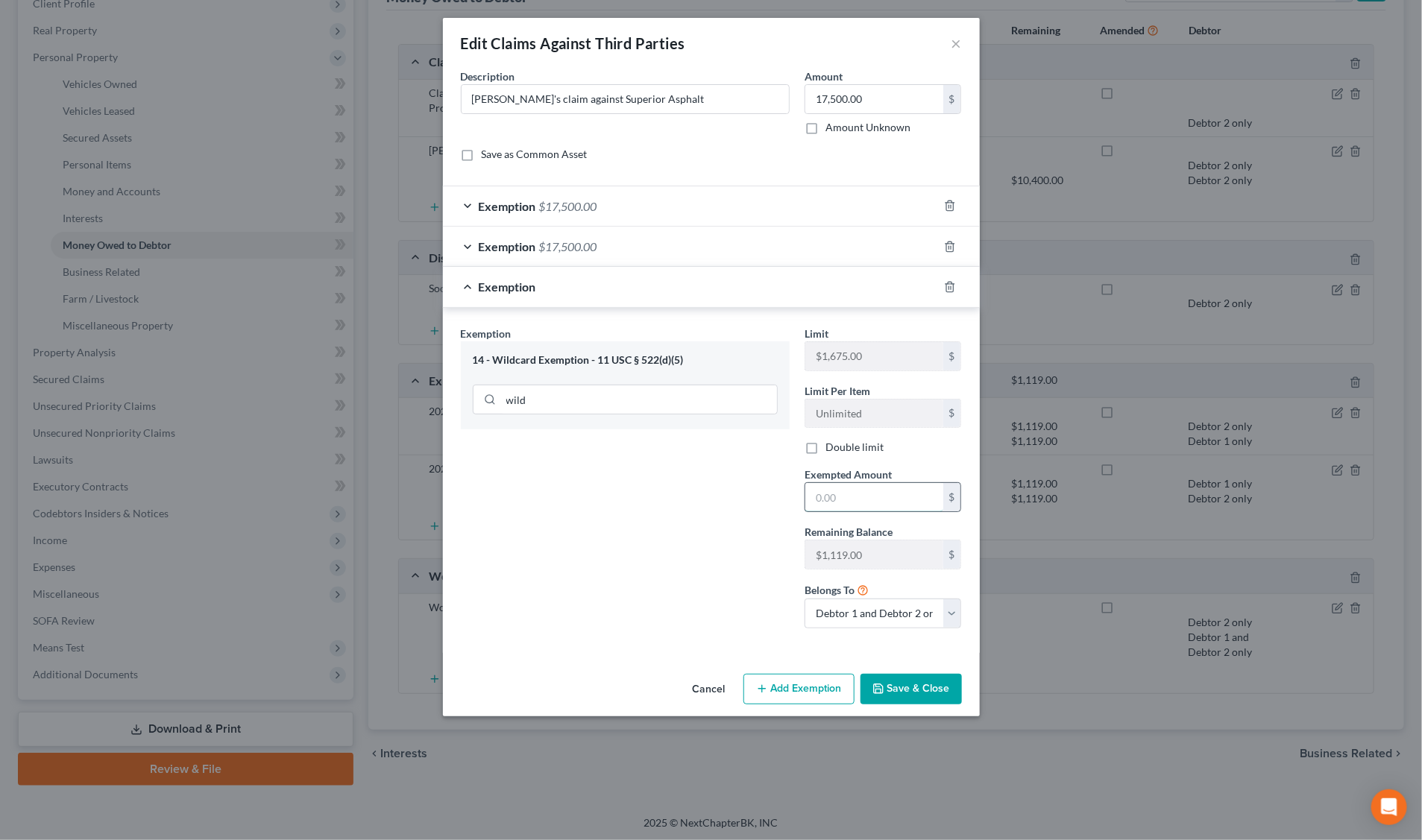
click at [859, 501] on input "text" at bounding box center [874, 497] width 138 height 28
type input "1,119.0"
click at [816, 697] on button "Add Exemption" at bounding box center [798, 690] width 111 height 31
select select "2"
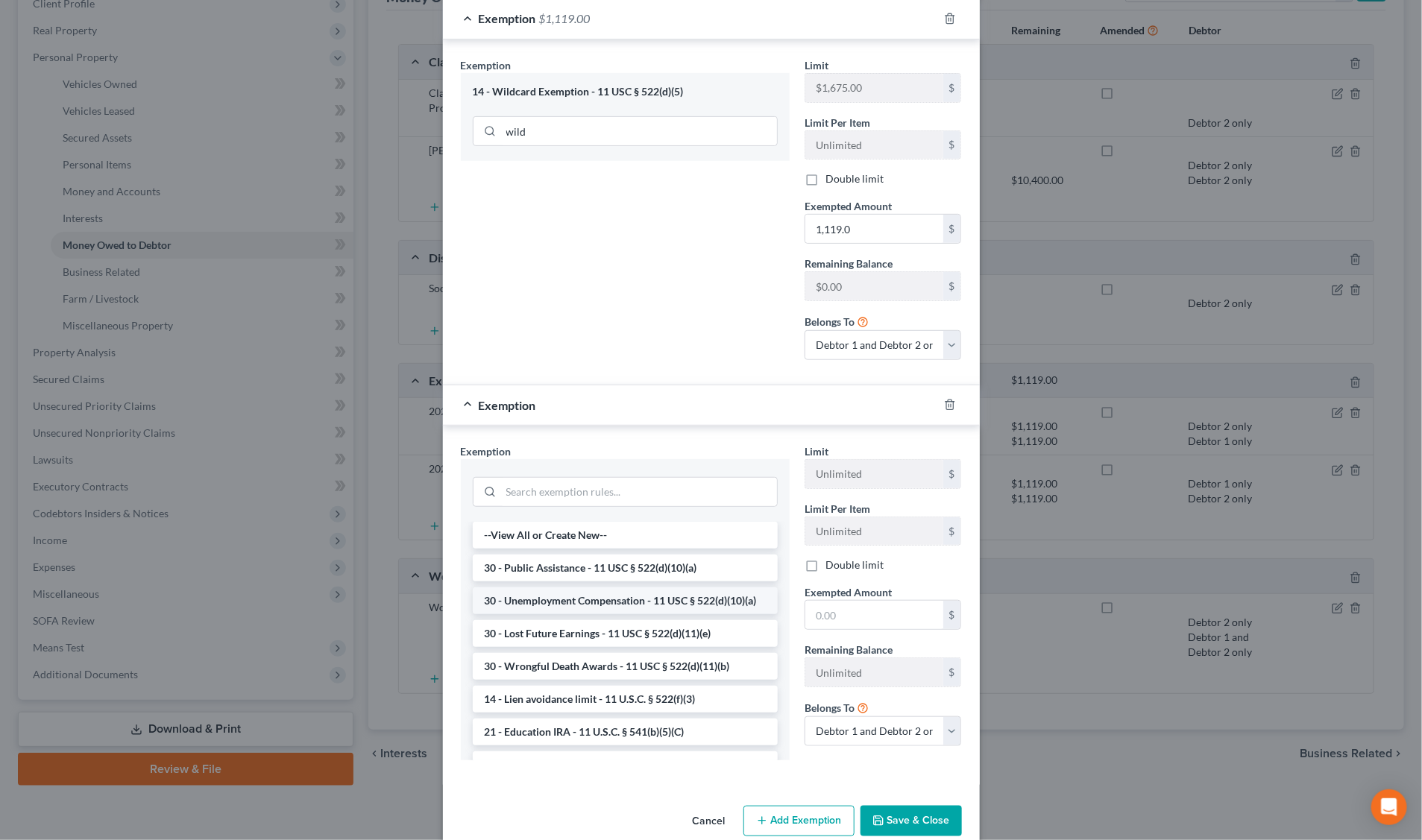
scroll to position [280, 0]
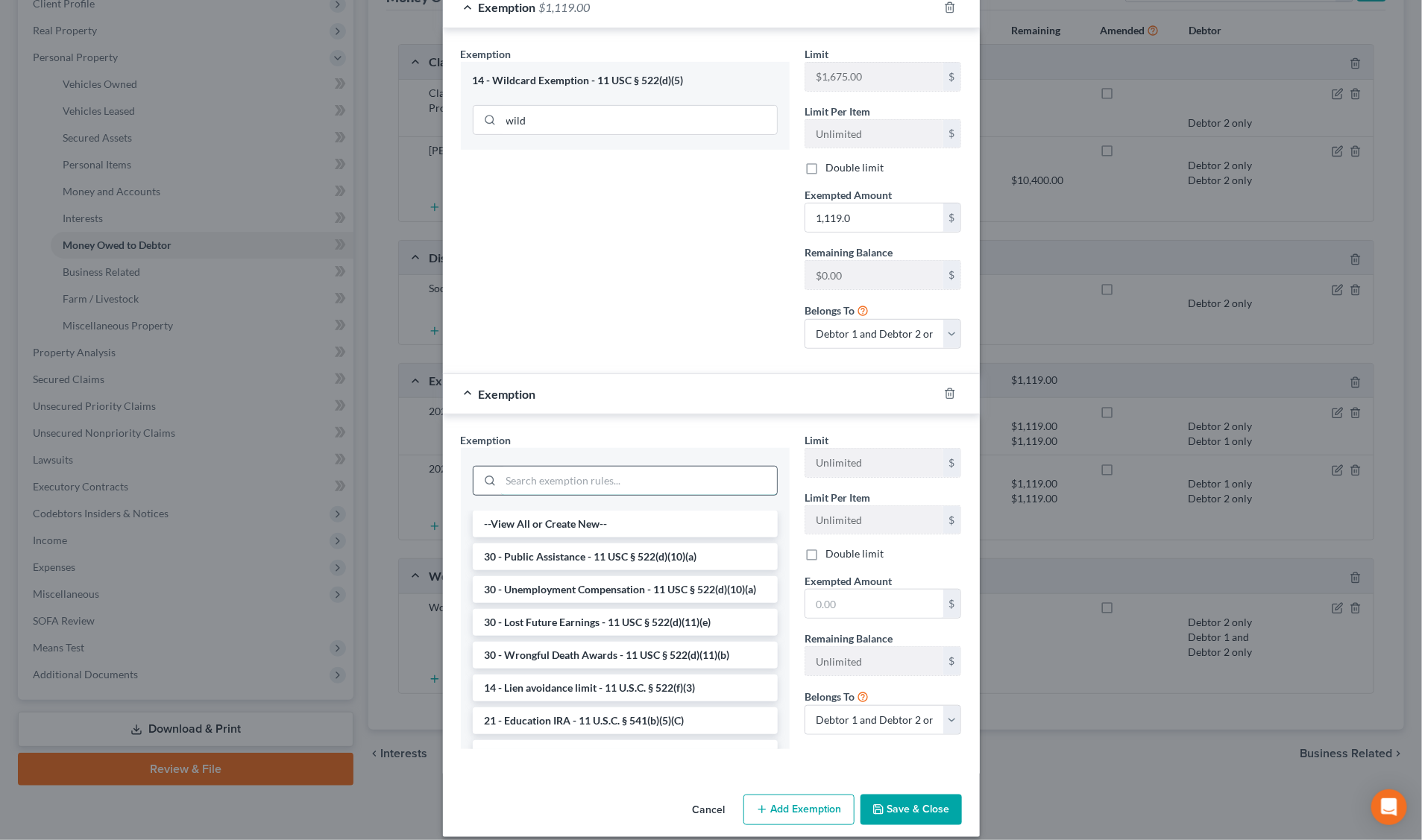
click at [553, 490] on input "search" at bounding box center [639, 480] width 275 height 28
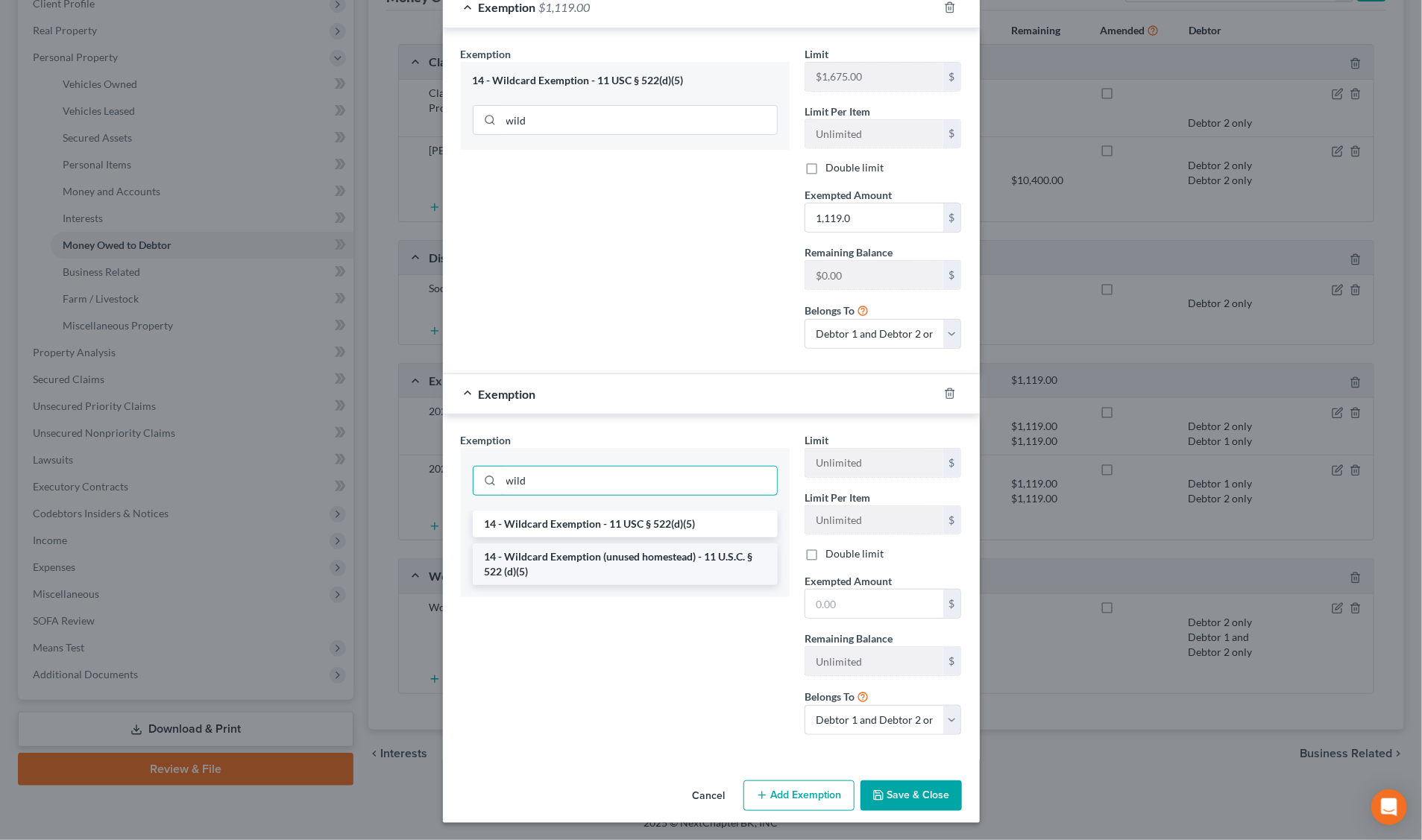
type input "wild"
click at [490, 565] on li "14 - Wildcard Exemption (unused homestead) - 11 U.S.C. § 522 (d)(5)" at bounding box center [625, 565] width 305 height 42
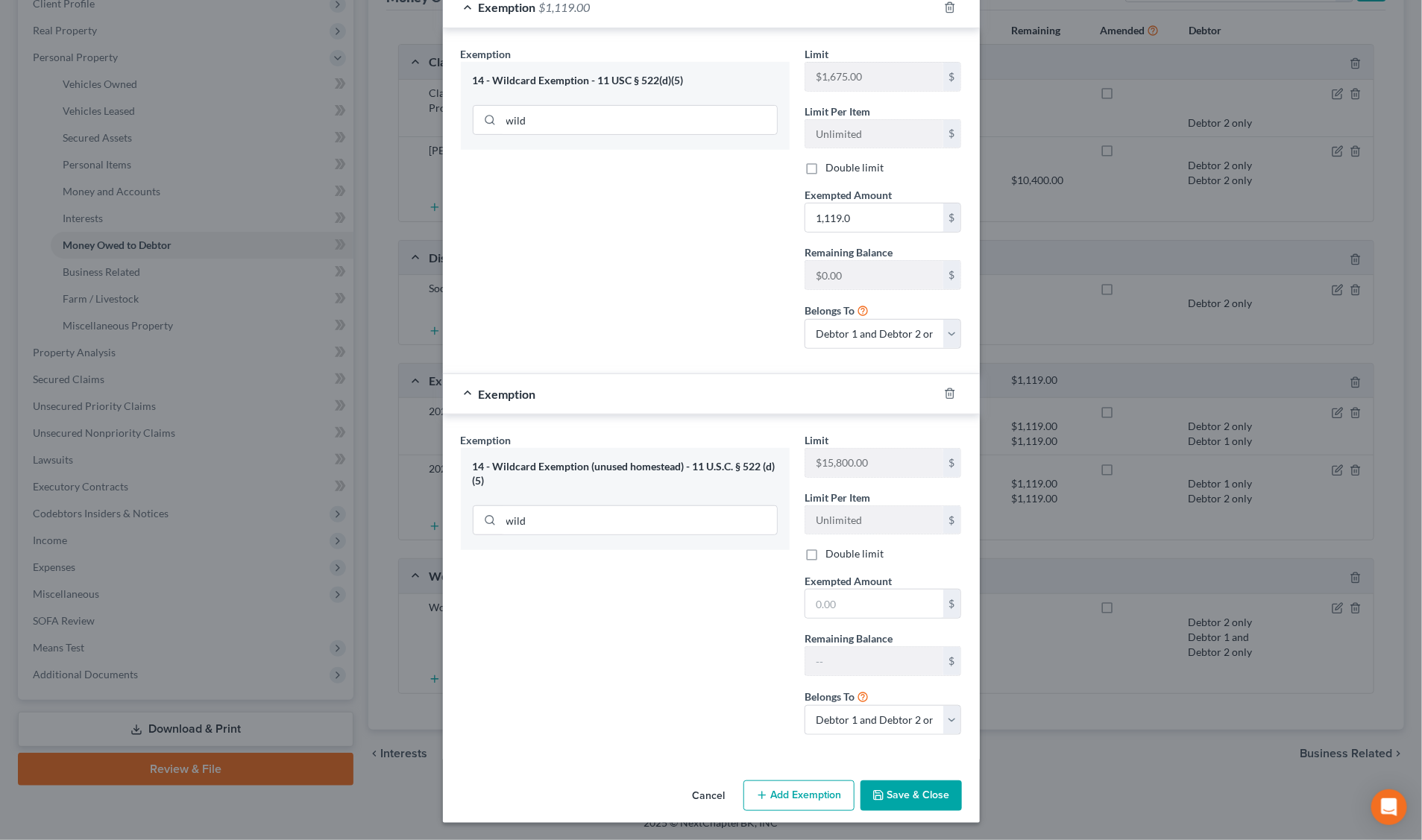
scroll to position [0, 0]
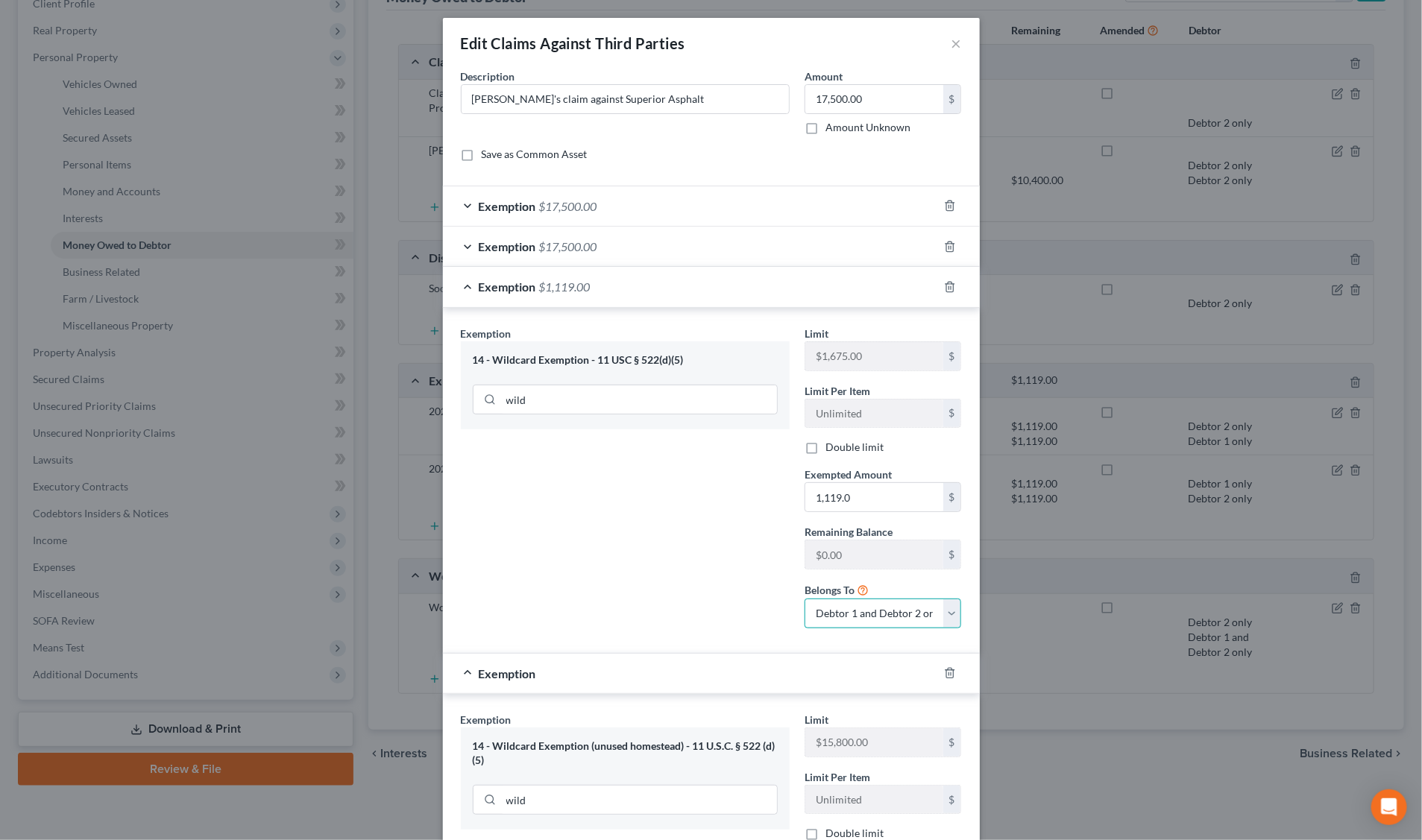
click at [947, 615] on select "Debtor 1 only Debtor 2 only Debtor 1 and Debtor 2 only" at bounding box center [883, 613] width 157 height 30
select select "1"
click at [804, 601] on select "Debtor 1 only Debtor 2 only Debtor 1 and Debtor 2 only" at bounding box center [883, 613] width 157 height 30
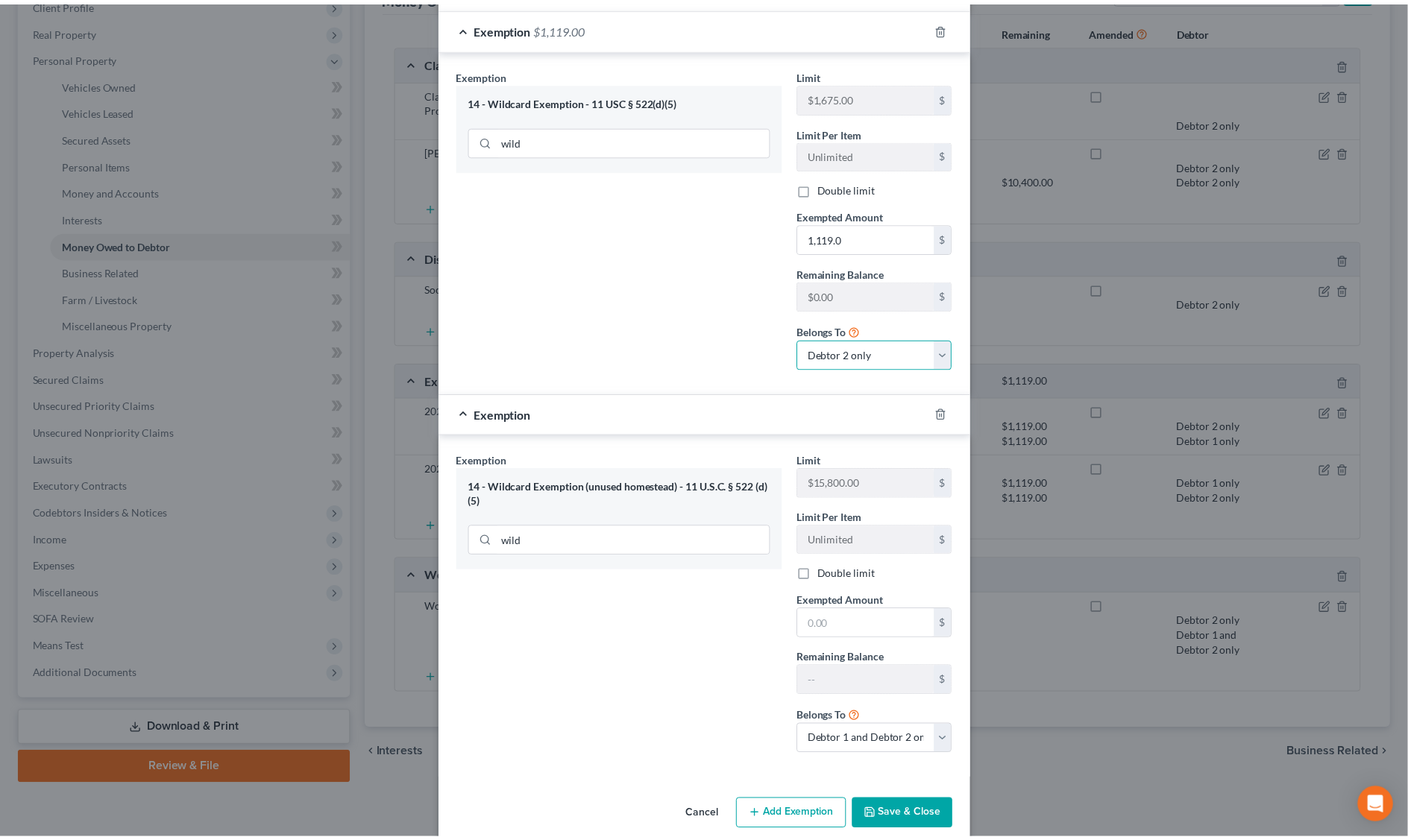
scroll to position [285, 0]
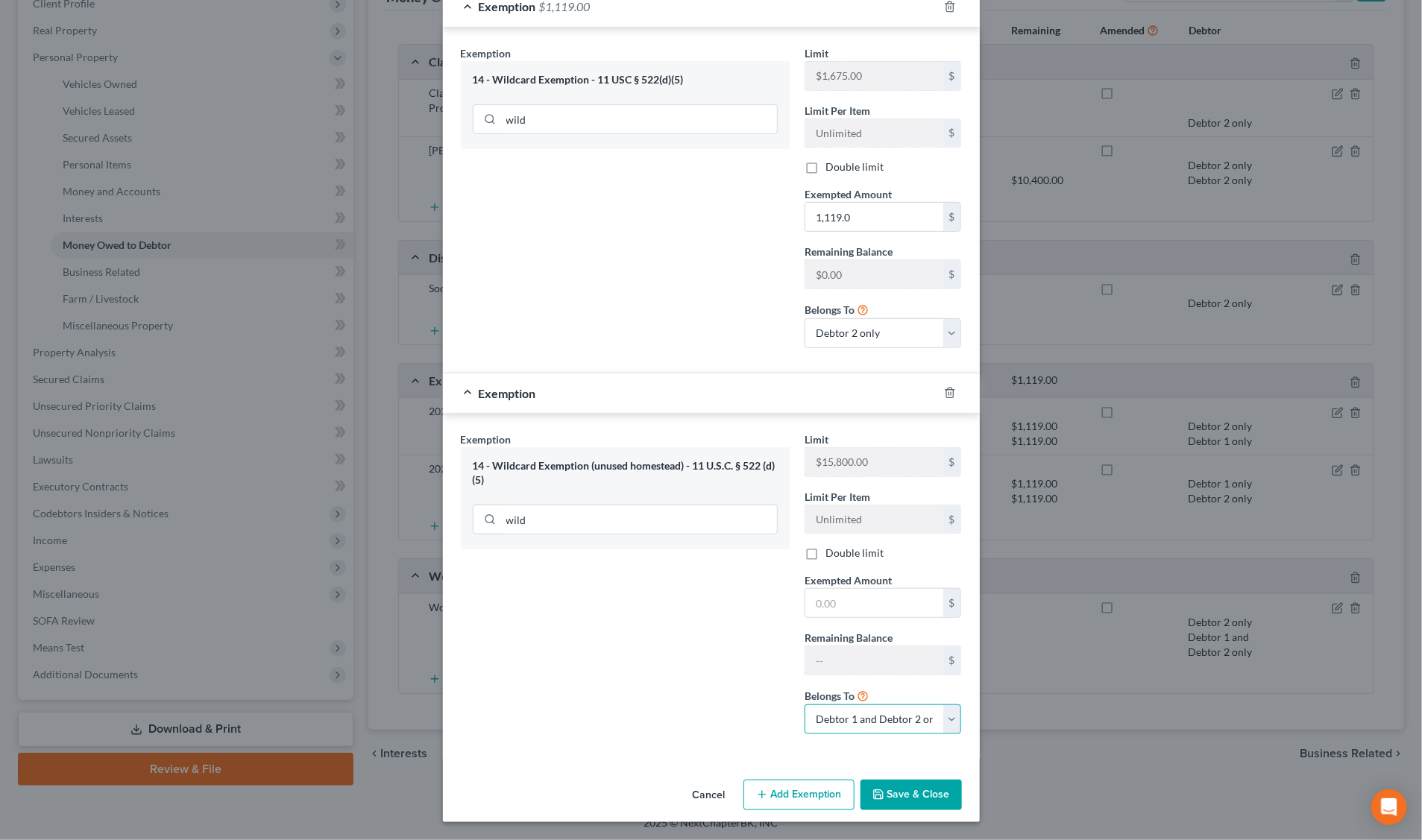
click at [948, 715] on select "Debtor 1 only Debtor 2 only Debtor 1 and Debtor 2 only" at bounding box center [883, 719] width 157 height 30
select select "1"
click at [804, 705] on select "Debtor 1 only Debtor 2 only Debtor 1 and Debtor 2 only" at bounding box center [883, 719] width 157 height 30
click at [694, 609] on div "Exemption Set must be selected for CA. Exemption * 14 - Wildcard Exemption (unu…" at bounding box center [625, 589] width 344 height 315
click at [841, 601] on input "text" at bounding box center [874, 603] width 138 height 28
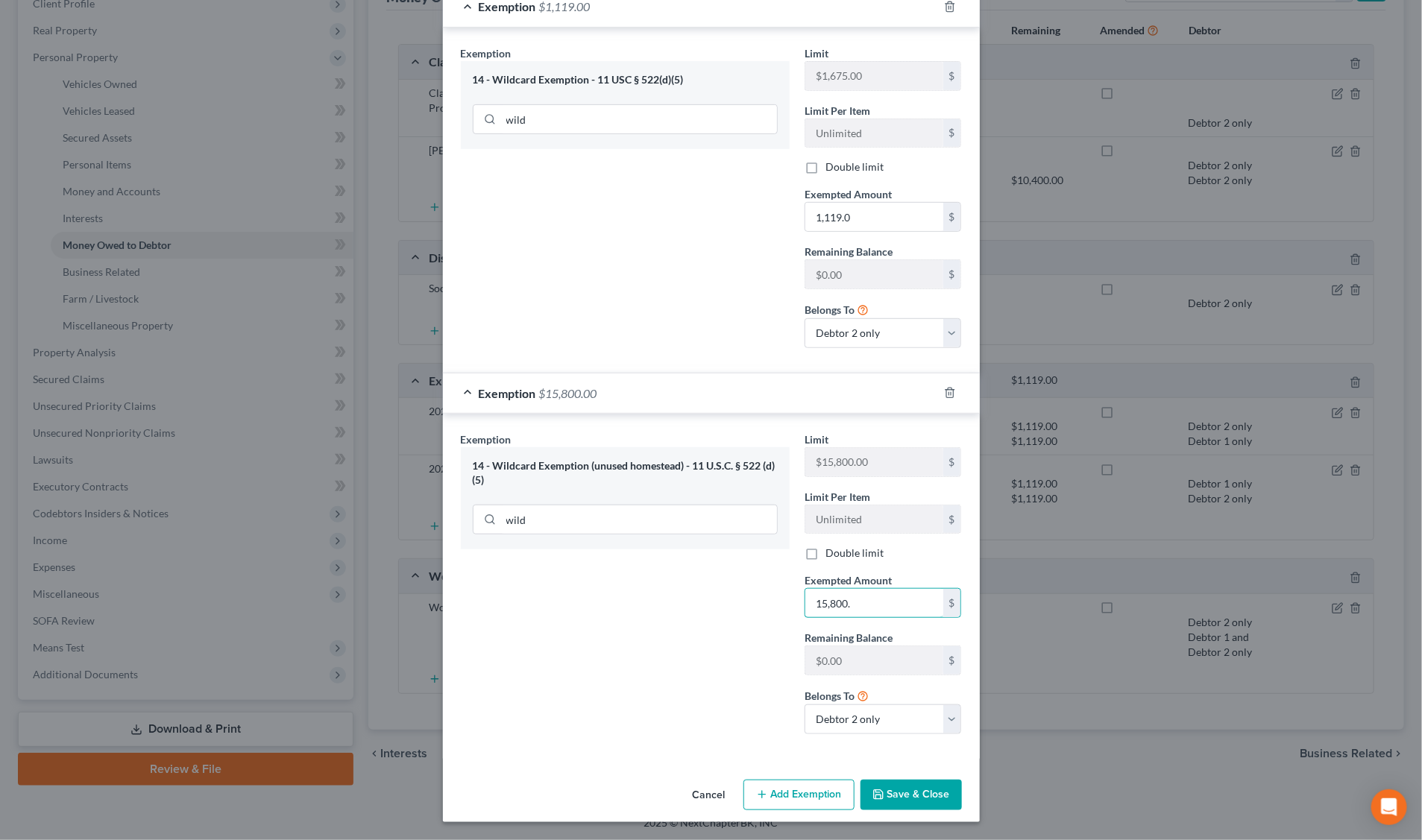
type input "15,800."
click at [930, 791] on button "Save & Close" at bounding box center [910, 795] width 102 height 31
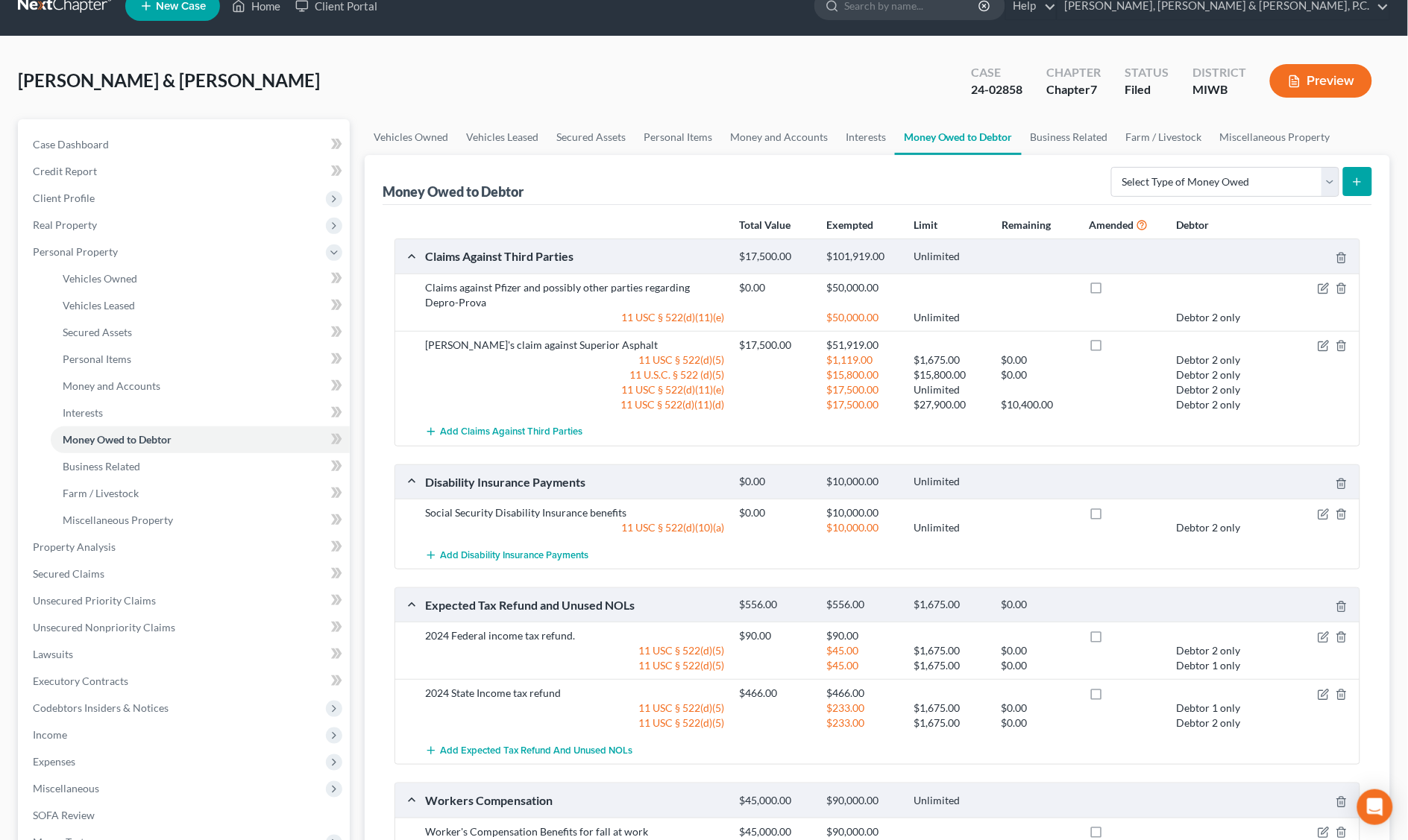
scroll to position [0, 0]
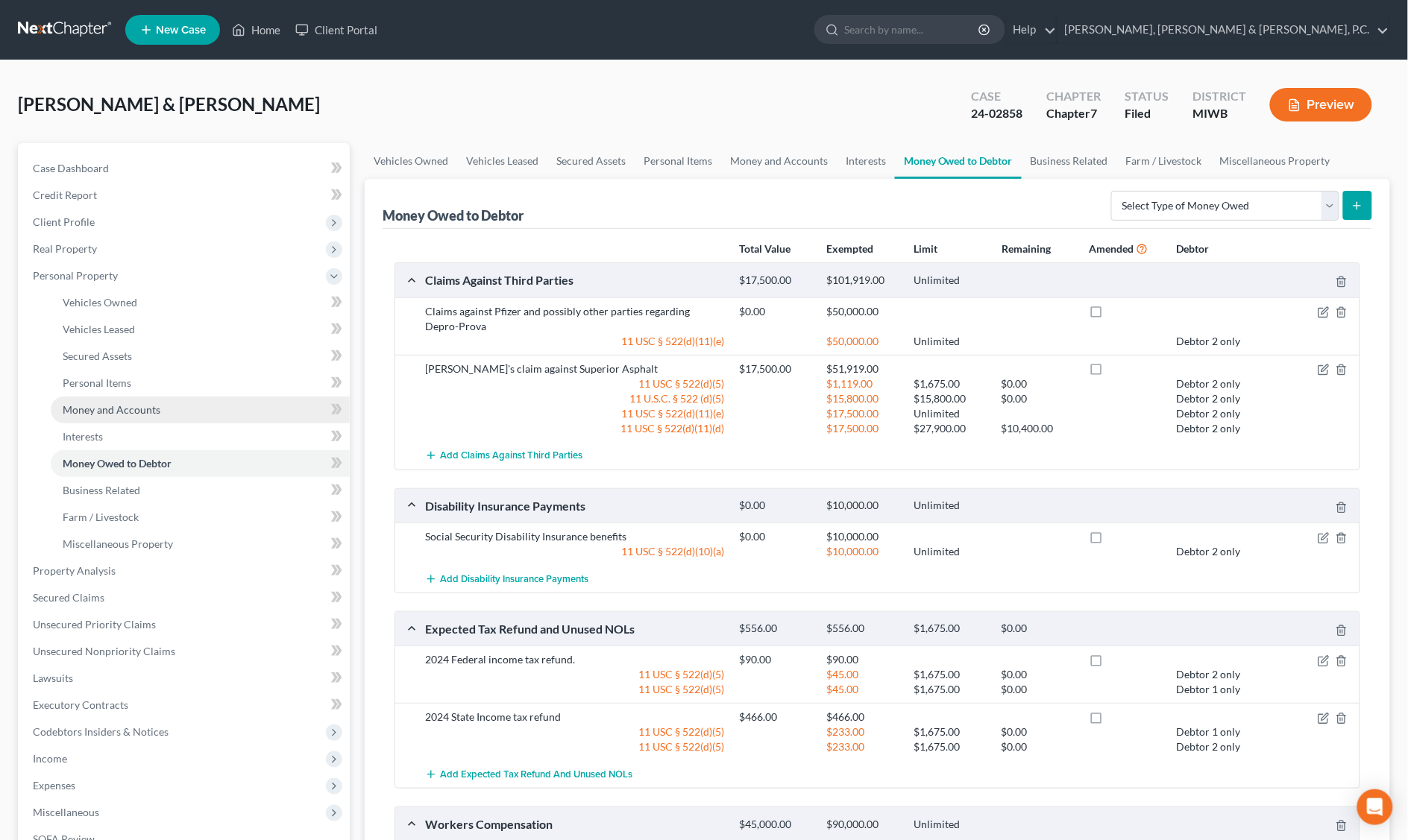
click at [110, 414] on span "Money and Accounts" at bounding box center [111, 410] width 98 height 13
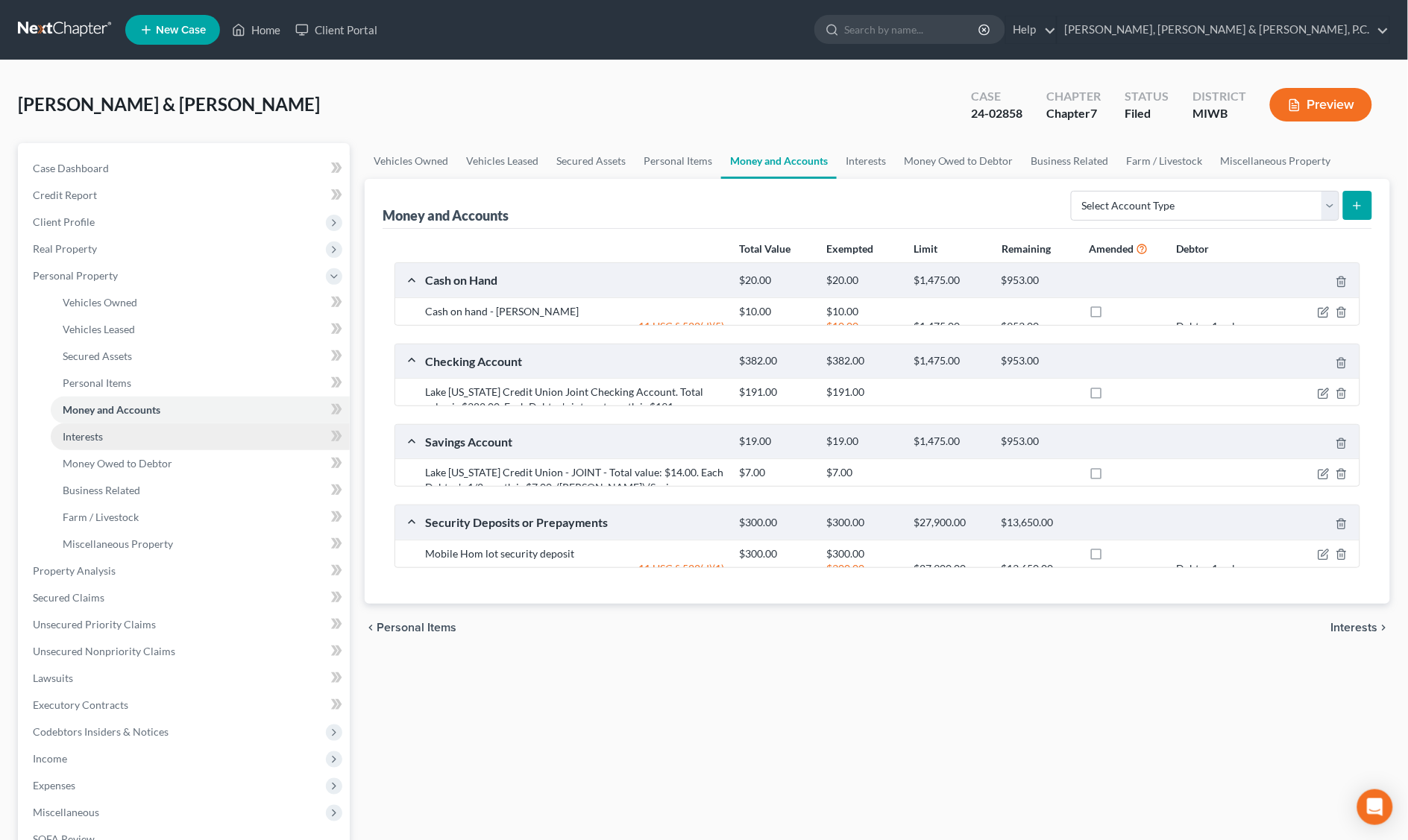
click at [104, 433] on link "Interests" at bounding box center [200, 436] width 299 height 27
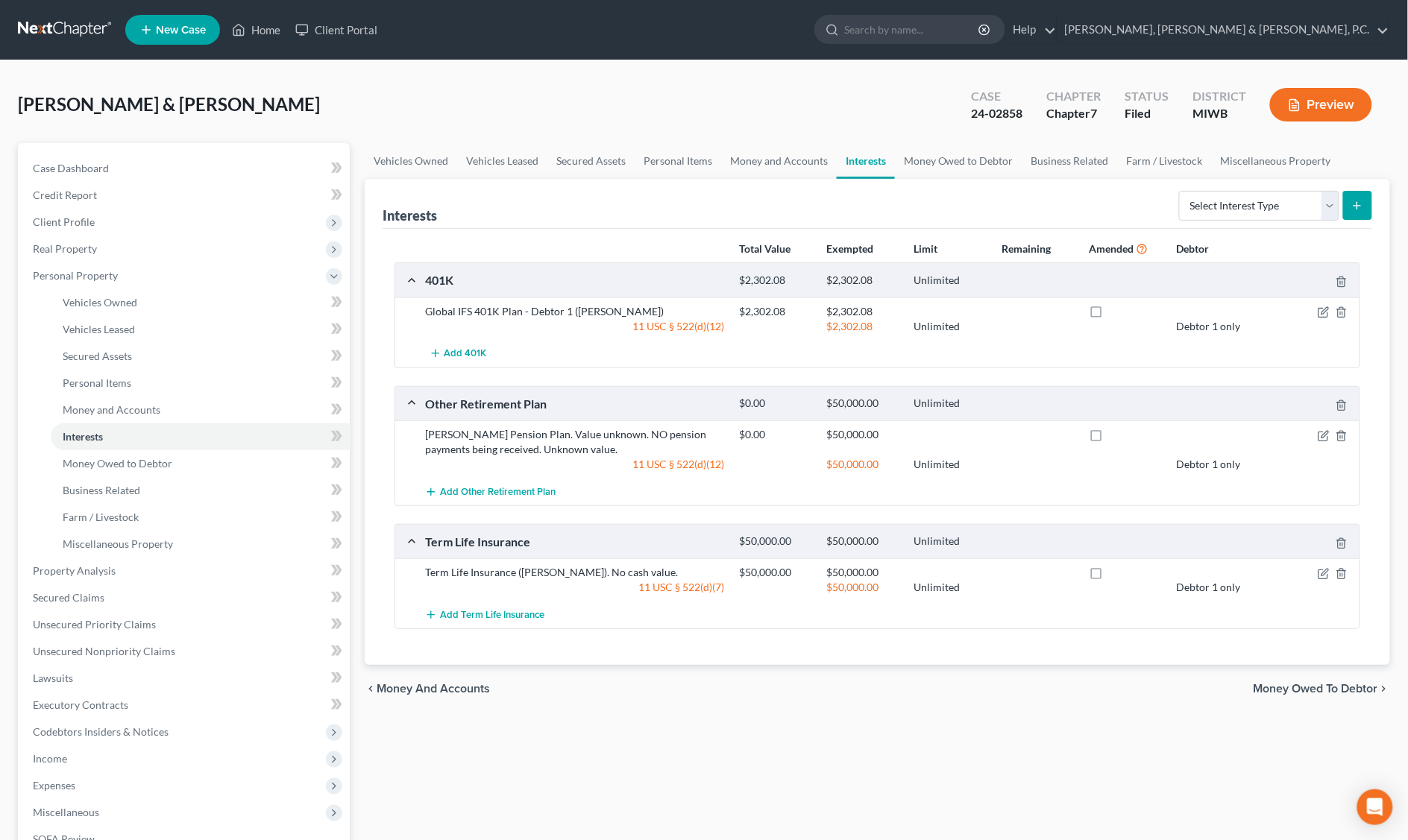
click at [1311, 101] on button "Preview" at bounding box center [1322, 104] width 103 height 34
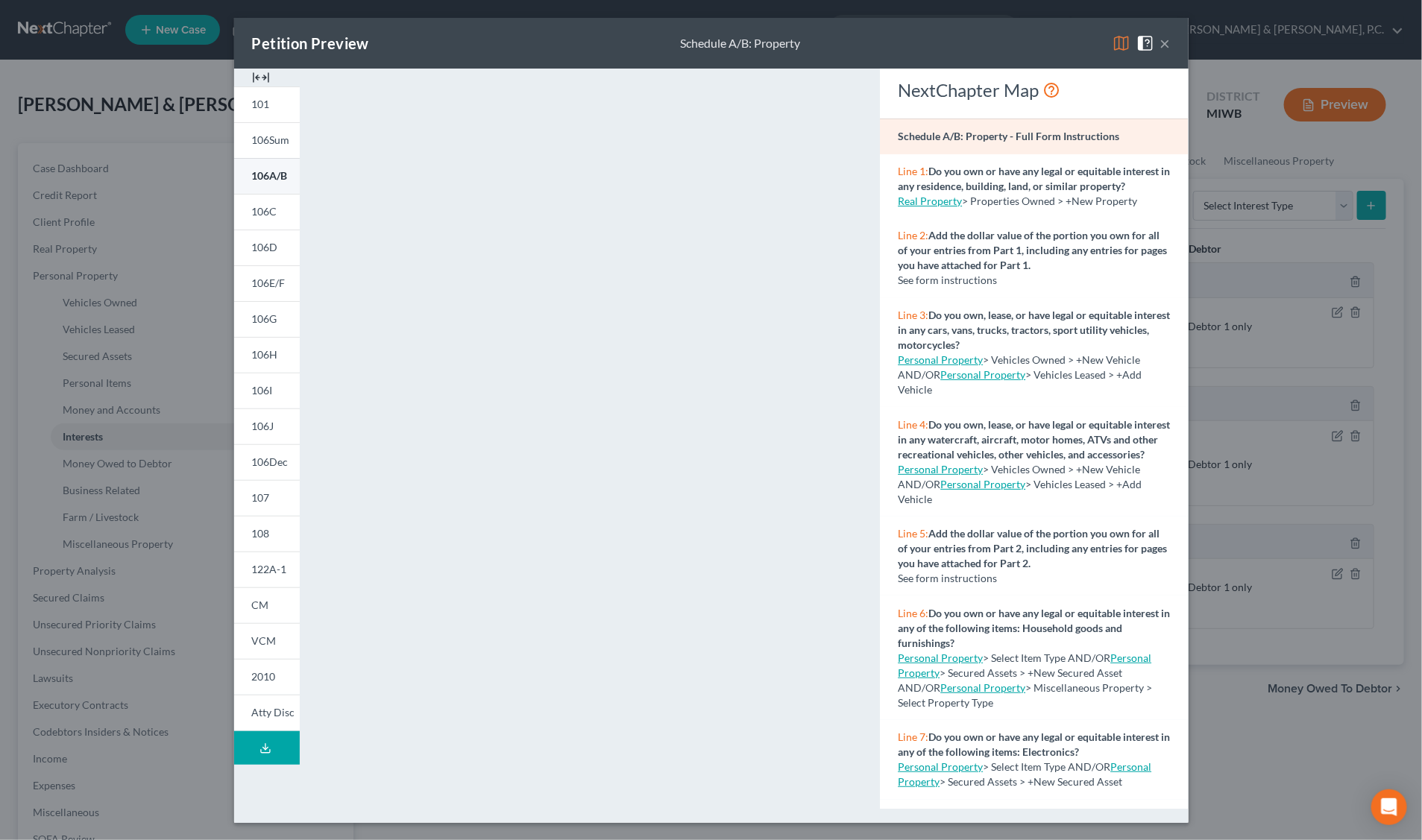
click at [280, 178] on span "106A/B" at bounding box center [269, 176] width 36 height 13
click at [278, 216] on link "106C" at bounding box center [267, 211] width 66 height 36
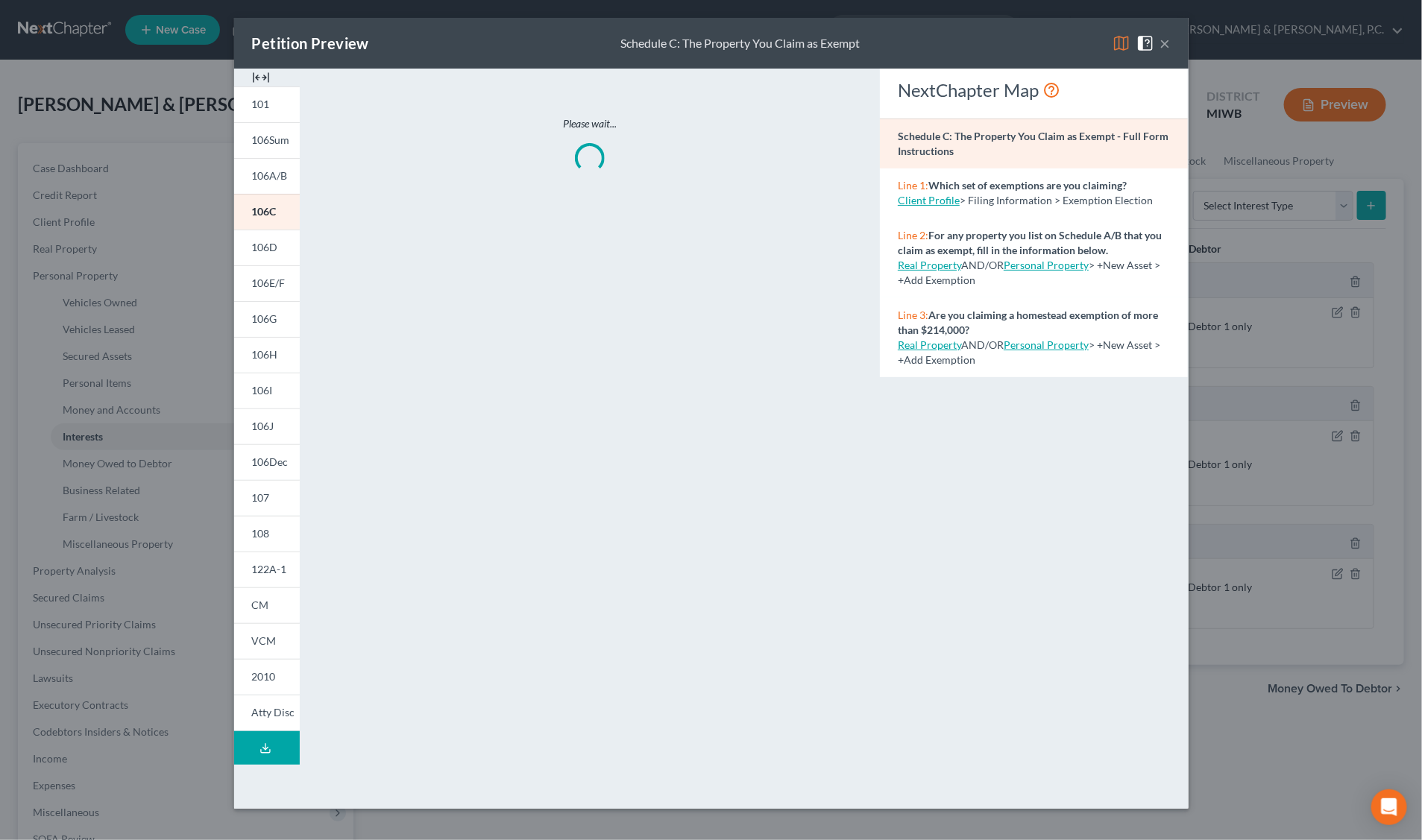
click at [594, 240] on div "Please wait..." at bounding box center [590, 438] width 566 height 740
click at [977, 140] on strong "Schedule C: The Property You Claim as Exempt - Full Form Instructions" at bounding box center [1033, 144] width 271 height 27
click at [264, 217] on span "106C" at bounding box center [264, 211] width 25 height 13
click at [255, 352] on span "106H" at bounding box center [264, 355] width 27 height 13
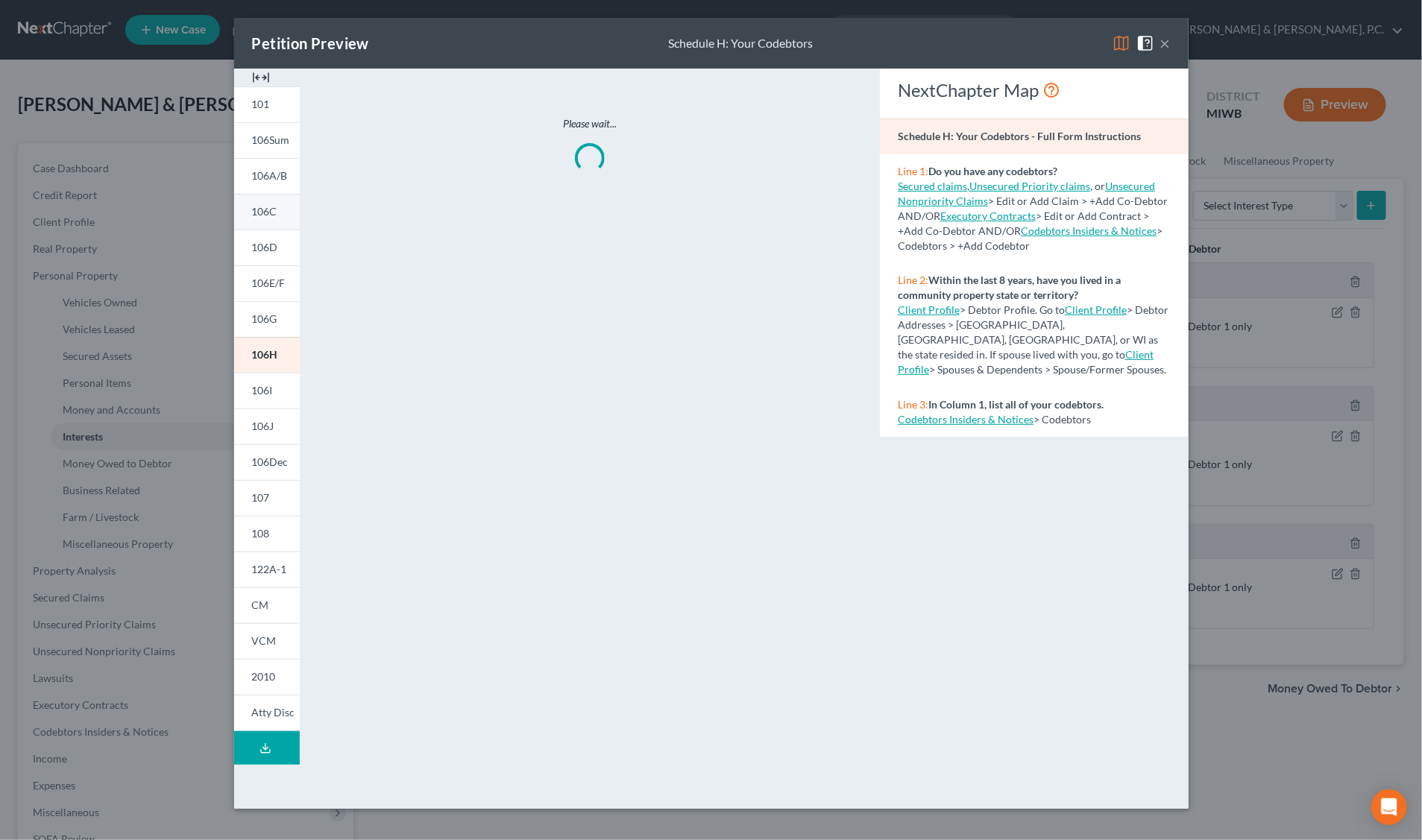
click at [277, 215] on link "106C" at bounding box center [267, 211] width 66 height 36
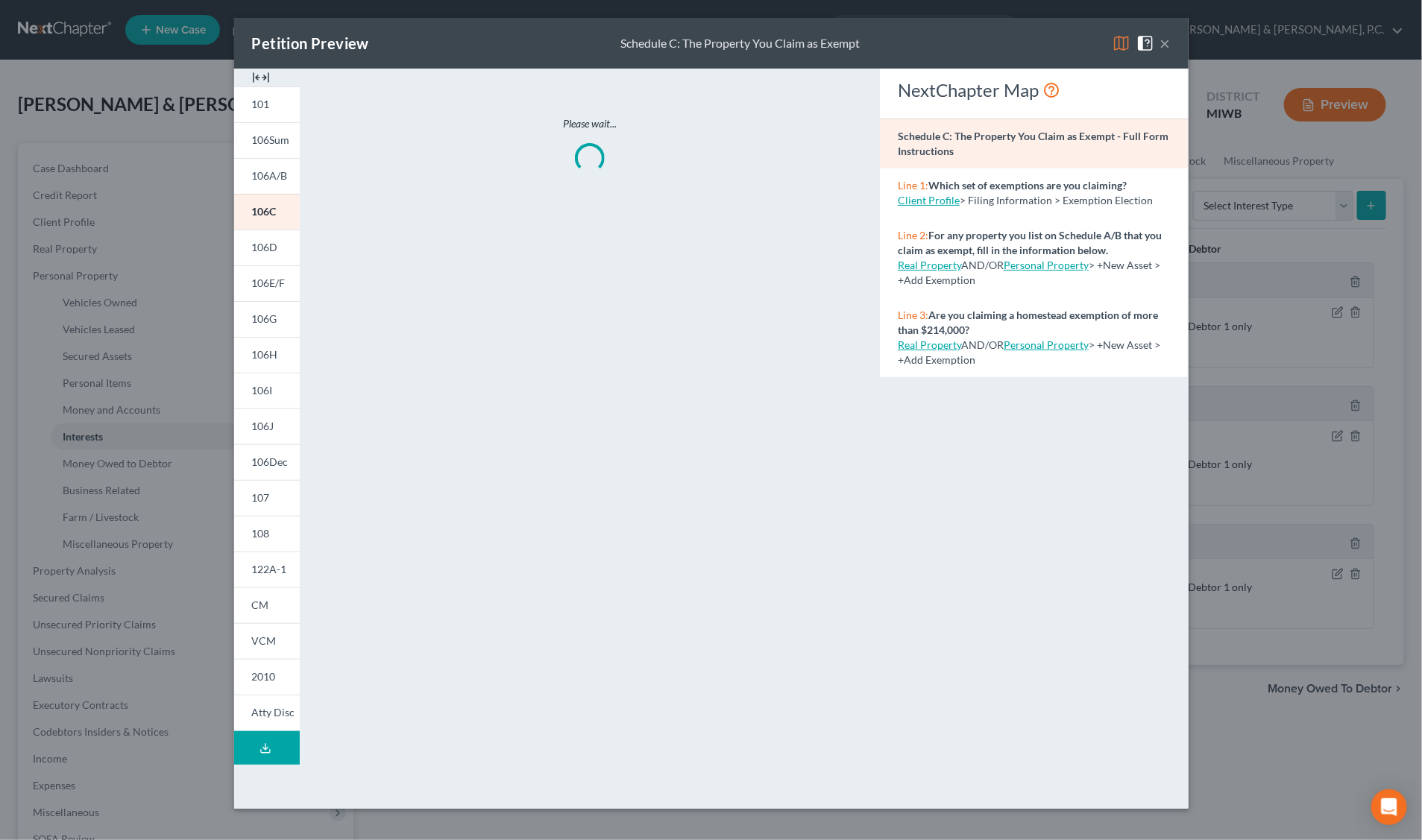
click at [1164, 45] on button "×" at bounding box center [1165, 43] width 10 height 18
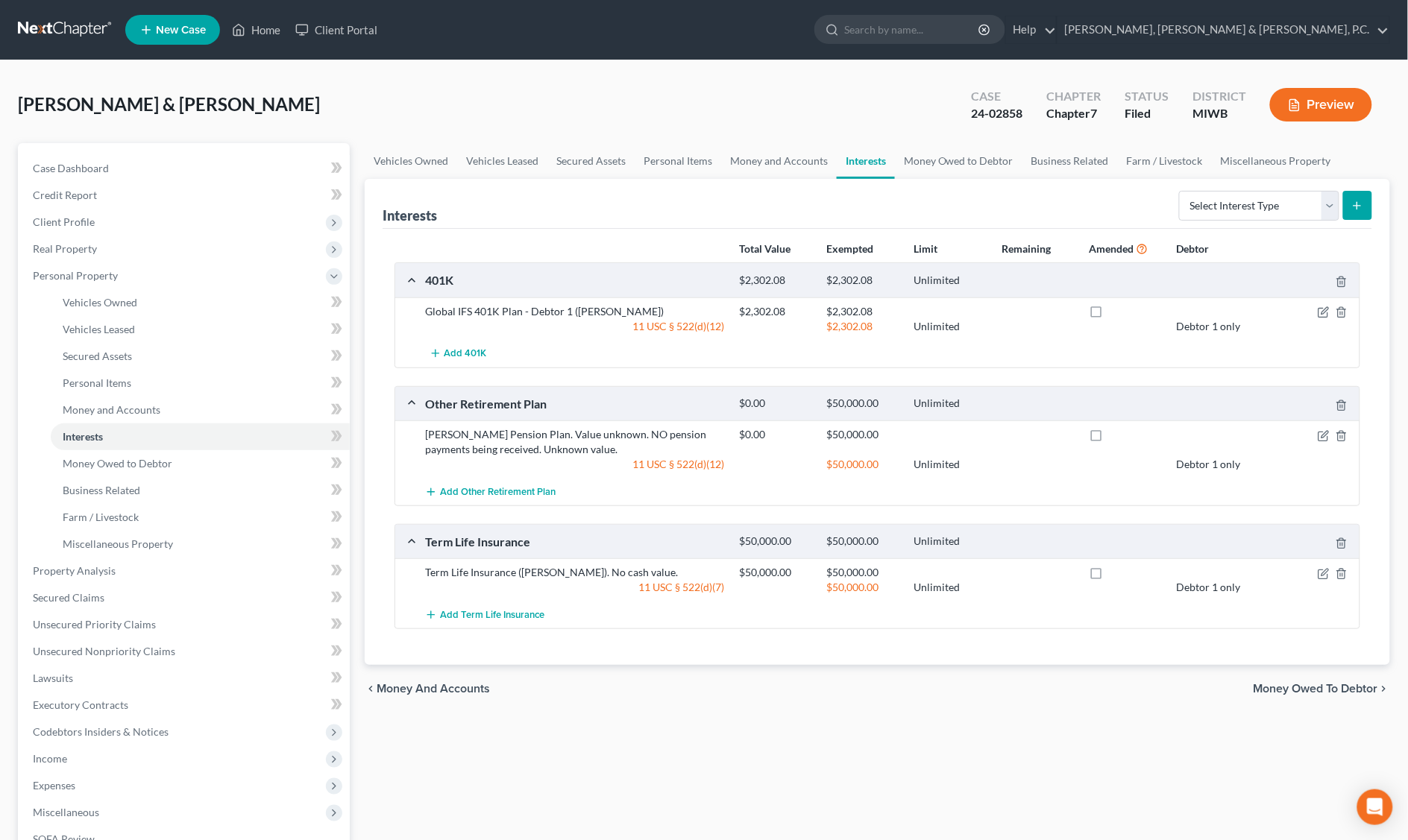
click at [1316, 105] on button "Preview" at bounding box center [1322, 104] width 103 height 34
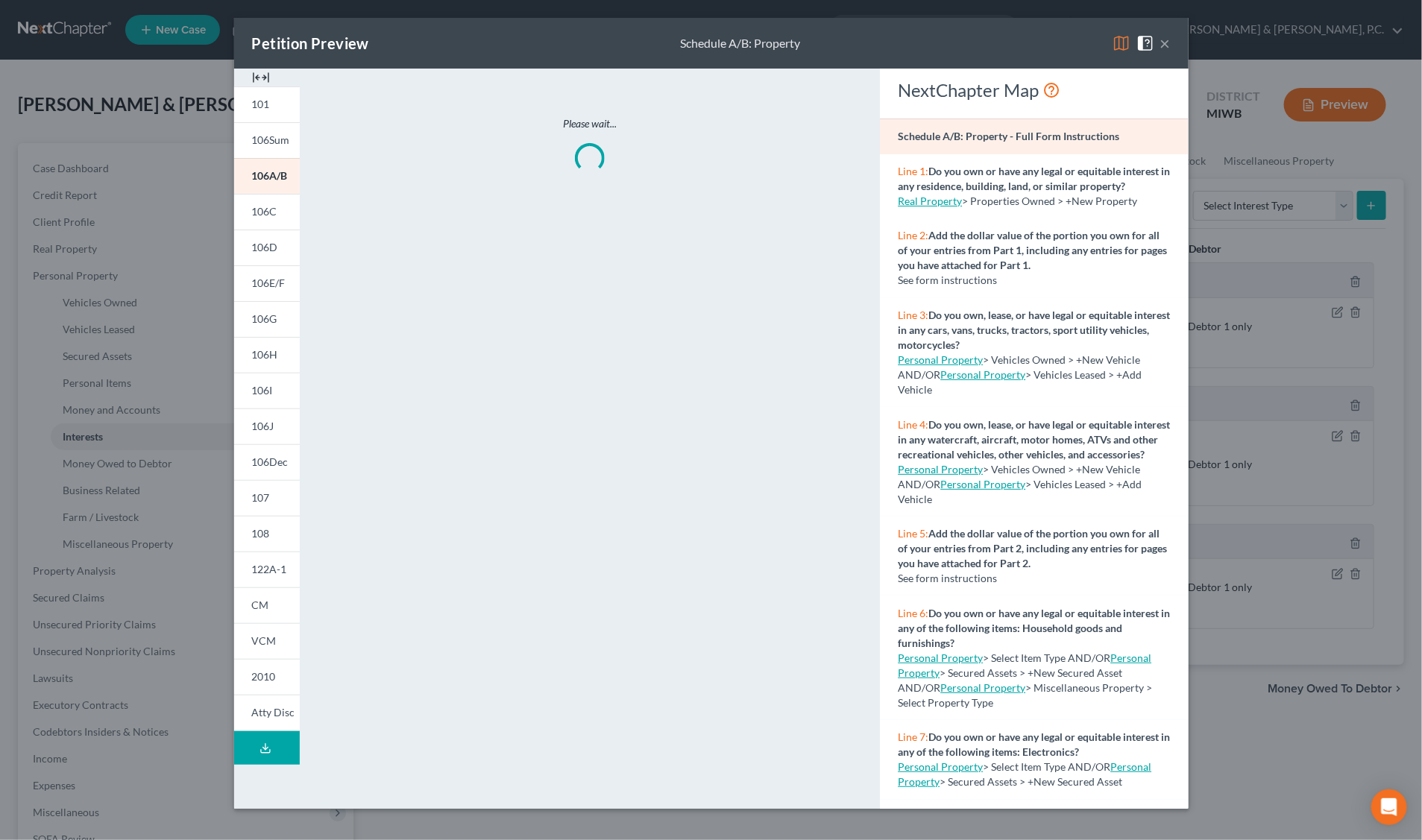
click at [716, 264] on div "Please wait..." at bounding box center [590, 438] width 566 height 740
click at [1169, 48] on button "×" at bounding box center [1165, 43] width 10 height 18
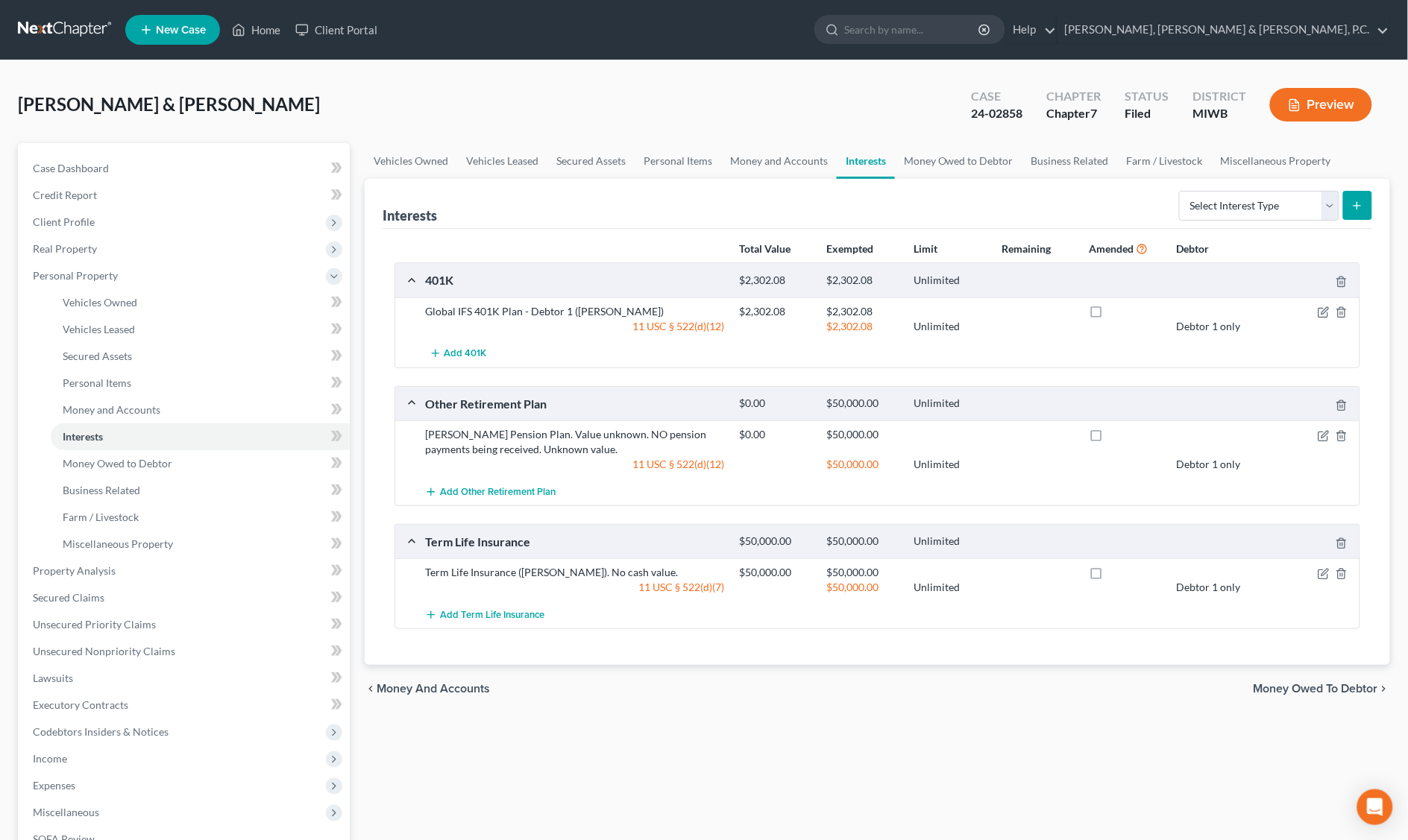
click at [632, 107] on div "[PERSON_NAME] & [PERSON_NAME] Upgraded Case 24-02858 Chapter Chapter 7 Status F…" at bounding box center [704, 111] width 1372 height 65
click at [1326, 98] on button "Preview" at bounding box center [1322, 104] width 103 height 34
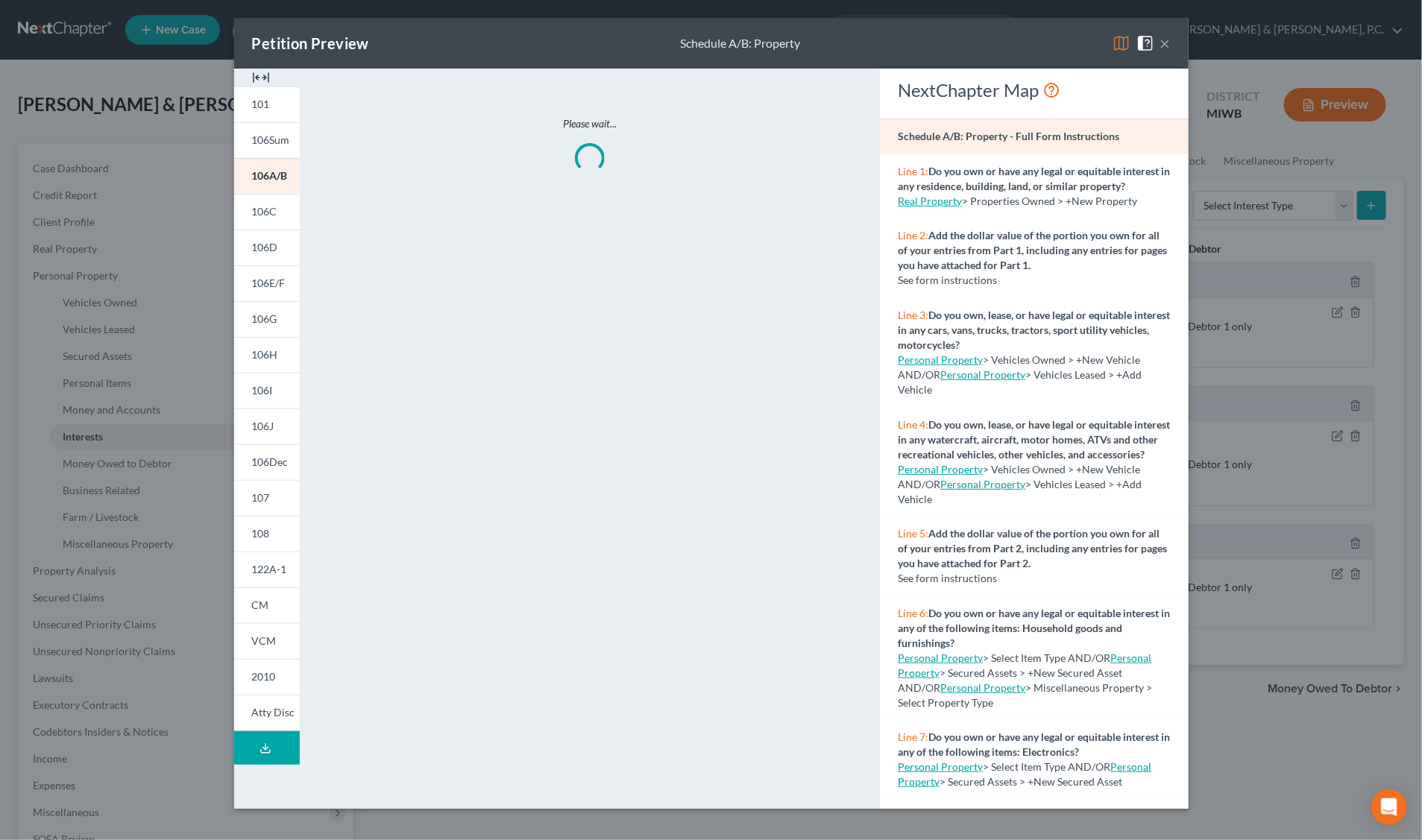
click at [1169, 39] on button "×" at bounding box center [1165, 43] width 10 height 18
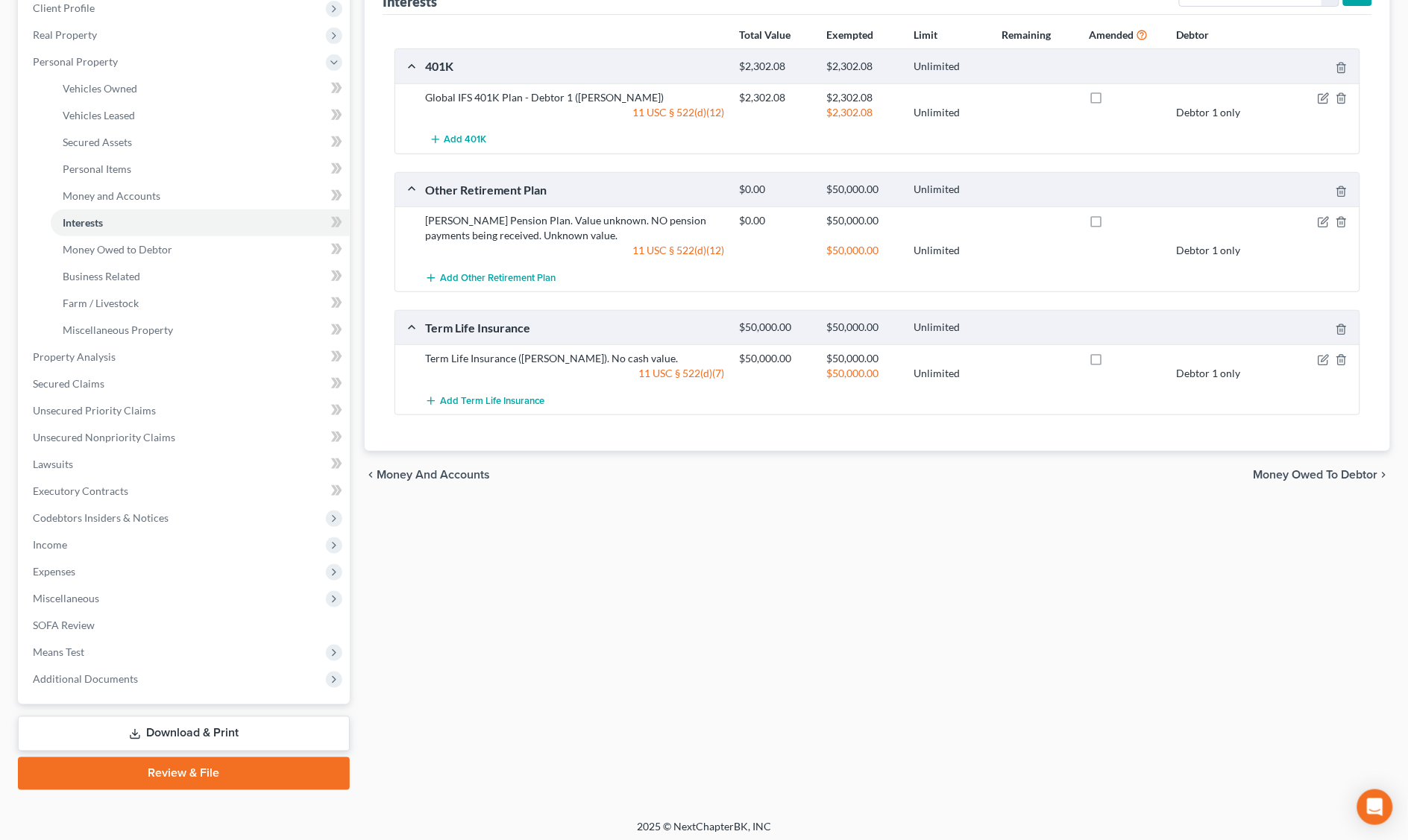
scroll to position [219, 0]
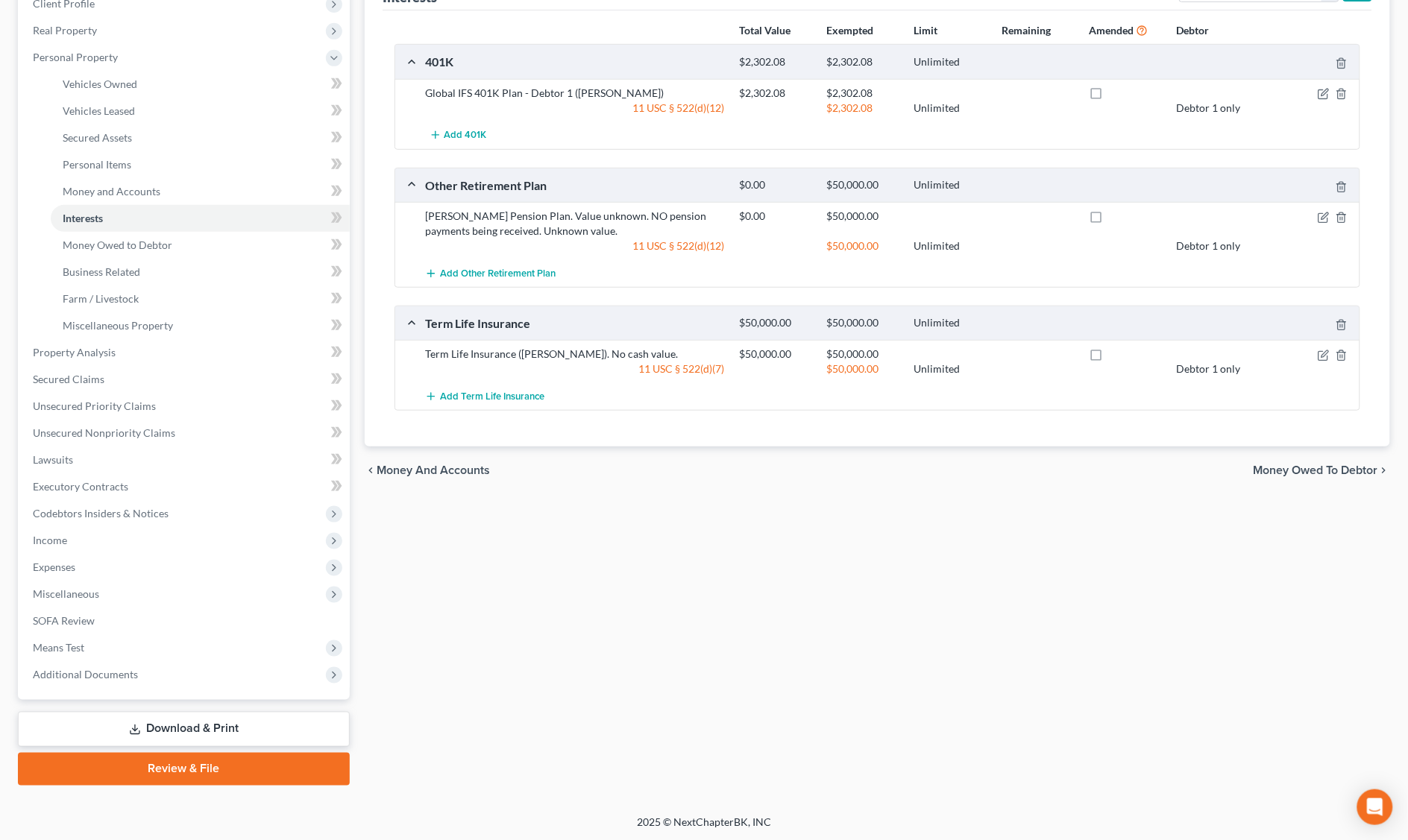
click at [168, 722] on link "Download & Print" at bounding box center [184, 729] width 332 height 35
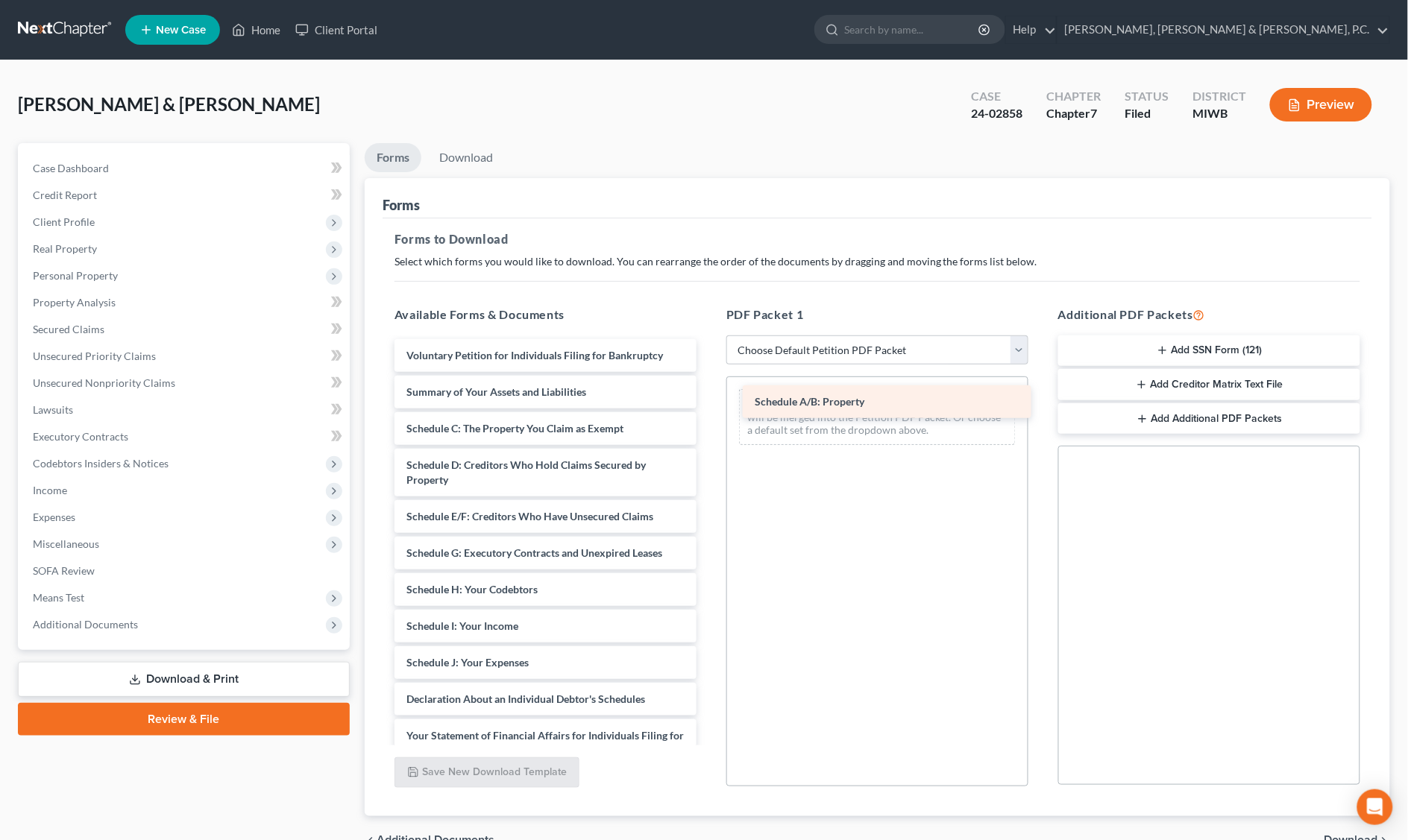
drag, startPoint x: 494, startPoint y: 425, endPoint x: 843, endPoint y: 399, distance: 350.0
click at [709, 399] on div "Schedule A/B: Property Voluntary Petition for Individuals Filing for Bankruptcy…" at bounding box center [546, 685] width 326 height 692
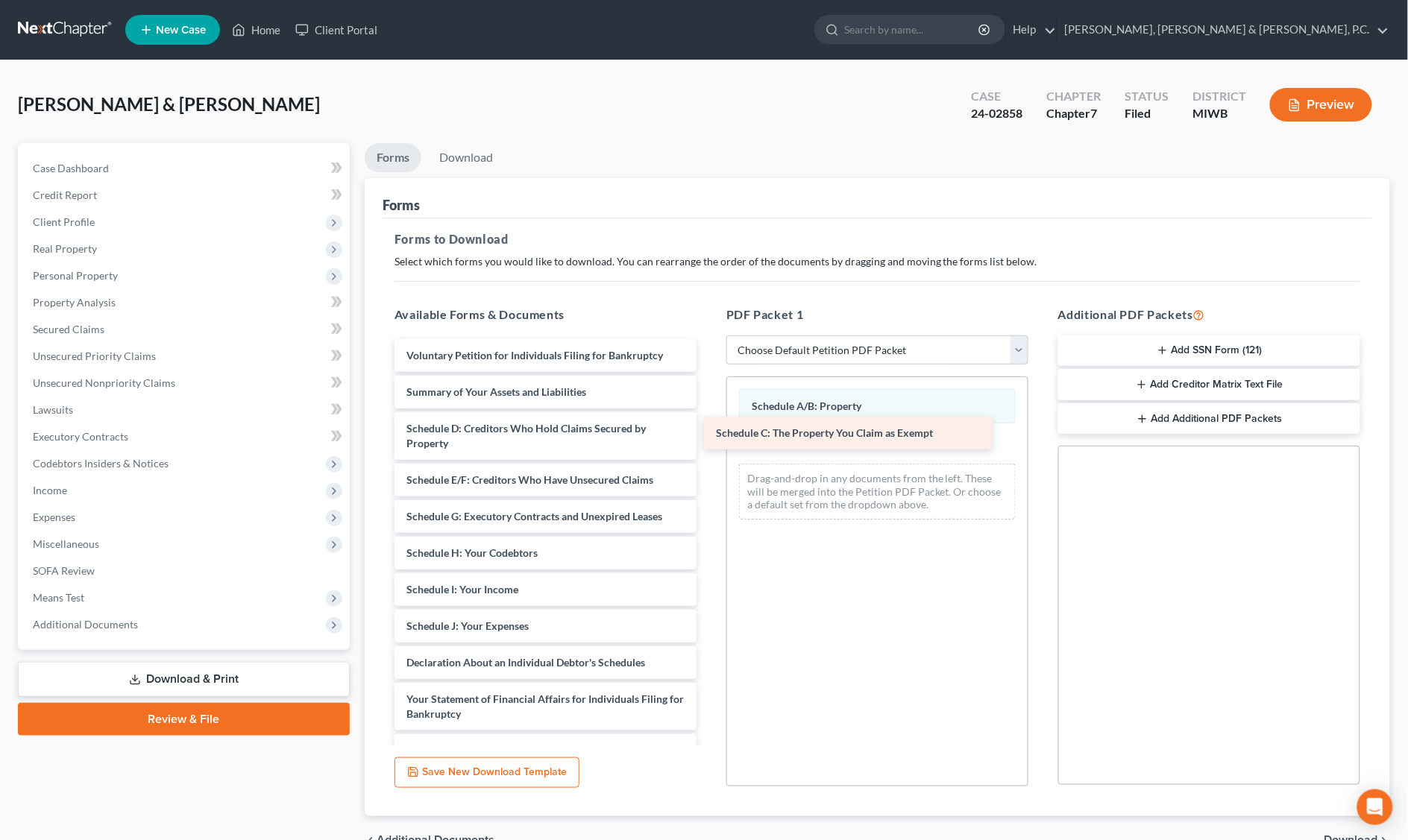
drag, startPoint x: 528, startPoint y: 436, endPoint x: 829, endPoint y: 442, distance: 301.1
click at [709, 442] on div "Schedule C: The Property You Claim as Exempt Voluntary Petition for Individuals…" at bounding box center [546, 667] width 326 height 655
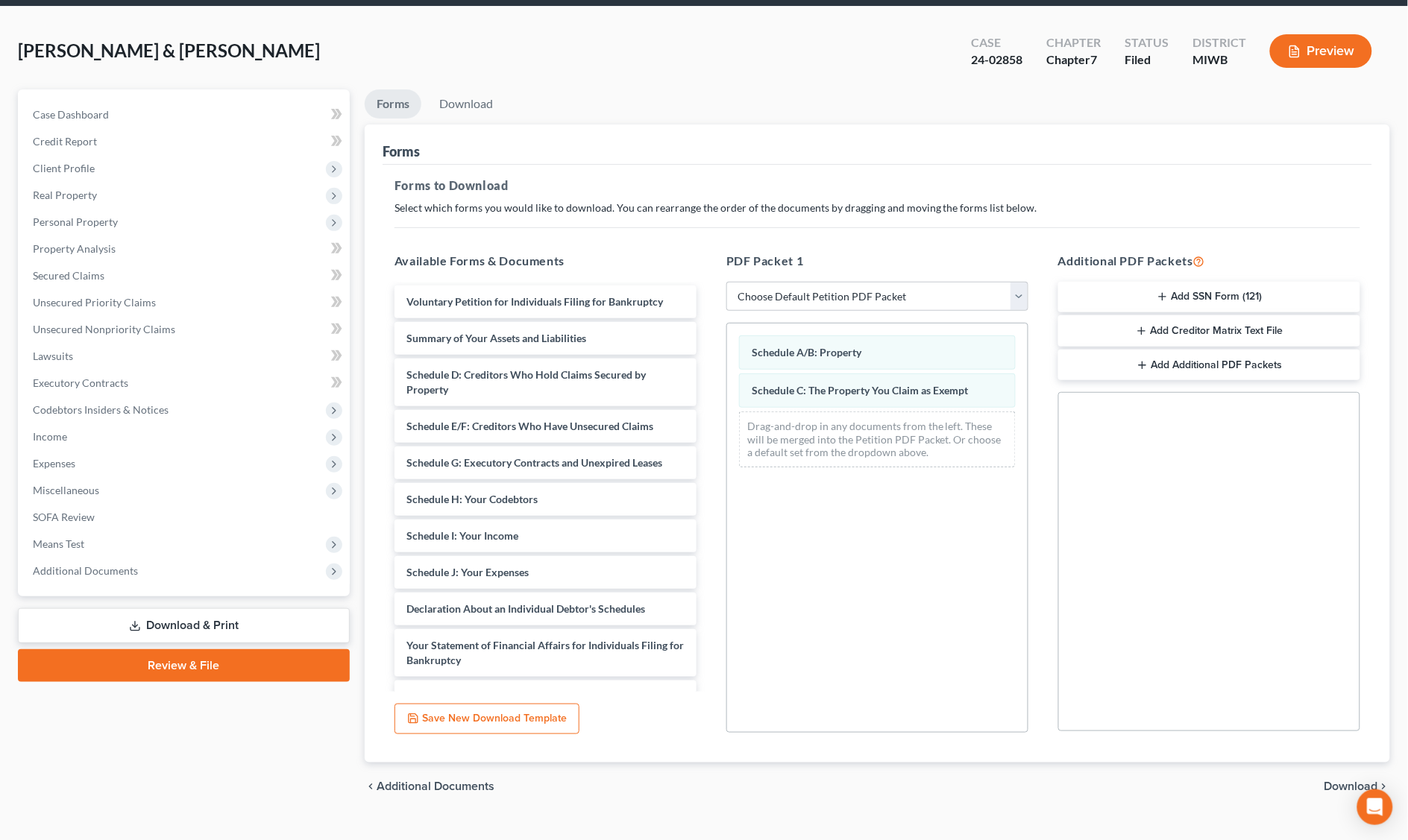
scroll to position [80, 0]
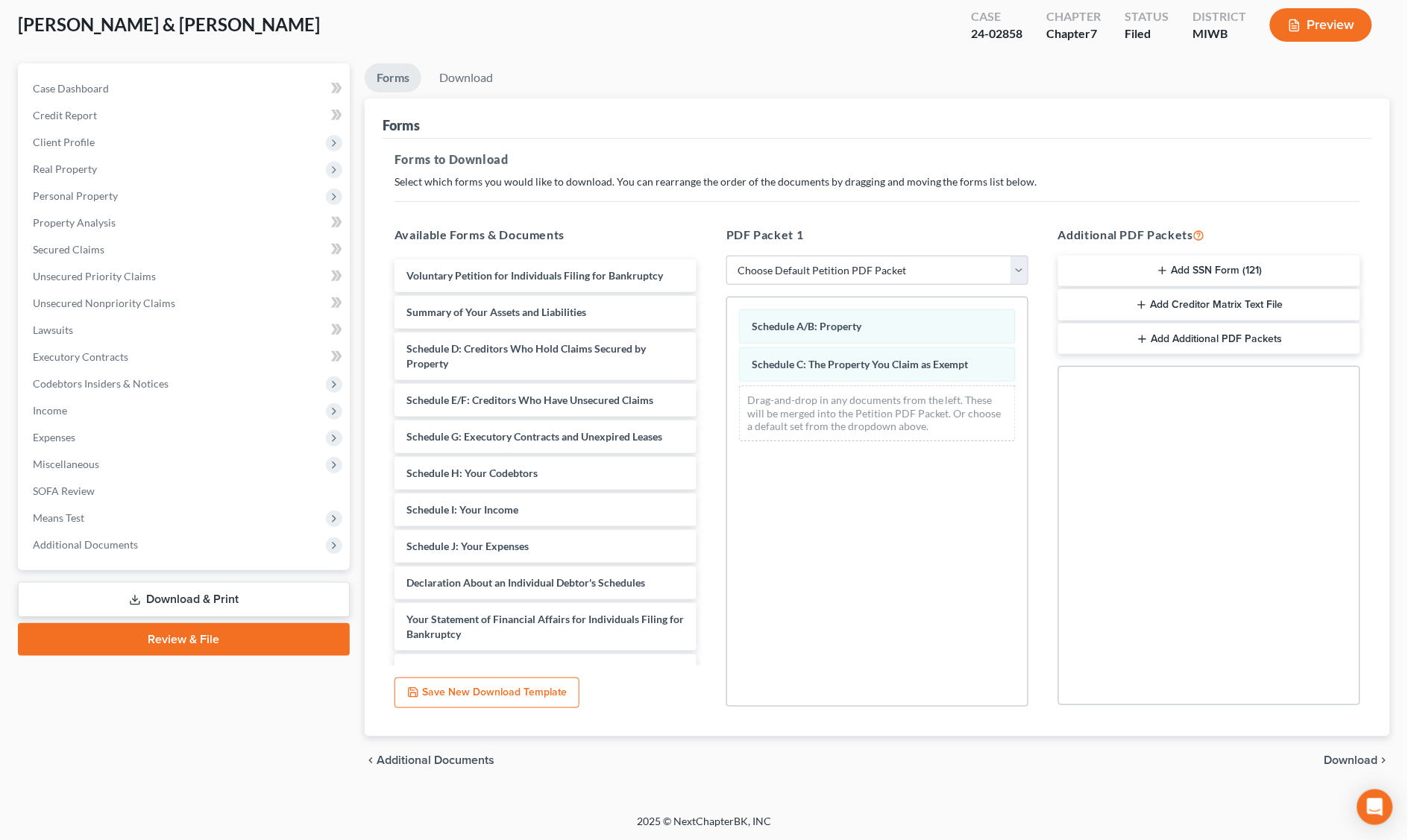
click at [1340, 755] on span "Download" at bounding box center [1351, 760] width 54 height 12
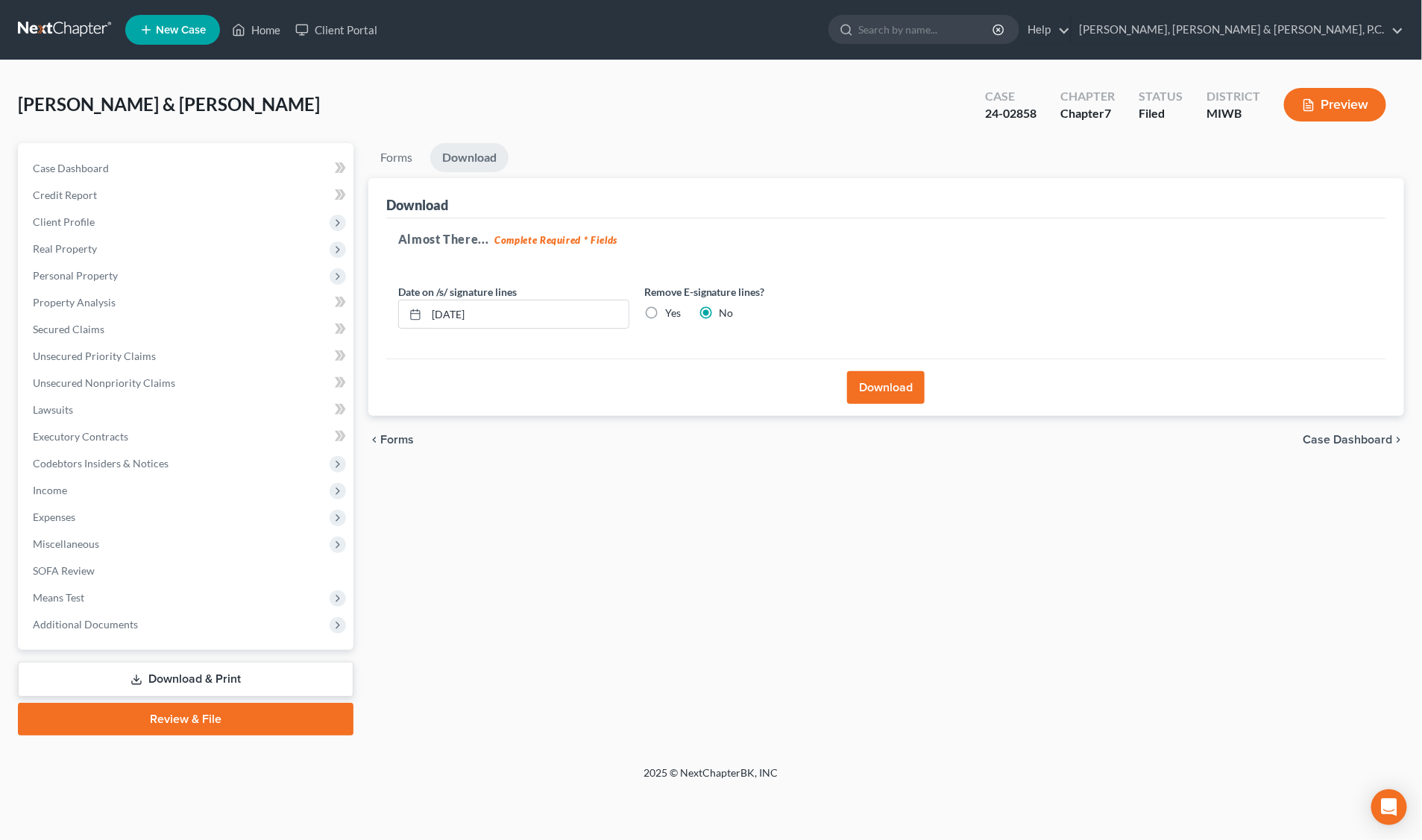
click at [665, 310] on label "Yes" at bounding box center [673, 313] width 16 height 15
click at [671, 310] on input "Yes" at bounding box center [675, 310] width 10 height 10
radio input "true"
radio input "false"
click at [891, 389] on button "Download" at bounding box center [886, 388] width 78 height 33
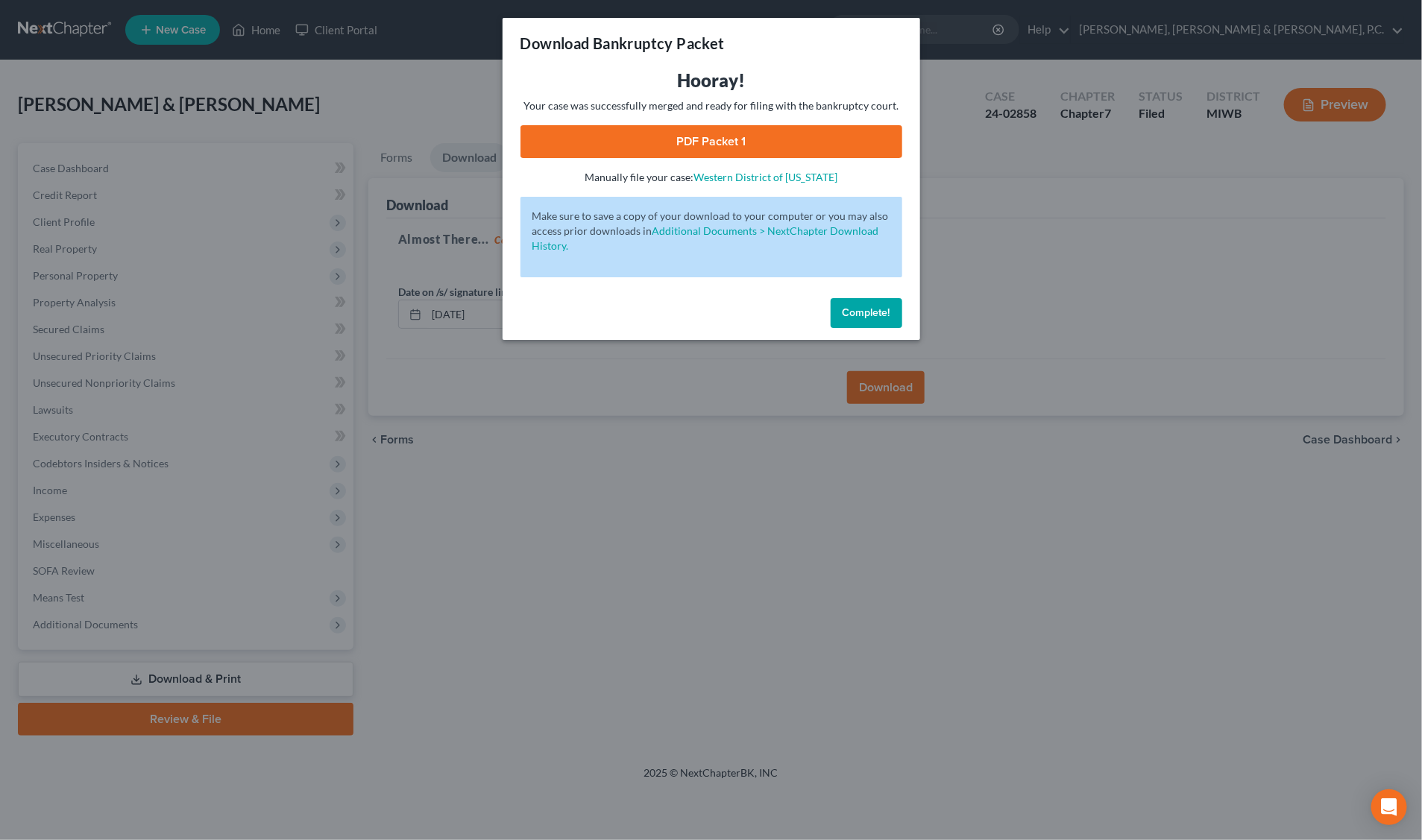
click at [715, 147] on link "PDF Packet 1" at bounding box center [711, 142] width 382 height 33
click at [873, 312] on span "Complete!" at bounding box center [867, 313] width 48 height 13
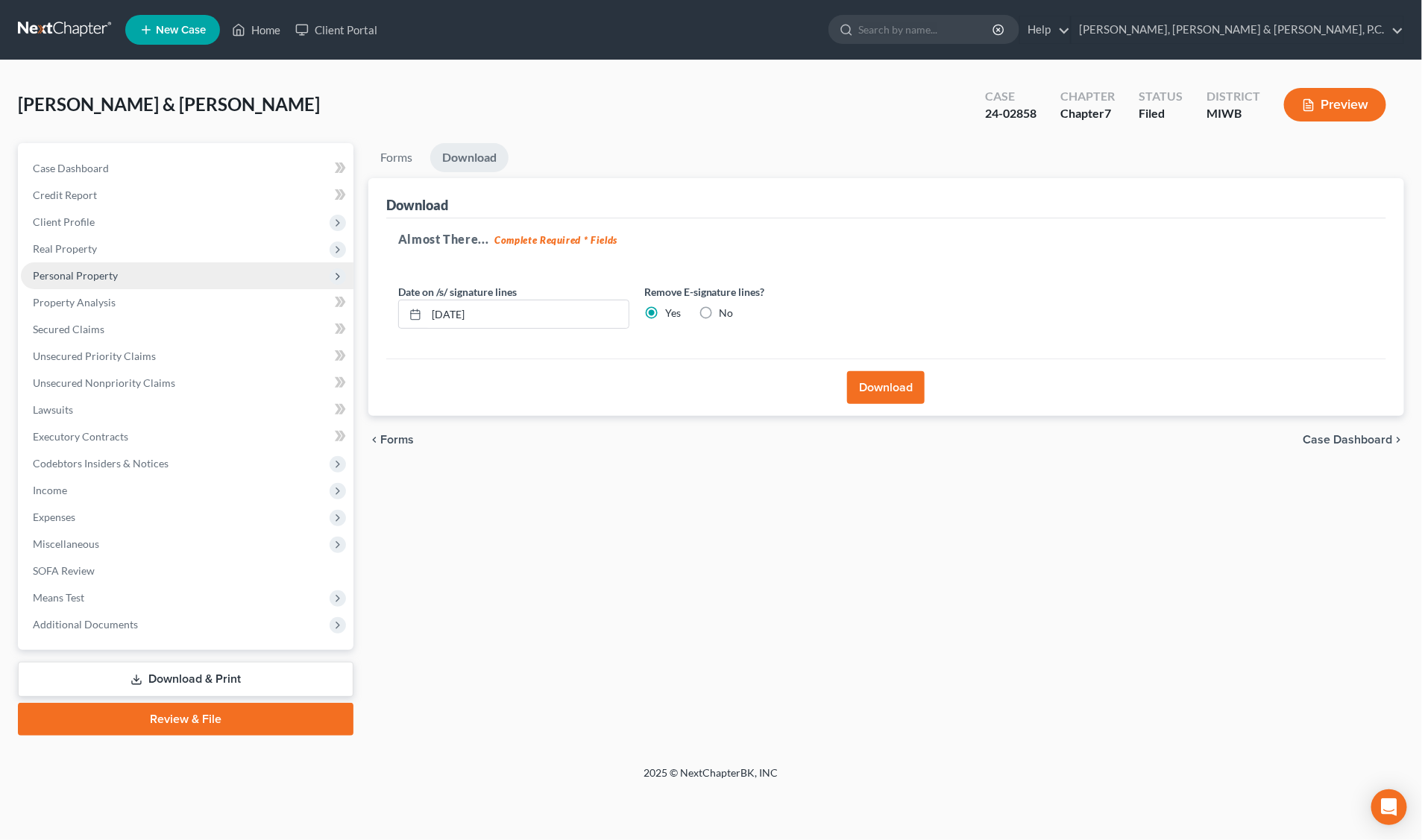
click at [77, 275] on span "Personal Property" at bounding box center [75, 275] width 85 height 13
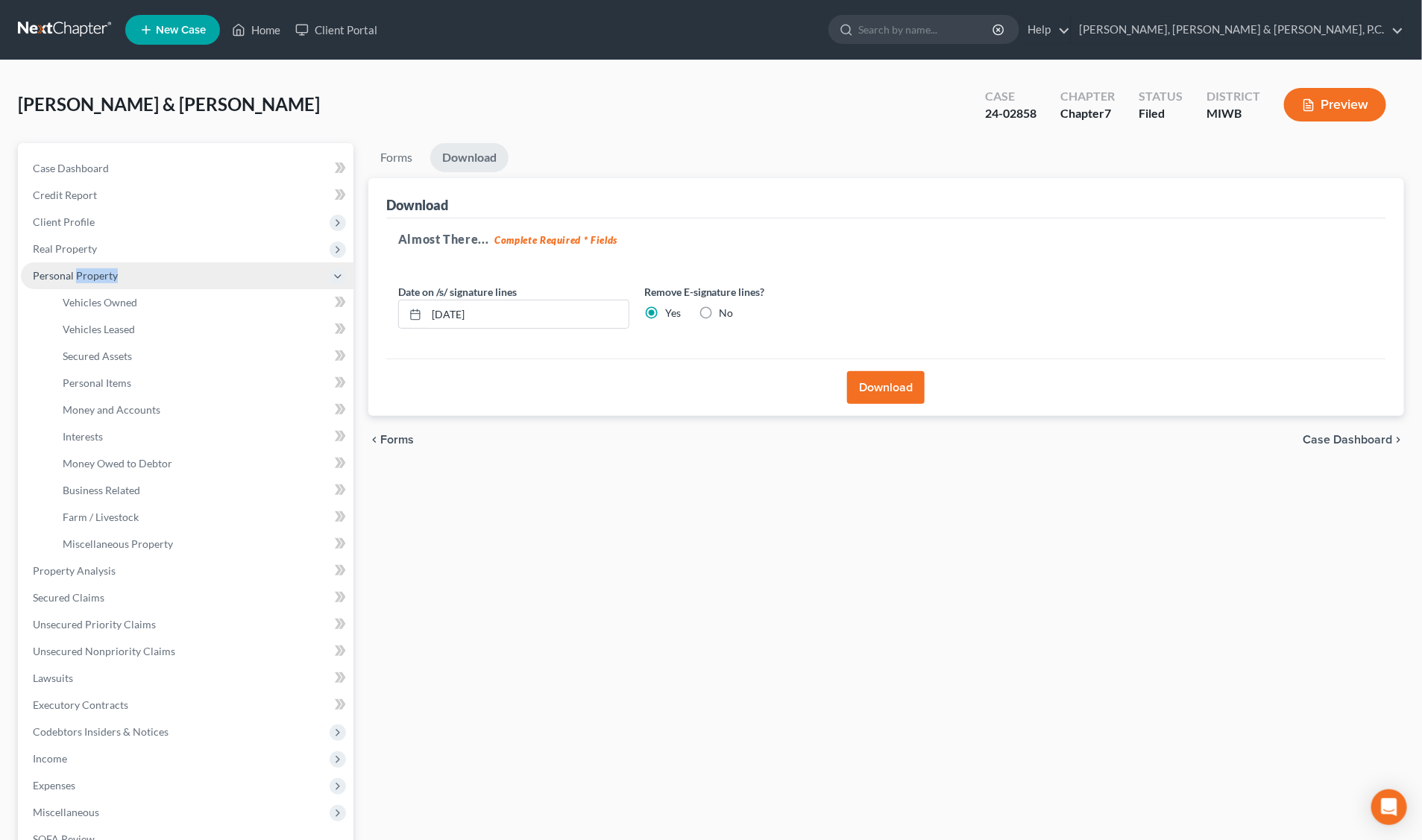
click at [77, 277] on span "Personal Property" at bounding box center [75, 275] width 85 height 13
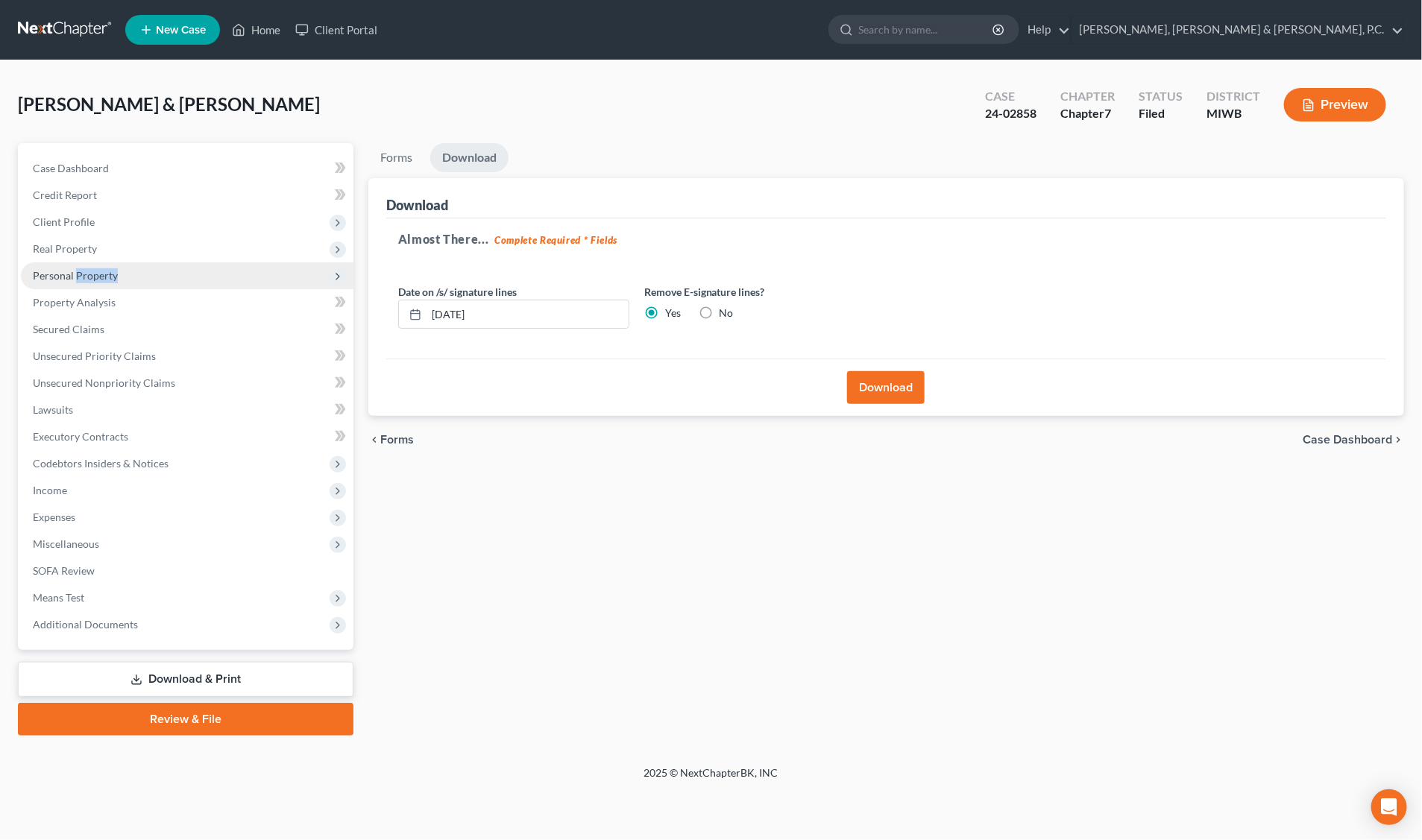
drag, startPoint x: 77, startPoint y: 277, endPoint x: 90, endPoint y: 278, distance: 13.0
click at [90, 278] on span "Personal Property" at bounding box center [75, 275] width 85 height 13
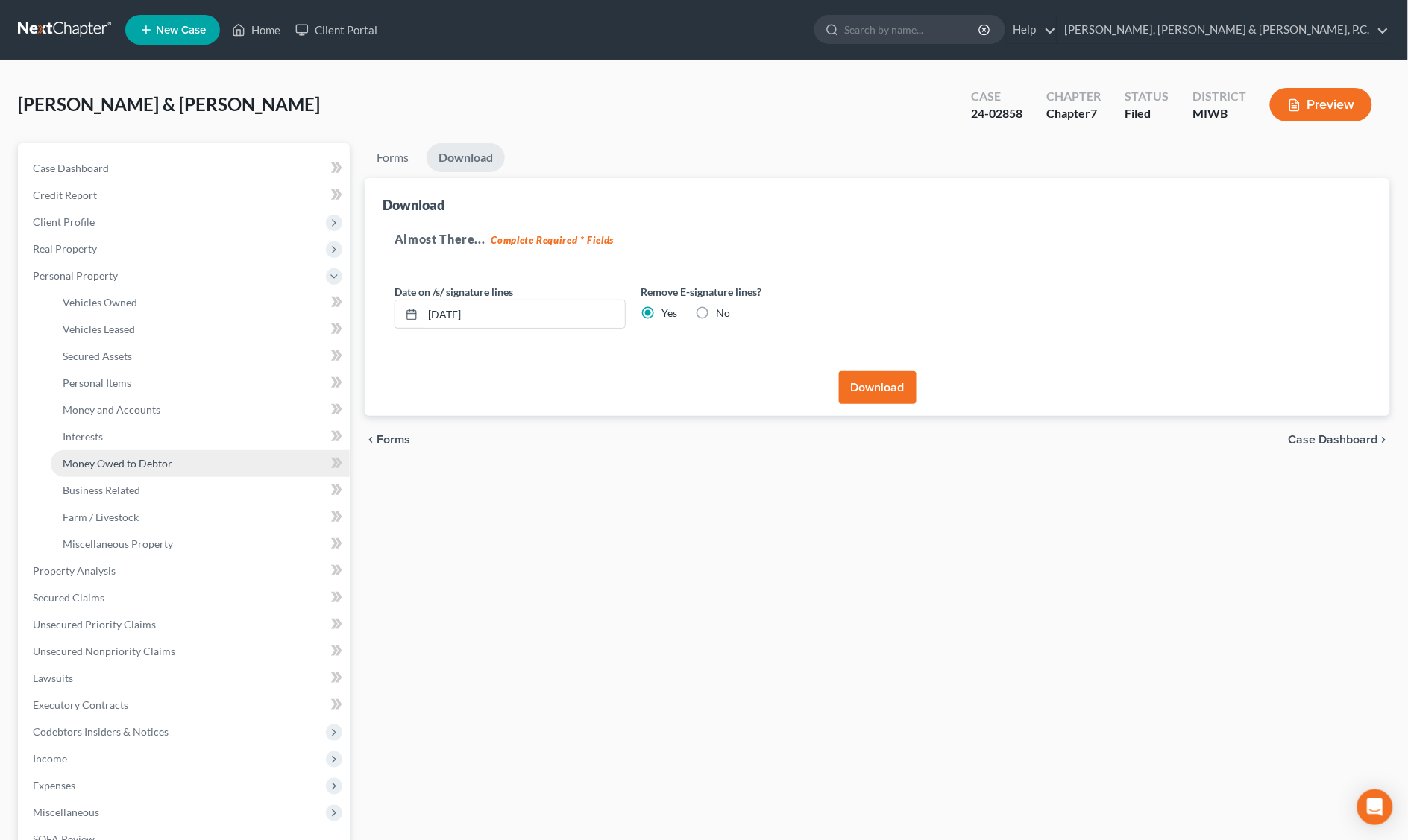
click at [125, 464] on span "Money Owed to Debtor" at bounding box center [117, 463] width 110 height 13
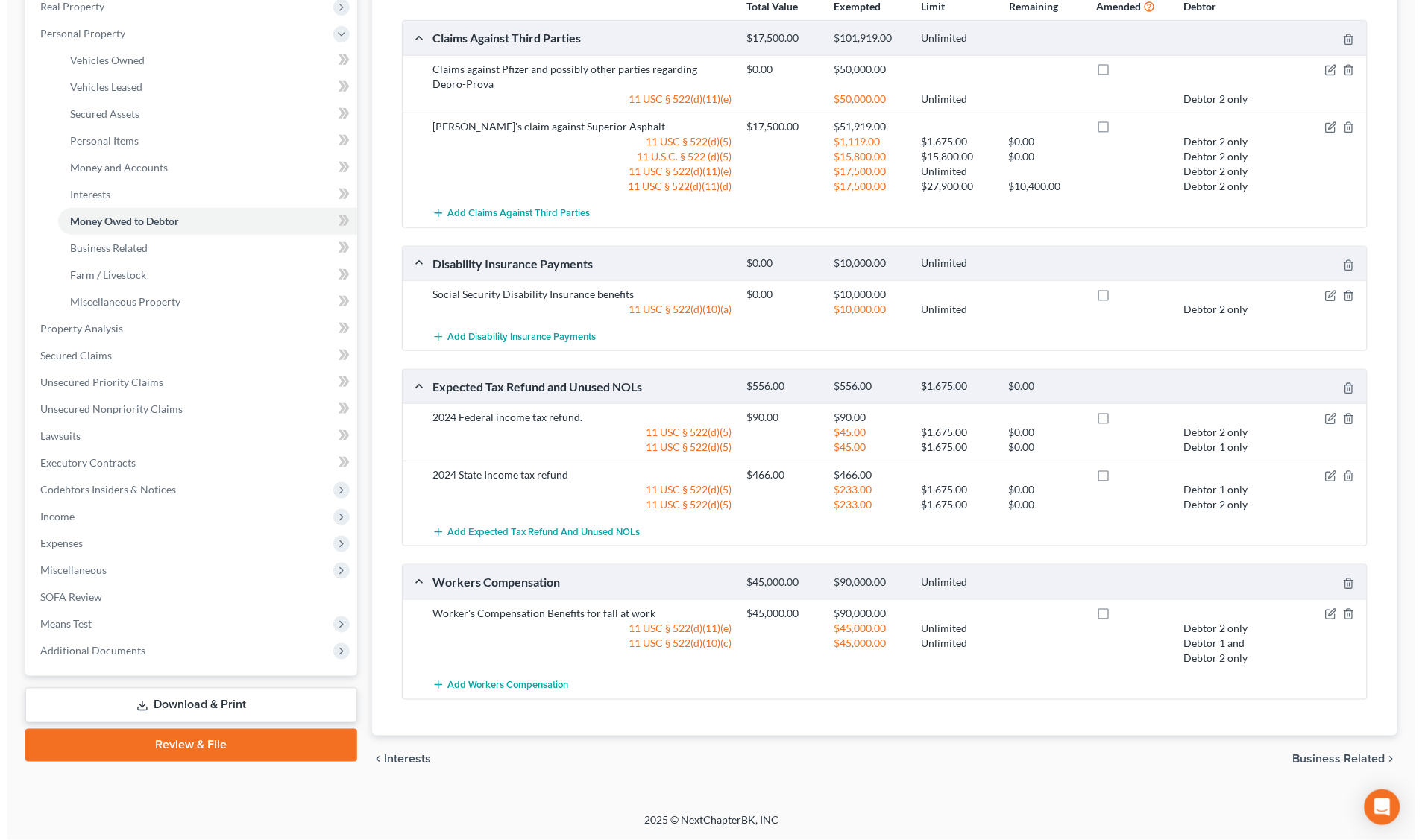
scroll to position [243, 0]
click at [1321, 617] on icon "button" at bounding box center [1323, 614] width 12 height 12
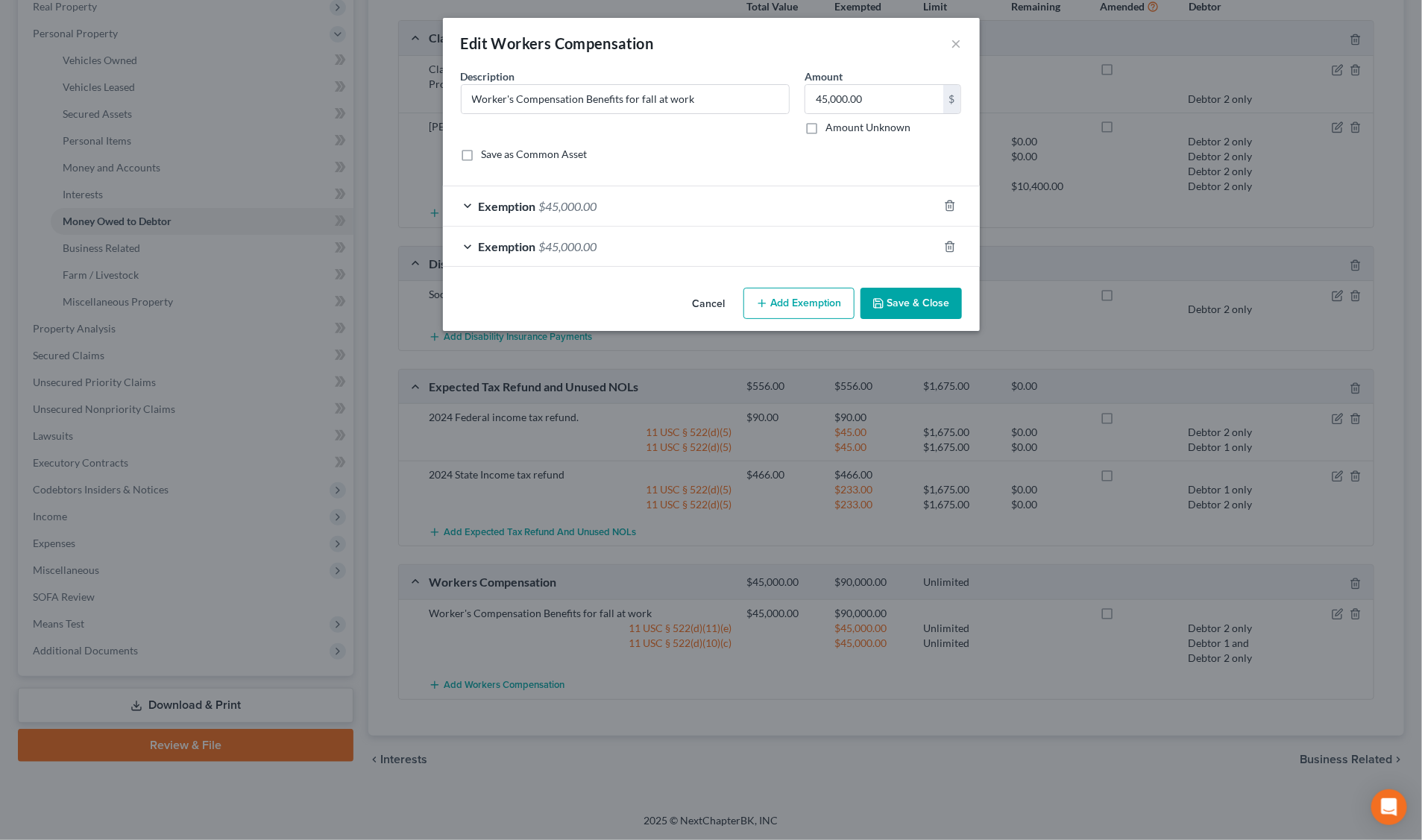
click at [559, 242] on span "$45,000.00" at bounding box center [568, 246] width 59 height 14
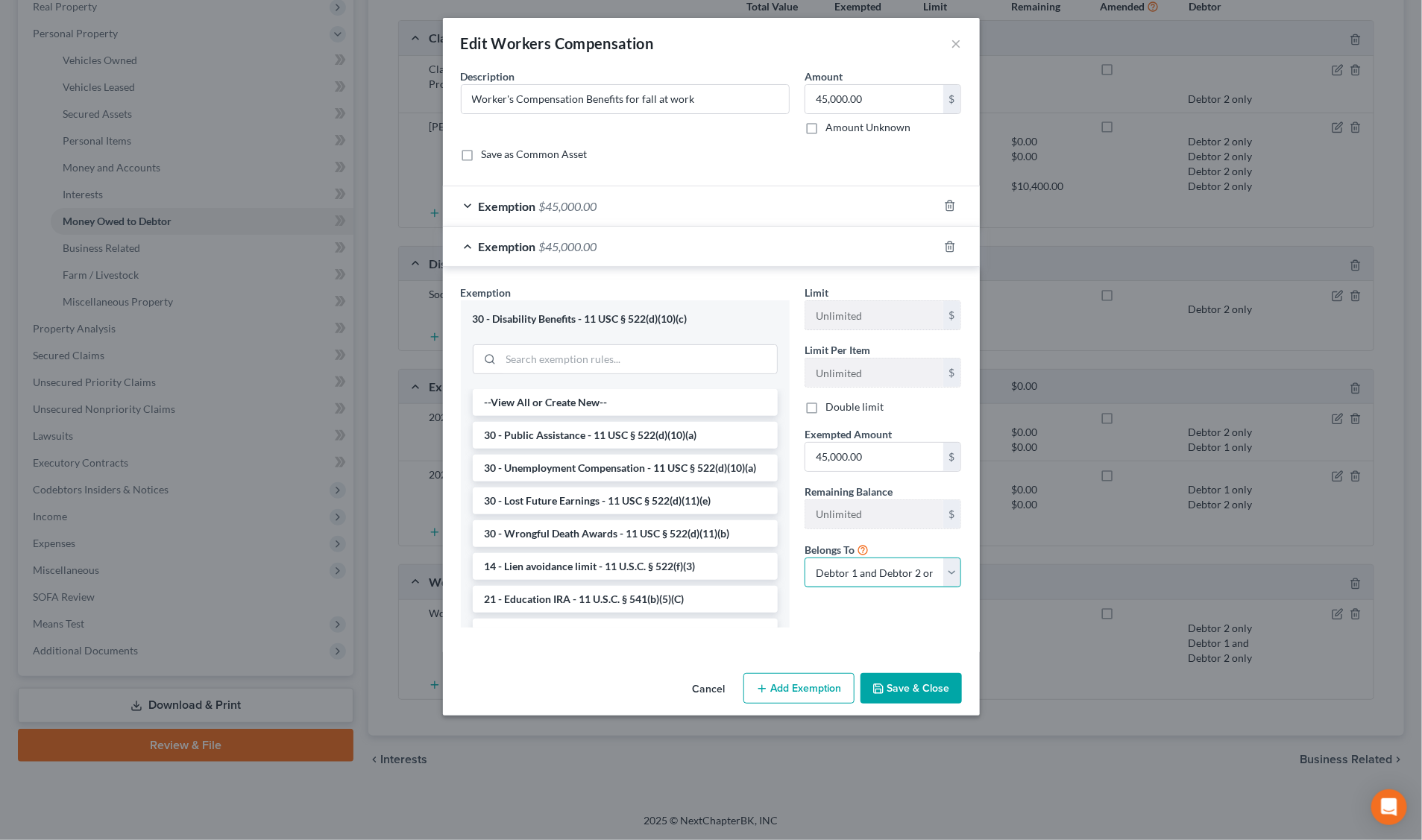
click at [951, 574] on select "Debtor 1 only Debtor 2 only Debtor 1 and Debtor 2 only" at bounding box center [883, 572] width 157 height 30
select select "1"
click at [804, 561] on select "Debtor 1 only Debtor 2 only Debtor 1 and Debtor 2 only" at bounding box center [883, 572] width 157 height 30
click at [897, 686] on button "Save & Close" at bounding box center [910, 689] width 102 height 31
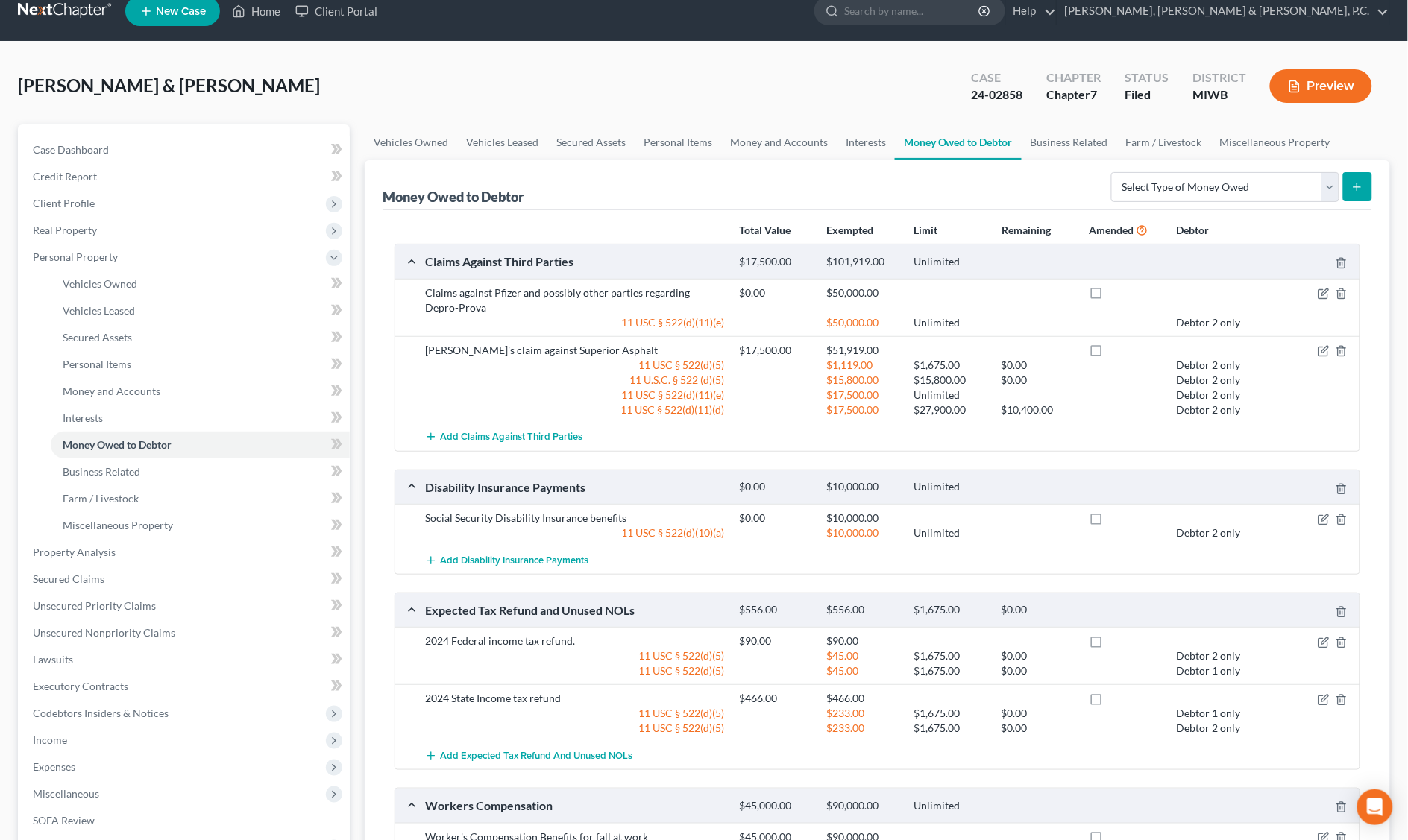
scroll to position [17, 0]
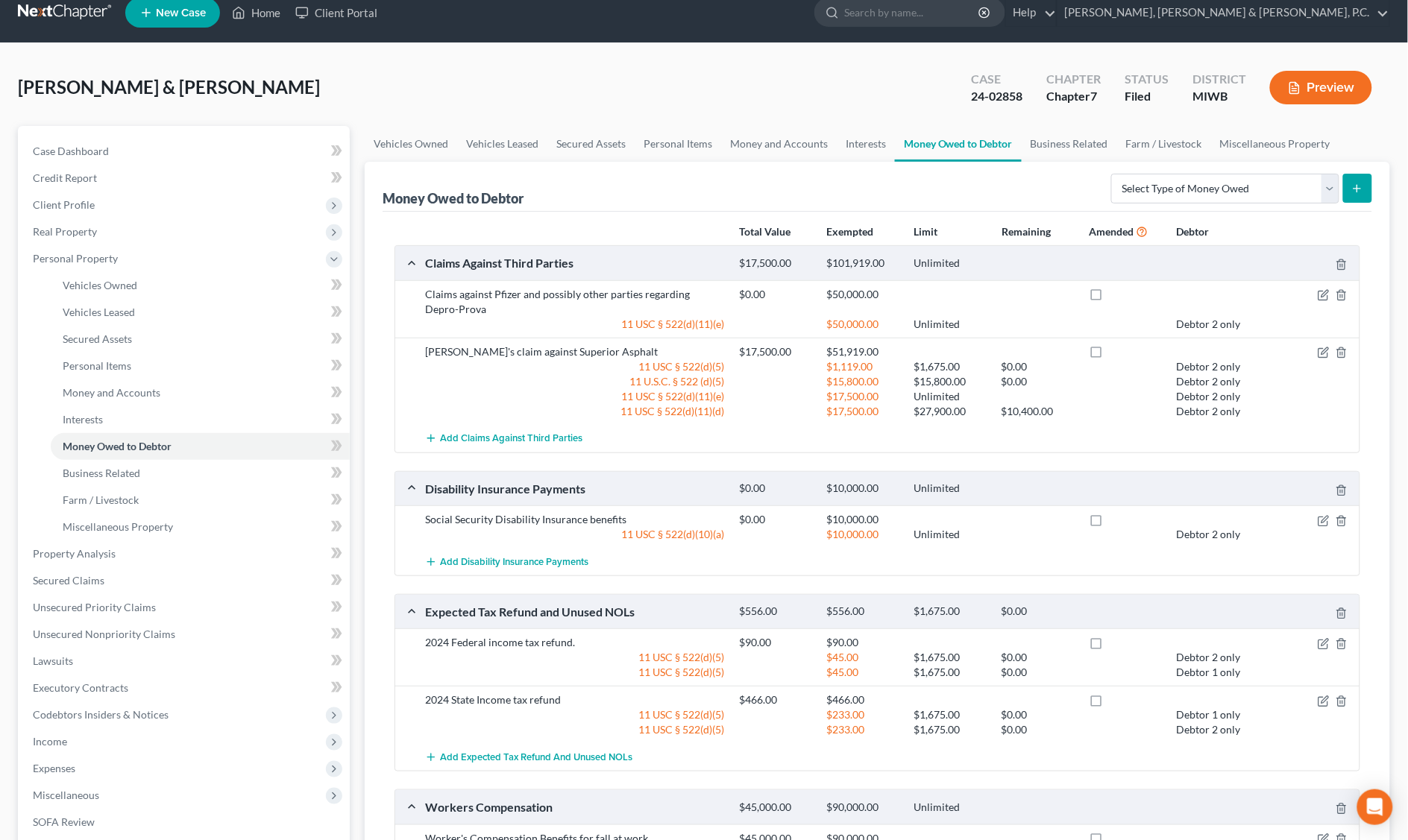
click at [1343, 87] on button "Preview" at bounding box center [1322, 87] width 103 height 34
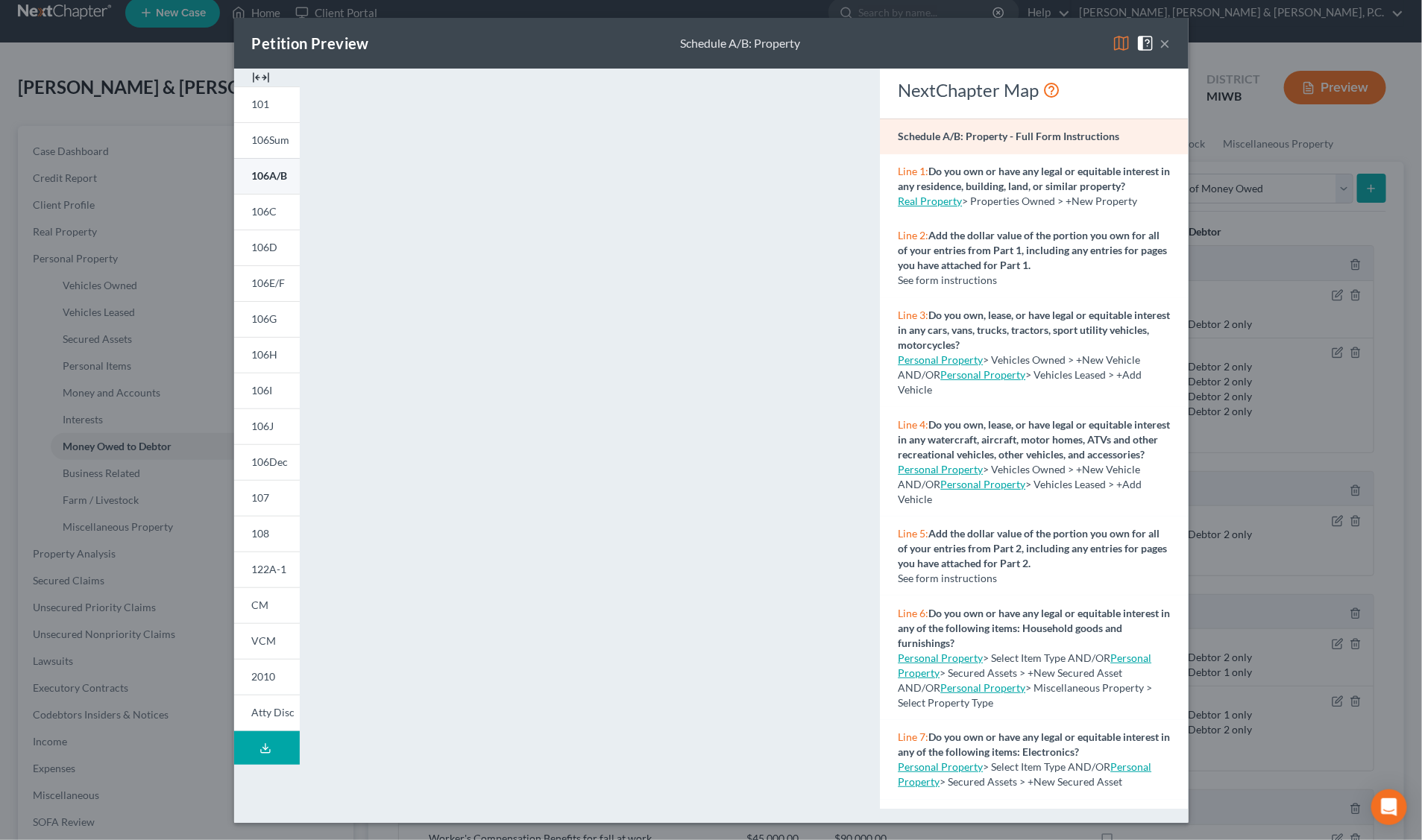
click at [273, 171] on span "106A/B" at bounding box center [269, 176] width 36 height 13
click at [264, 216] on span "106C" at bounding box center [264, 211] width 26 height 13
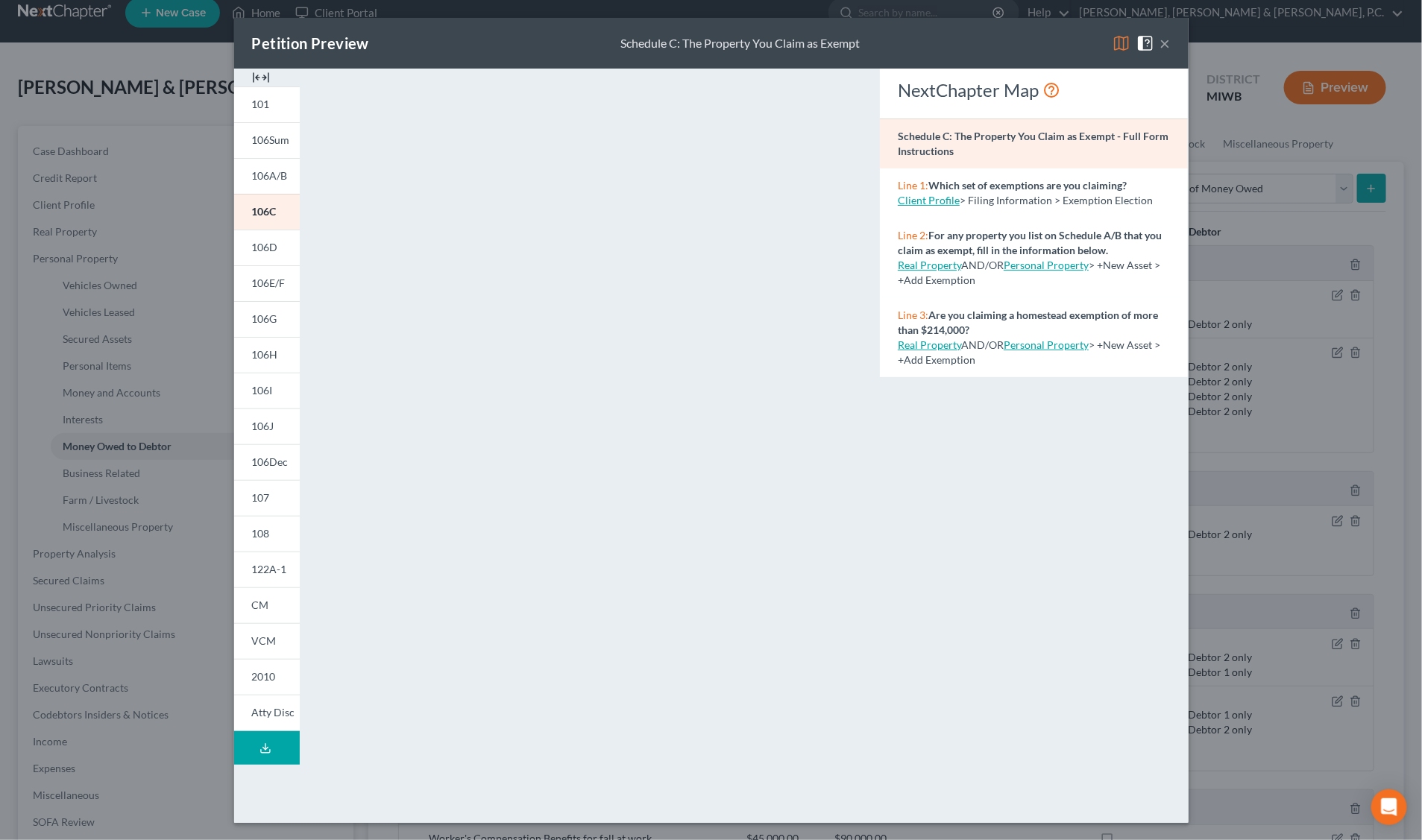
click at [1168, 38] on button "×" at bounding box center [1165, 43] width 10 height 18
